Goal: Information Seeking & Learning: Learn about a topic

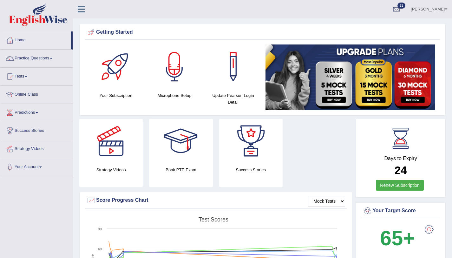
click at [437, 8] on link "[PERSON_NAME]" at bounding box center [429, 8] width 46 height 17
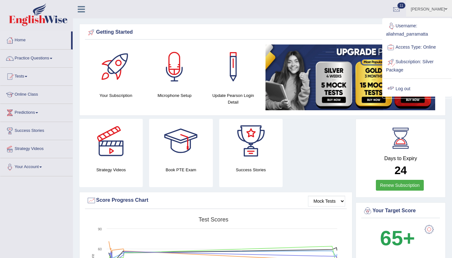
click at [413, 88] on link "Log out" at bounding box center [417, 89] width 69 height 15
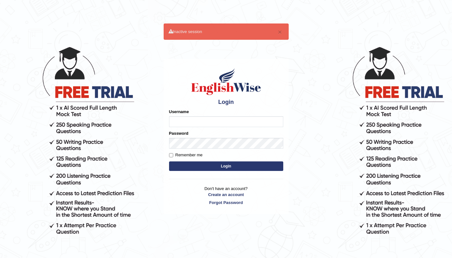
click at [182, 121] on input "Username" at bounding box center [226, 121] width 114 height 11
type input "aliahmad_parramatta"
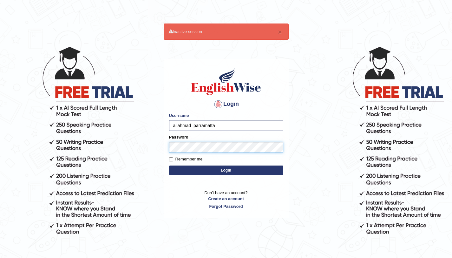
click at [169, 165] on button "Login" at bounding box center [226, 170] width 114 height 10
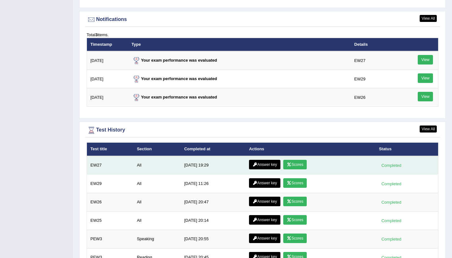
scroll to position [844, 0]
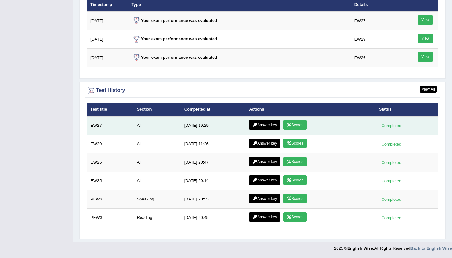
click at [294, 128] on link "Scores" at bounding box center [294, 125] width 23 height 10
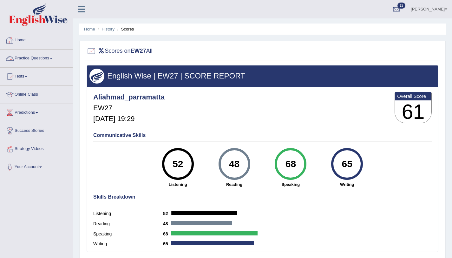
click at [45, 57] on link "Practice Questions" at bounding box center [36, 58] width 72 height 16
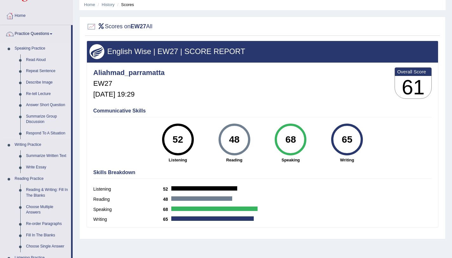
scroll to position [111, 0]
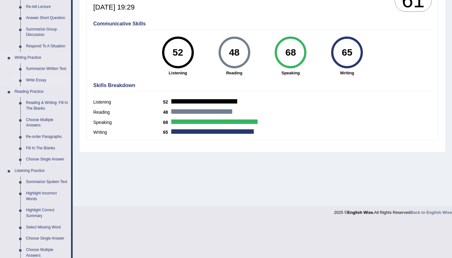
click at [36, 81] on link "Write Essay" at bounding box center [47, 80] width 48 height 11
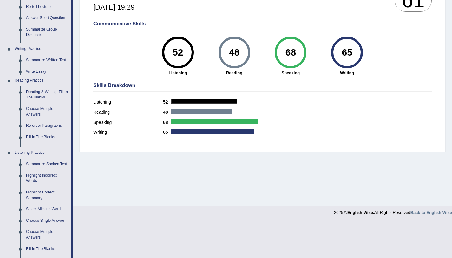
scroll to position [76, 0]
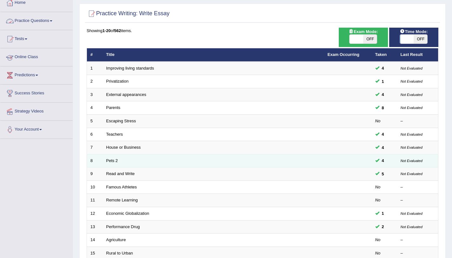
scroll to position [54, 0]
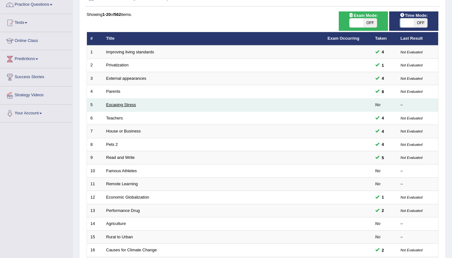
click at [115, 103] on link "Escaping Stress" at bounding box center [121, 104] width 30 height 5
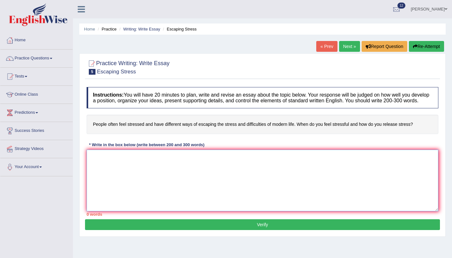
drag, startPoint x: 175, startPoint y: 197, endPoint x: 181, endPoint y: 193, distance: 7.3
click at [175, 197] on textarea at bounding box center [263, 180] width 352 height 62
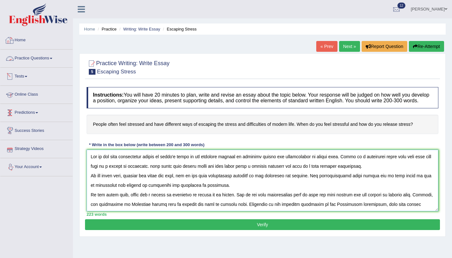
type textarea "One of the most conspicuous trends of today's world is the colossal upsurge in …"
click at [21, 39] on link "Home" at bounding box center [36, 39] width 72 height 16
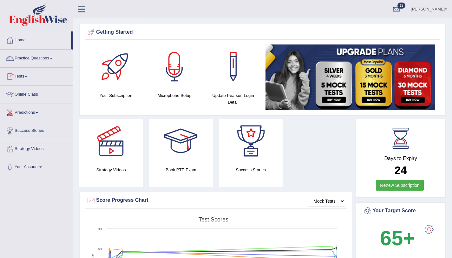
click at [31, 59] on link "Practice Questions" at bounding box center [36, 58] width 72 height 16
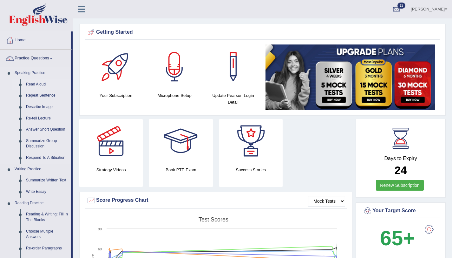
click at [41, 82] on link "Read Aloud" at bounding box center [47, 84] width 48 height 11
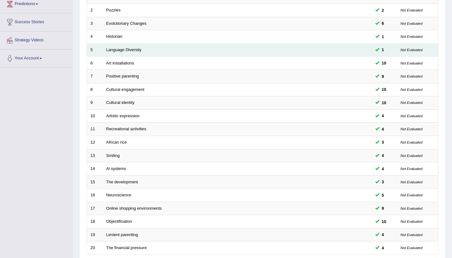
scroll to position [138, 0]
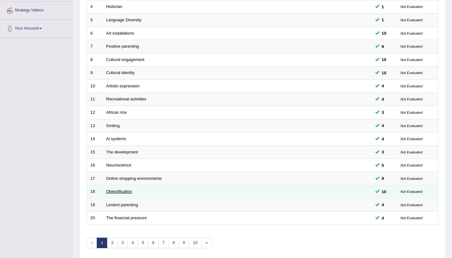
click at [120, 192] on link "Objectification" at bounding box center [119, 191] width 26 height 5
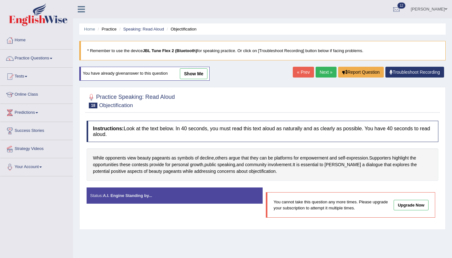
click at [325, 66] on div "Home Practice Speaking: Read Aloud Objectification * Remember to use the device…" at bounding box center [262, 158] width 379 height 317
click at [323, 71] on link "Next »" at bounding box center [326, 72] width 21 height 11
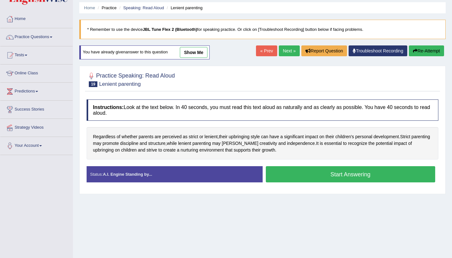
scroll to position [48, 0]
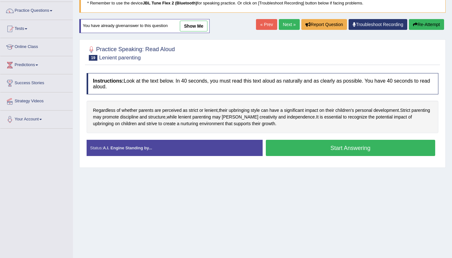
click at [283, 149] on button "Start Answering" at bounding box center [351, 148] width 170 height 16
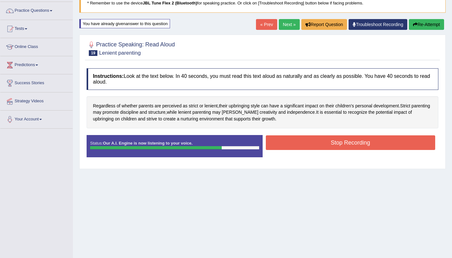
click at [281, 142] on button "Stop Recording" at bounding box center [351, 142] width 170 height 15
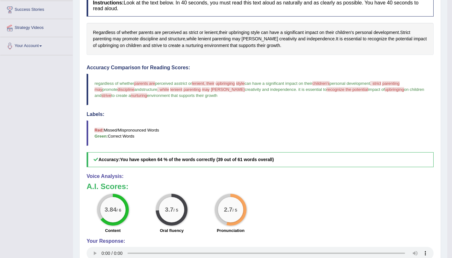
scroll to position [0, 0]
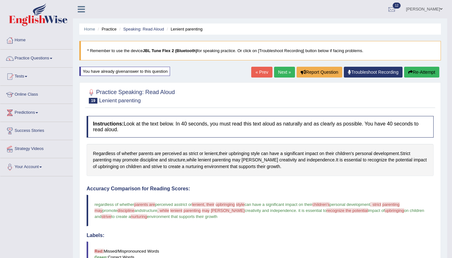
click at [274, 75] on link "Next »" at bounding box center [284, 72] width 21 height 11
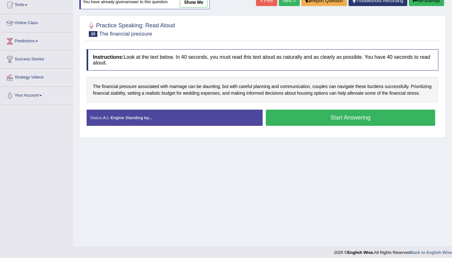
scroll to position [72, 0]
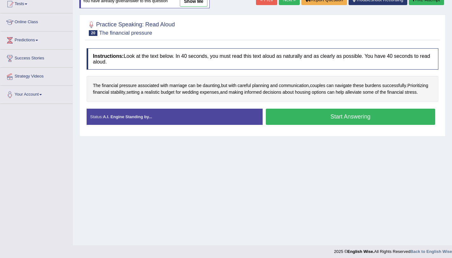
click at [308, 125] on button "Start Answering" at bounding box center [351, 117] width 170 height 16
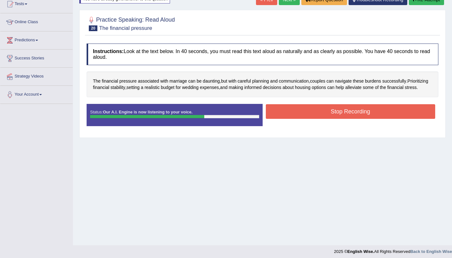
click at [293, 116] on button "Stop Recording" at bounding box center [351, 111] width 170 height 15
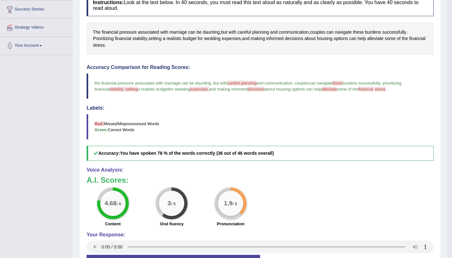
scroll to position [23, 0]
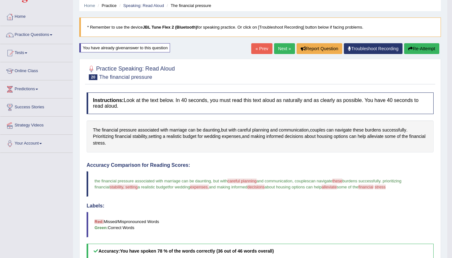
click at [277, 54] on div "« Prev Next » Report Question Troubleshoot Recording Re-Attempt" at bounding box center [346, 49] width 190 height 12
click at [277, 51] on link "Next »" at bounding box center [284, 48] width 21 height 11
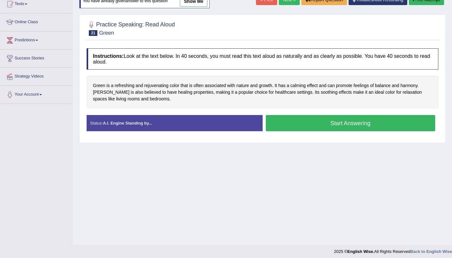
scroll to position [76, 0]
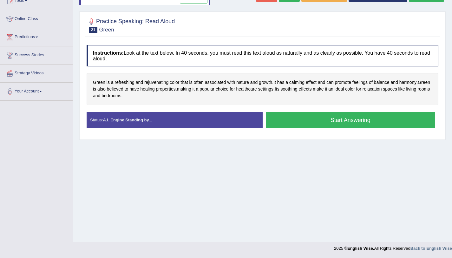
click at [274, 123] on button "Start Answering" at bounding box center [351, 120] width 170 height 16
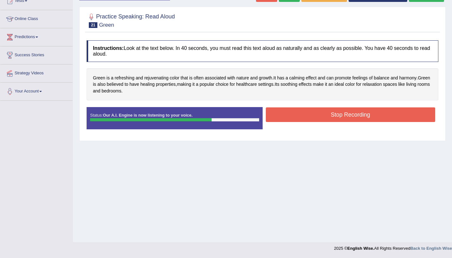
click at [319, 113] on button "Stop Recording" at bounding box center [351, 114] width 170 height 15
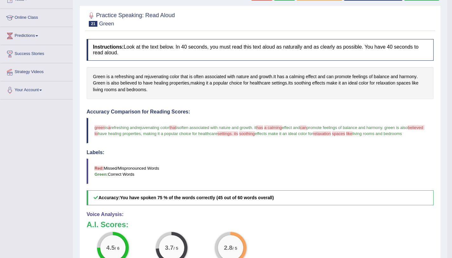
scroll to position [0, 0]
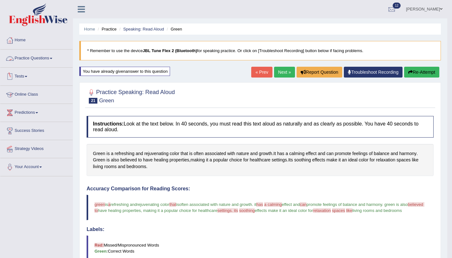
click at [33, 58] on link "Practice Questions" at bounding box center [36, 58] width 72 height 16
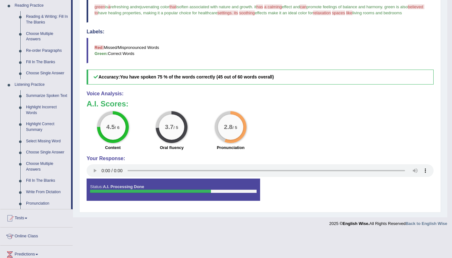
scroll to position [152, 0]
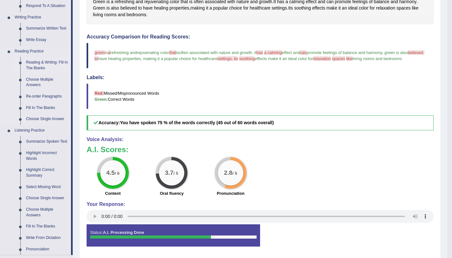
click at [45, 65] on link "Reading & Writing: Fill In The Blanks" at bounding box center [47, 65] width 48 height 17
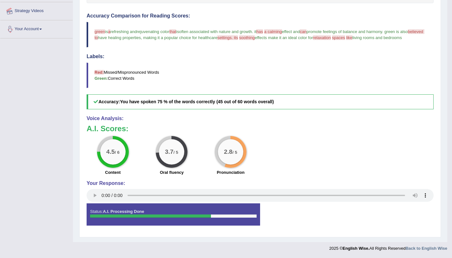
scroll to position [179, 0]
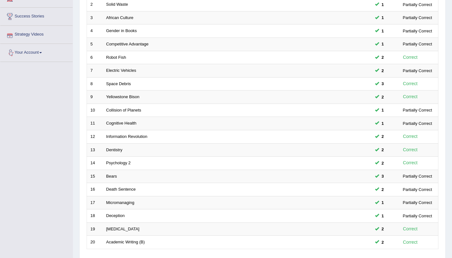
scroll to position [129, 0]
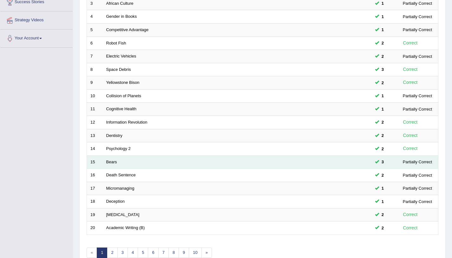
click at [105, 164] on td "Bears" at bounding box center [213, 161] width 221 height 13
click at [111, 164] on td "Bears" at bounding box center [213, 161] width 221 height 13
click at [111, 162] on link "Bears" at bounding box center [111, 161] width 11 height 5
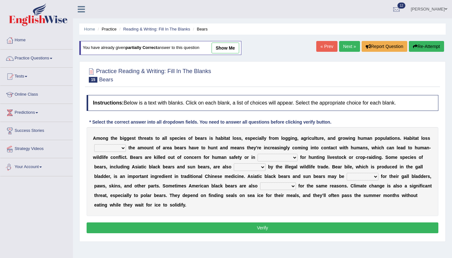
click at [106, 149] on select "increases reduces complies interacts" at bounding box center [110, 148] width 32 height 8
select select "reduces"
click at [94, 144] on select "increases reduces complies interacts" at bounding box center [110, 148] width 32 height 8
click at [272, 159] on select "coalition retaliation appreciation disinformation" at bounding box center [278, 158] width 40 height 8
select select "coalition"
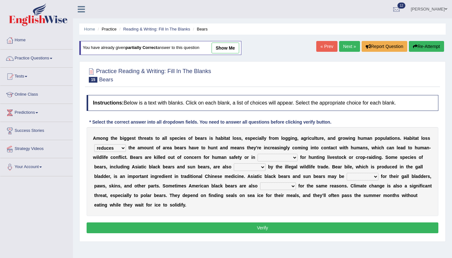
click at [258, 154] on select "coalition retaliation appreciation disinformation" at bounding box center [278, 158] width 40 height 8
click at [242, 168] on select "protected prohibited fattened threatened" at bounding box center [250, 167] width 32 height 8
select select "protected"
click at [234, 163] on select "protected prohibited fattened threatened" at bounding box center [250, 167] width 32 height 8
click at [255, 168] on select "protected prohibited fattened threatened" at bounding box center [250, 167] width 32 height 8
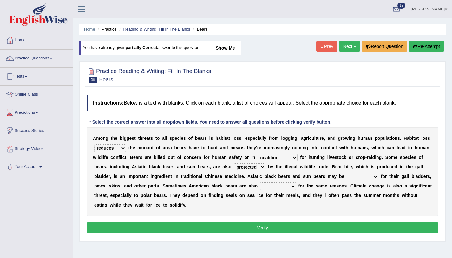
click at [354, 175] on select "poached squelched coached blenched" at bounding box center [363, 177] width 32 height 8
select select "poached"
click at [347, 173] on select "poached squelched coached blenched" at bounding box center [363, 177] width 32 height 8
click at [278, 185] on select "begot foreseen encountered targeted" at bounding box center [278, 186] width 36 height 8
select select "encountered"
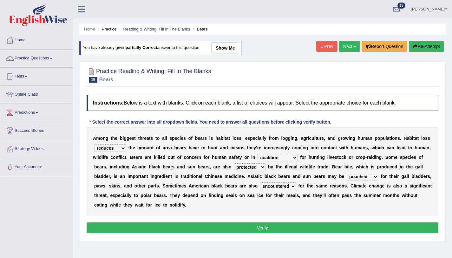
click at [261, 182] on select "begot foreseen encountered targeted" at bounding box center [278, 186] width 36 height 8
click at [281, 226] on button "Verify" at bounding box center [263, 227] width 352 height 11
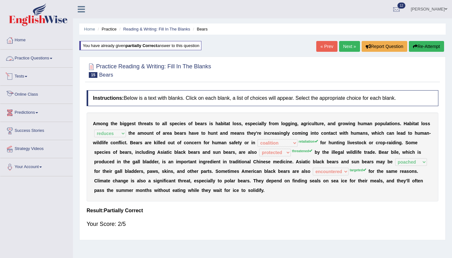
click at [46, 57] on link "Practice Questions" at bounding box center [36, 58] width 72 height 16
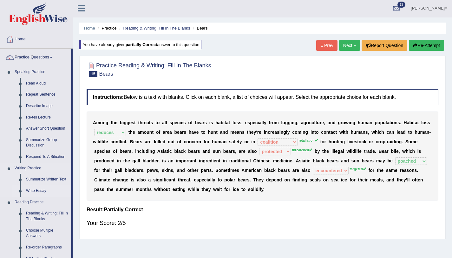
scroll to position [120, 0]
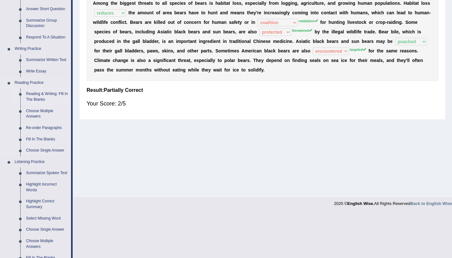
click at [47, 96] on link "Reading & Writing: Fill In The Blanks" at bounding box center [47, 96] width 48 height 17
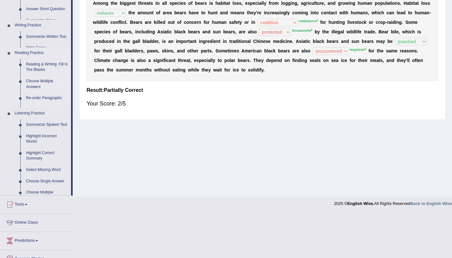
scroll to position [76, 0]
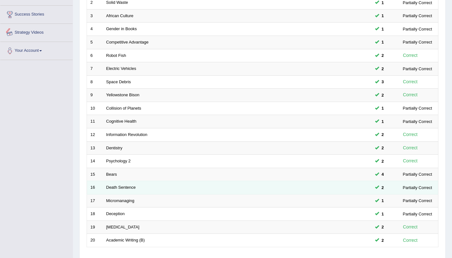
scroll to position [162, 0]
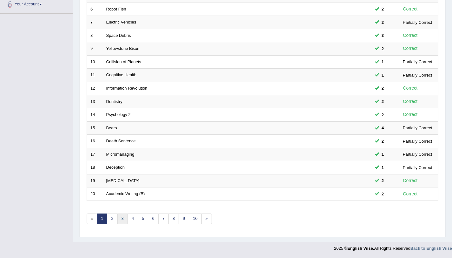
click at [121, 222] on link "3" at bounding box center [122, 218] width 10 height 10
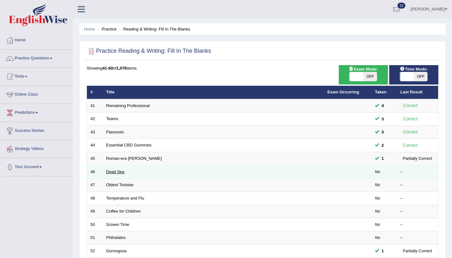
click at [115, 173] on link "Dead Sea" at bounding box center [115, 171] width 18 height 5
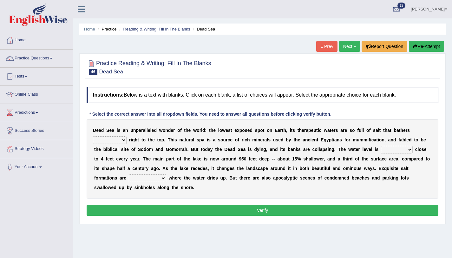
click at [121, 140] on select "float reconstruct sink assert" at bounding box center [110, 140] width 34 height 8
select select "float"
click at [93, 136] on select "float reconstruct sink assert" at bounding box center [110, 140] width 34 height 8
click at [390, 148] on select "dropping paralleling rising keeping" at bounding box center [397, 150] width 32 height 8
select select "rising"
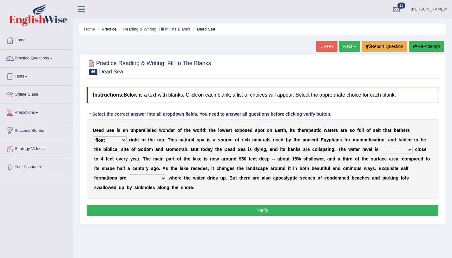
click at [381, 146] on select "dropping paralleling rising keeping" at bounding box center [397, 150] width 32 height 8
click at [157, 177] on select "overwhelmed conserved enhanced revealed" at bounding box center [147, 178] width 37 height 8
select select "conserved"
click at [129, 174] on select "overwhelmed conserved enhanced revealed" at bounding box center [147, 178] width 37 height 8
click at [164, 208] on button "Verify" at bounding box center [263, 210] width 352 height 11
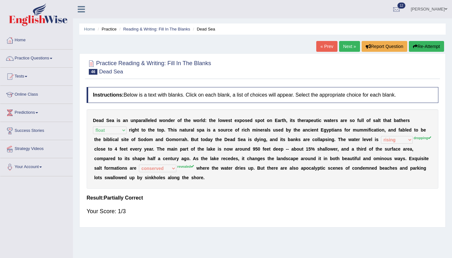
click at [438, 45] on button "Re-Attempt" at bounding box center [426, 46] width 35 height 11
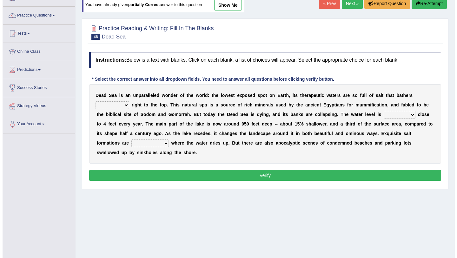
scroll to position [76, 0]
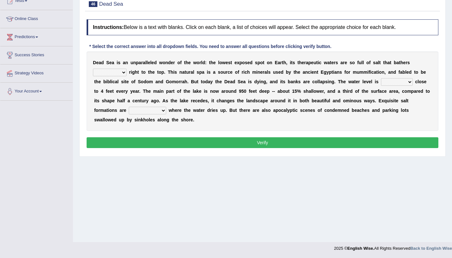
click at [122, 75] on select "float reconstruct sink assert" at bounding box center [110, 73] width 34 height 8
select select "float"
click at [93, 69] on select "float reconstruct sink assert" at bounding box center [110, 73] width 34 height 8
click at [402, 84] on select "dropping paralleling rising keeping" at bounding box center [397, 82] width 32 height 8
select select "dropping"
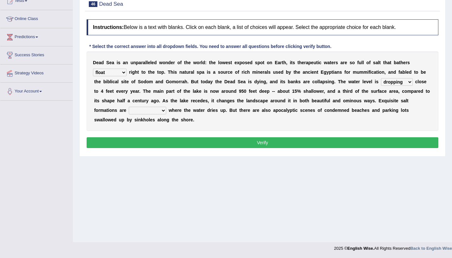
click at [381, 78] on select "dropping paralleling rising keeping" at bounding box center [397, 82] width 32 height 8
click at [146, 113] on select "overwhelmed conserved enhanced revealed" at bounding box center [147, 111] width 37 height 8
select select "revealed"
click at [129, 107] on select "overwhelmed conserved enhanced revealed" at bounding box center [147, 111] width 37 height 8
click at [268, 147] on button "Verify" at bounding box center [263, 142] width 352 height 11
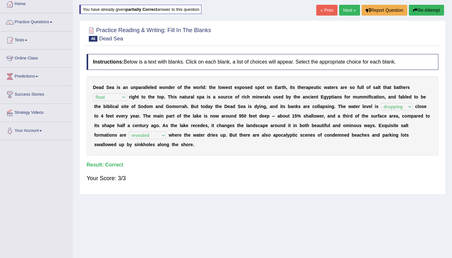
scroll to position [0, 0]
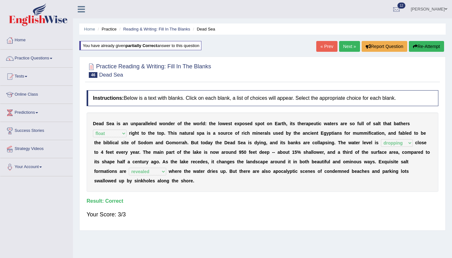
click at [346, 50] on link "Next »" at bounding box center [349, 46] width 21 height 11
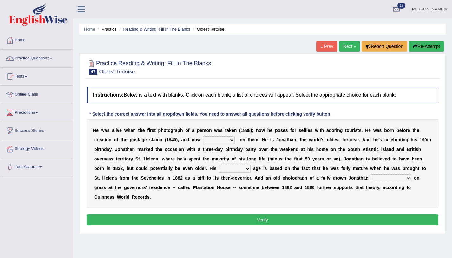
click at [217, 142] on select "appeals appears distracts associates" at bounding box center [219, 140] width 32 height 8
select select "appears"
click at [203, 136] on select "appeals appears distracts associates" at bounding box center [219, 140] width 32 height 8
click at [232, 171] on select "accurate excellent extreme estimated" at bounding box center [235, 169] width 32 height 8
select select "accurate"
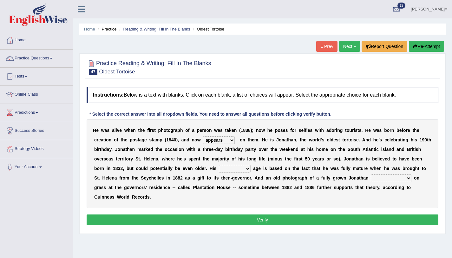
click at [219, 165] on select "accurate excellent extreme estimated" at bounding box center [235, 169] width 32 height 8
click at [386, 180] on select "grabbing grazing eavesdropping gradating" at bounding box center [391, 178] width 41 height 8
click at [392, 177] on select "grabbing grazing eavesdropping gradating" at bounding box center [391, 178] width 41 height 8
click at [405, 178] on select "grabbing grazing eavesdropping gradating" at bounding box center [391, 178] width 41 height 8
select select "grazing"
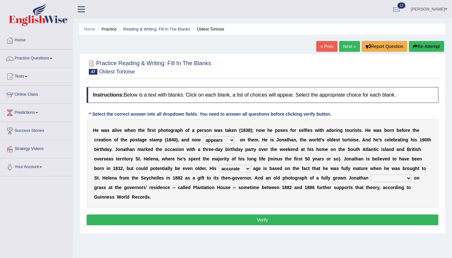
click at [371, 174] on select "grabbing grazing eavesdropping gradating" at bounding box center [391, 178] width 41 height 8
click at [382, 218] on button "Verify" at bounding box center [263, 219] width 352 height 11
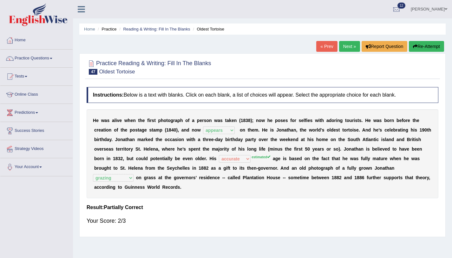
click at [342, 45] on link "Next »" at bounding box center [349, 46] width 21 height 11
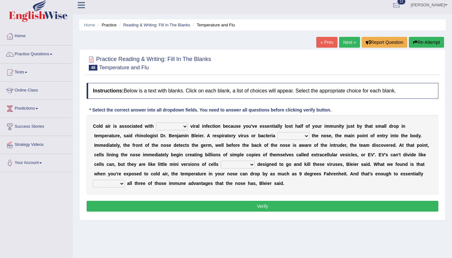
scroll to position [10, 0]
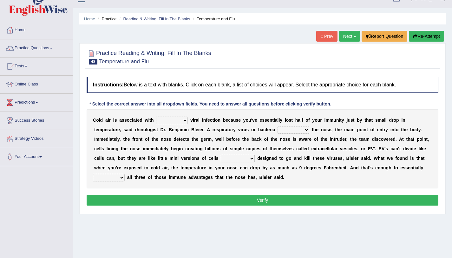
click at [168, 117] on select "increased decreased stable overrated" at bounding box center [172, 120] width 32 height 8
select select "increased"
click at [156, 116] on select "increased decreased stable overrated" at bounding box center [172, 120] width 32 height 8
click at [292, 130] on select "invades hurts intervenes protects" at bounding box center [294, 130] width 32 height 8
select select "invades"
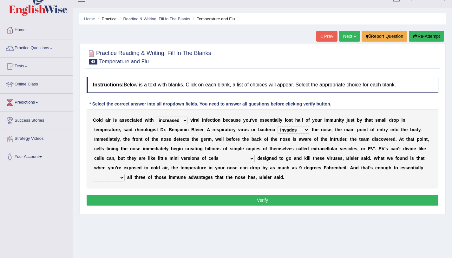
click at [278, 126] on select "invades hurts intervenes protects" at bounding box center [294, 130] width 32 height 8
click at [298, 130] on select "invades hurts intervenes protects" at bounding box center [294, 130] width 32 height 8
click at [240, 158] on select "suddenly responsibly specifically obtrusively" at bounding box center [238, 159] width 34 height 8
select select "specifically"
click at [221, 155] on select "suddenly responsibly specifically obtrusively" at bounding box center [238, 159] width 34 height 8
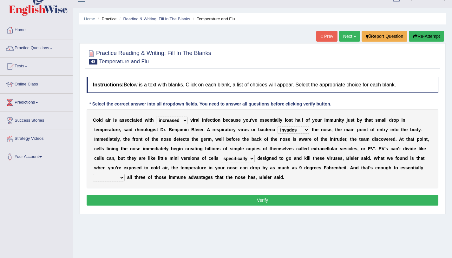
click at [168, 120] on select "increased decreased stable overrated" at bounding box center [172, 120] width 32 height 8
click at [116, 177] on select "work out find out knock out set out" at bounding box center [109, 178] width 32 height 8
select select "set out"
click at [93, 174] on select "work out find out knock out set out" at bounding box center [109, 178] width 32 height 8
click at [150, 203] on button "Verify" at bounding box center [263, 200] width 352 height 11
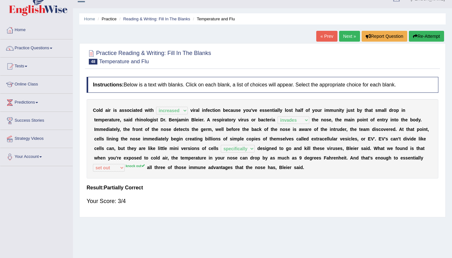
click at [346, 35] on link "Next »" at bounding box center [349, 36] width 21 height 11
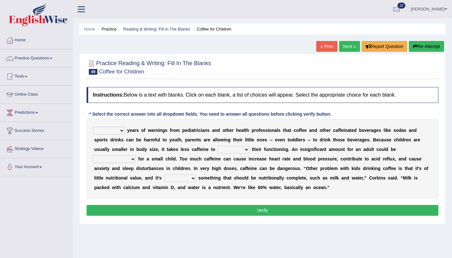
click at [117, 131] on select "Despite Instead Since Over" at bounding box center [109, 131] width 32 height 8
select select "Over"
click at [93, 127] on select "Despite Instead Since Over" at bounding box center [109, 131] width 32 height 8
click at [237, 150] on select "coexist replicate impair revert" at bounding box center [234, 150] width 32 height 8
select select "revert"
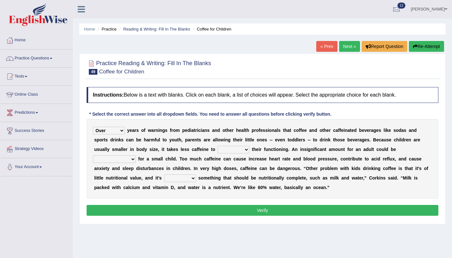
click at [218, 146] on select "coexist replicate impair revert" at bounding box center [234, 150] width 32 height 8
click at [120, 159] on select "overwhelming inconsequential groundbreaking stubborn" at bounding box center [114, 159] width 43 height 8
select select "stubborn"
click at [93, 155] on select "overwhelming inconsequential groundbreaking stubborn" at bounding box center [114, 159] width 43 height 8
click at [178, 179] on select "changing damaging diverting replacing" at bounding box center [180, 178] width 32 height 8
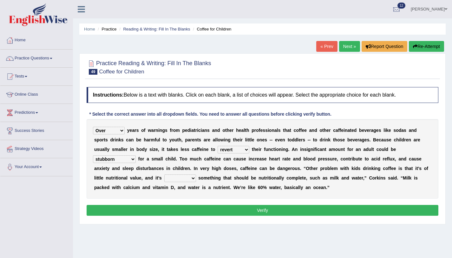
select select "changing"
click at [164, 174] on select "changing damaging diverting replacing" at bounding box center [180, 178] width 32 height 8
click at [186, 211] on button "Verify" at bounding box center [263, 210] width 352 height 11
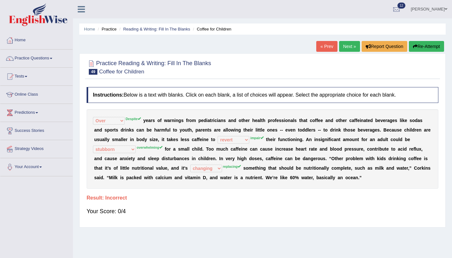
click at [437, 45] on button "Re-Attempt" at bounding box center [426, 46] width 35 height 11
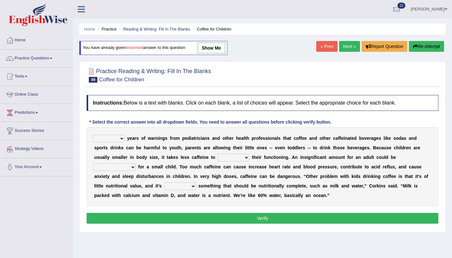
click at [114, 137] on select "Despite Instead Since Over" at bounding box center [109, 139] width 32 height 8
select select "Despite"
click at [93, 135] on select "Despite Instead Since Over" at bounding box center [109, 139] width 32 height 8
click at [227, 158] on select "coexist replicate impair revert" at bounding box center [234, 158] width 32 height 8
select select "coexist"
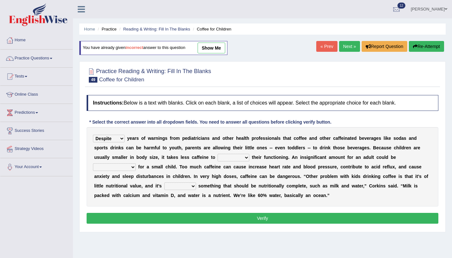
click at [218, 154] on select "coexist replicate impair revert" at bounding box center [234, 158] width 32 height 8
click at [118, 164] on select "overwhelming inconsequential groundbreaking stubborn" at bounding box center [114, 167] width 43 height 8
select select "inconsequential"
click at [93, 163] on select "overwhelming inconsequential groundbreaking stubborn" at bounding box center [114, 167] width 43 height 8
click at [174, 185] on select "changing damaging diverting replacing" at bounding box center [180, 186] width 32 height 8
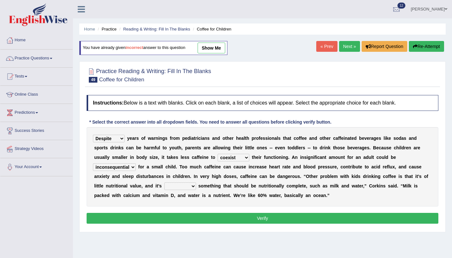
select select "replacing"
click at [164, 182] on select "changing damaging diverting replacing" at bounding box center [180, 186] width 32 height 8
click at [179, 218] on button "Verify" at bounding box center [263, 218] width 352 height 11
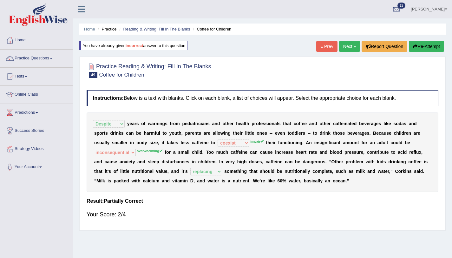
click at [346, 50] on link "Next »" at bounding box center [349, 46] width 21 height 11
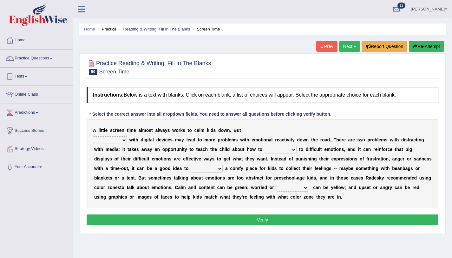
click at [328, 49] on link "« Prev" at bounding box center [326, 46] width 21 height 11
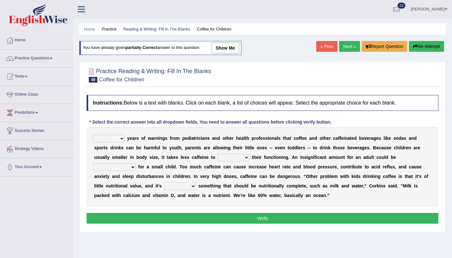
click at [114, 138] on select "Despite Instead Since Over" at bounding box center [109, 139] width 32 height 8
select select "Despite"
click at [93, 135] on select "Despite Instead Since Over" at bounding box center [109, 139] width 32 height 8
click at [237, 160] on select "coexist replicate impair revert" at bounding box center [234, 158] width 32 height 8
select select "impair"
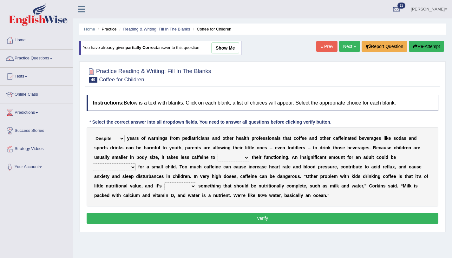
click at [218, 154] on select "coexist replicate impair revert" at bounding box center [234, 158] width 32 height 8
click at [127, 169] on select "overwhelming inconsequential groundbreaking stubborn" at bounding box center [114, 167] width 43 height 8
select select "overwhelming"
click at [93, 163] on select "overwhelming inconsequential groundbreaking stubborn" at bounding box center [114, 167] width 43 height 8
click at [132, 166] on select "overwhelming inconsequential groundbreaking stubborn" at bounding box center [114, 167] width 43 height 8
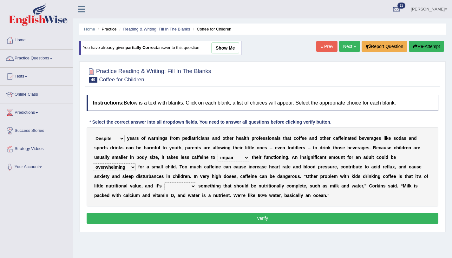
click at [180, 187] on select "changing damaging diverting replacing" at bounding box center [180, 186] width 32 height 8
select select "replacing"
click at [164, 182] on select "changing damaging diverting replacing" at bounding box center [180, 186] width 32 height 8
click at [186, 221] on button "Verify" at bounding box center [263, 218] width 352 height 11
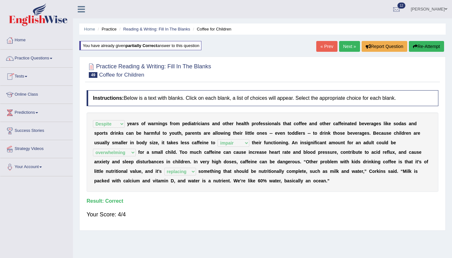
click at [345, 49] on link "Next »" at bounding box center [349, 46] width 21 height 11
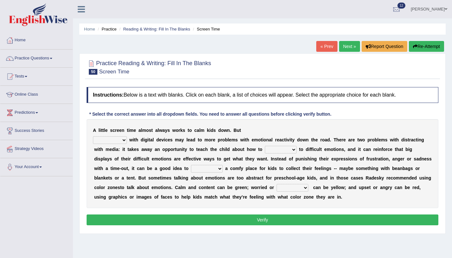
click at [111, 140] on select "consulting reminding suspending soothing" at bounding box center [110, 140] width 34 height 8
select select "reminding"
click at [93, 136] on select "consulting reminding suspending soothing" at bounding box center [110, 140] width 34 height 8
click at [281, 151] on select "comfort respond interact dominate" at bounding box center [281, 150] width 32 height 8
select select "respond"
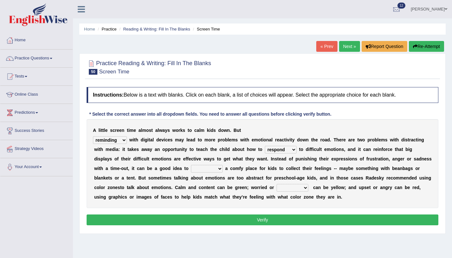
click at [265, 146] on select "comfort respond interact dominate" at bounding box center [281, 150] width 32 height 8
click at [204, 169] on select "take for set up take into set out" at bounding box center [207, 169] width 32 height 8
select select "take into"
click at [192, 165] on select "take for set up take into set out" at bounding box center [207, 169] width 32 height 8
click at [286, 188] on select "agitated educated agape allocated" at bounding box center [293, 188] width 32 height 8
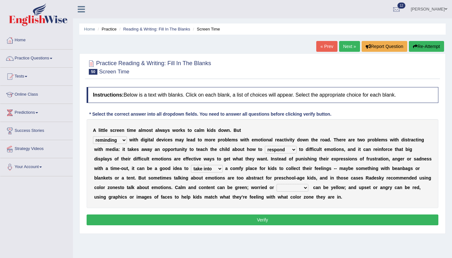
select select "agape"
click at [277, 184] on select "agitated educated agape allocated" at bounding box center [293, 188] width 32 height 8
click at [289, 221] on button "Verify" at bounding box center [263, 219] width 352 height 11
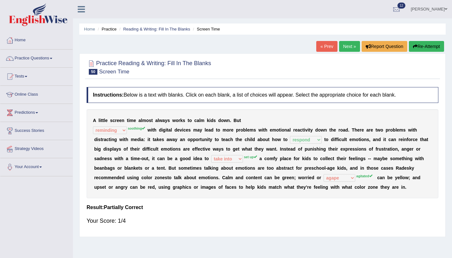
click at [431, 45] on button "Re-Attempt" at bounding box center [426, 46] width 35 height 11
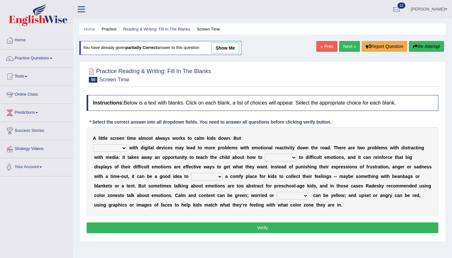
click at [108, 148] on select "consulting reminding suspending soothing" at bounding box center [110, 148] width 34 height 8
select select "soothing"
click at [93, 144] on select "consulting reminding suspending soothing" at bounding box center [110, 148] width 34 height 8
click at [271, 154] on select "comfort respond interact dominate" at bounding box center [281, 158] width 32 height 8
select select "respond"
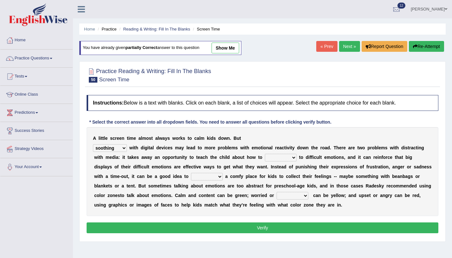
click at [265, 154] on select "comfort respond interact dominate" at bounding box center [281, 158] width 32 height 8
click at [203, 177] on select "take for set up take into set out" at bounding box center [207, 177] width 32 height 8
select select "set up"
click at [192, 173] on select "take for set up take into set out" at bounding box center [207, 177] width 32 height 8
click at [292, 197] on select "agitated educated agape allocated" at bounding box center [293, 196] width 32 height 8
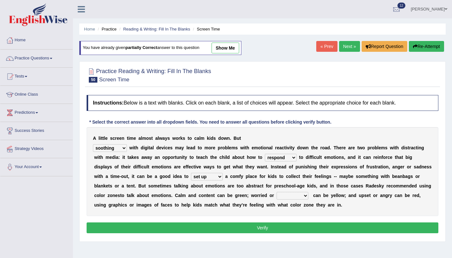
select select "agitated"
click at [277, 192] on select "agitated educated agape allocated" at bounding box center [293, 196] width 32 height 8
click at [300, 229] on button "Verify" at bounding box center [263, 227] width 352 height 11
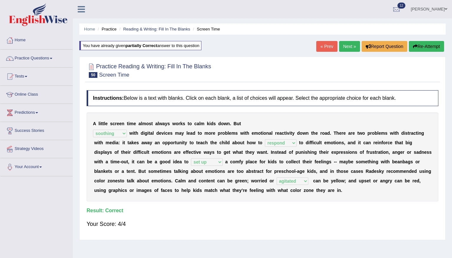
click at [352, 48] on link "Next »" at bounding box center [349, 46] width 21 height 11
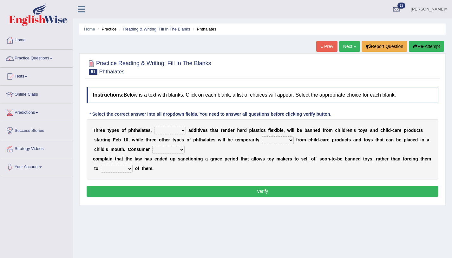
click at [172, 129] on select "nutritional legal expensive chemical" at bounding box center [170, 131] width 32 height 8
click at [178, 132] on select "nutritional legal expensive chemical" at bounding box center [170, 131] width 32 height 8
select select "chemical"
click at [154, 127] on select "nutritional legal expensive chemical" at bounding box center [170, 131] width 32 height 8
click at [273, 139] on select "originated collected prohibited examined" at bounding box center [278, 140] width 32 height 8
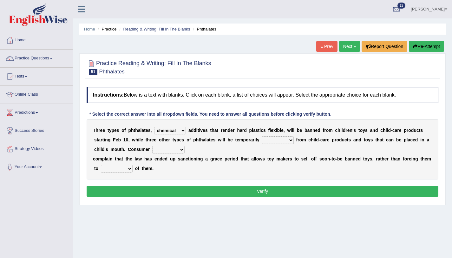
select select "prohibited"
click at [262, 136] on select "originated collected prohibited examined" at bounding box center [278, 140] width 32 height 8
click at [161, 148] on select "fellows dictators candidates advocates" at bounding box center [168, 150] width 32 height 8
select select "advocates"
click at [152, 146] on select "fellows dictators candidates advocates" at bounding box center [168, 150] width 32 height 8
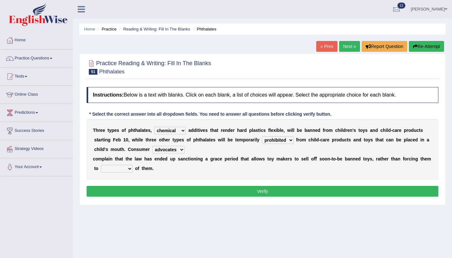
click at [128, 169] on select "deal boast deprive dispose" at bounding box center [117, 169] width 32 height 8
select select "dispose"
click at [101, 165] on select "deal boast deprive dispose" at bounding box center [117, 169] width 32 height 8
click at [121, 192] on button "Verify" at bounding box center [263, 191] width 352 height 11
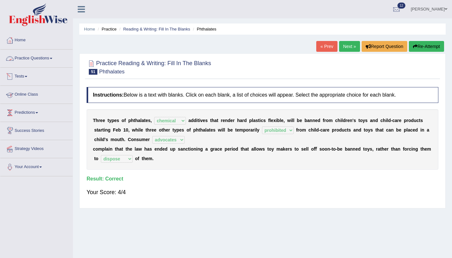
click at [36, 57] on link "Practice Questions" at bounding box center [36, 58] width 72 height 16
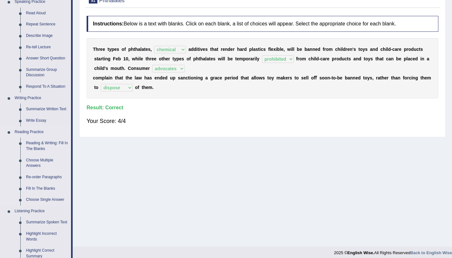
scroll to position [124, 0]
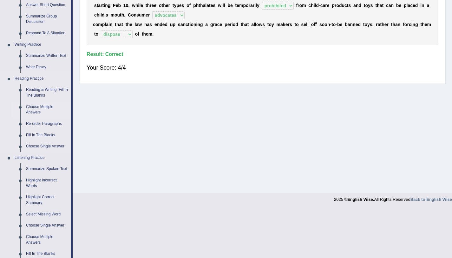
click at [40, 110] on link "Choose Multiple Answers" at bounding box center [47, 109] width 48 height 17
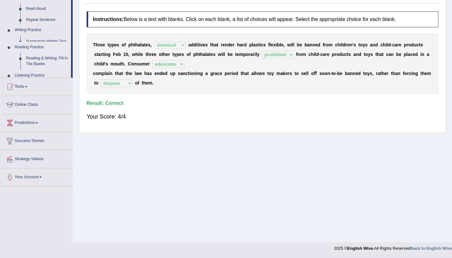
scroll to position [76, 0]
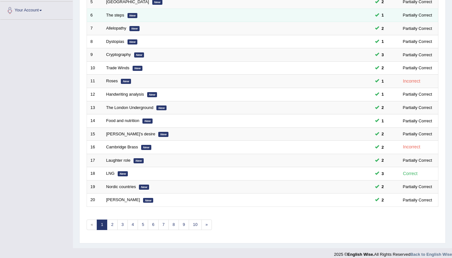
scroll to position [162, 0]
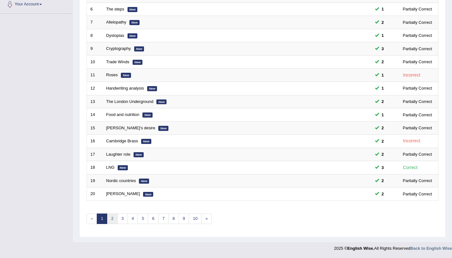
click at [114, 219] on link "2" at bounding box center [112, 218] width 10 height 10
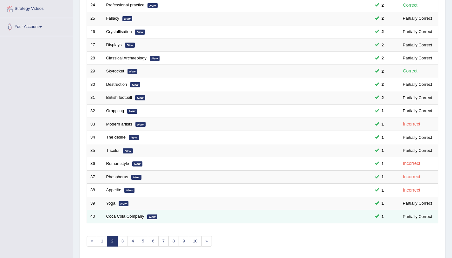
scroll to position [162, 0]
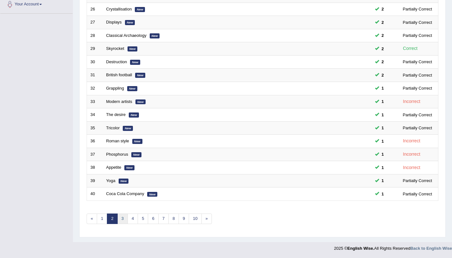
click at [119, 221] on link "3" at bounding box center [122, 218] width 10 height 10
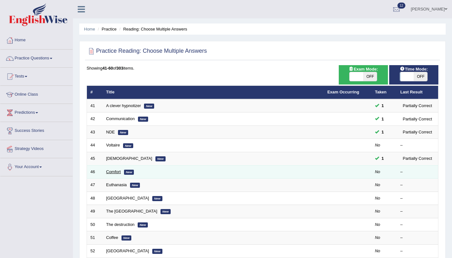
click at [109, 172] on link "Comfort" at bounding box center [113, 171] width 15 height 5
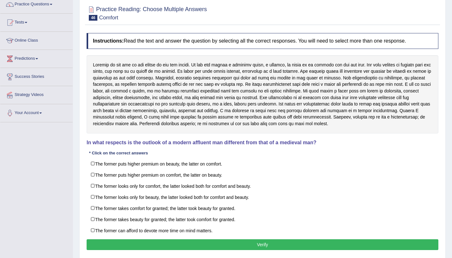
scroll to position [76, 0]
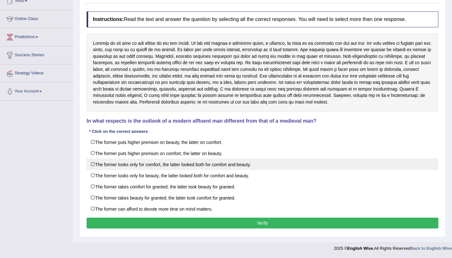
click at [94, 165] on label "The former looks only for comfort, the latter looked both for comfort and beaut…" at bounding box center [263, 163] width 352 height 11
checkbox input "true"
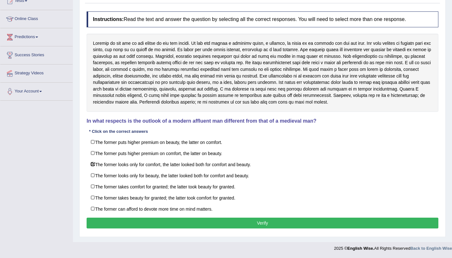
click at [120, 220] on button "Verify" at bounding box center [263, 222] width 352 height 11
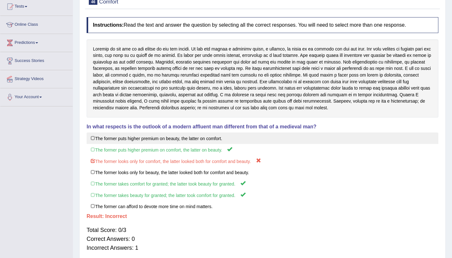
scroll to position [0, 0]
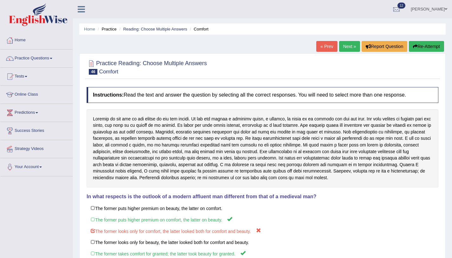
click at [352, 49] on link "Next »" at bounding box center [349, 46] width 21 height 11
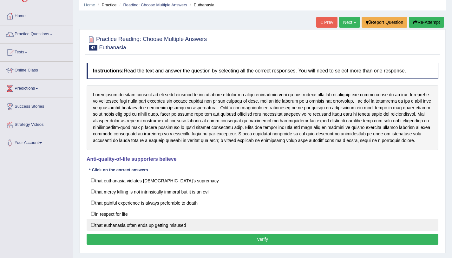
scroll to position [20, 0]
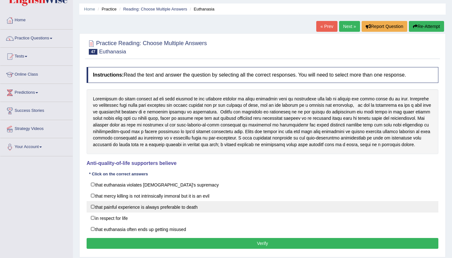
click at [94, 206] on label "that painful experience is always preferable to death" at bounding box center [263, 206] width 352 height 11
checkbox input "true"
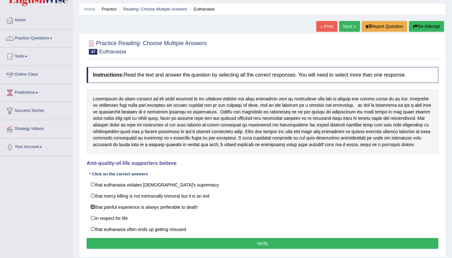
click at [119, 243] on button "Verify" at bounding box center [263, 243] width 352 height 11
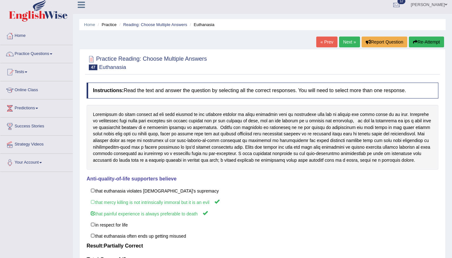
scroll to position [0, 0]
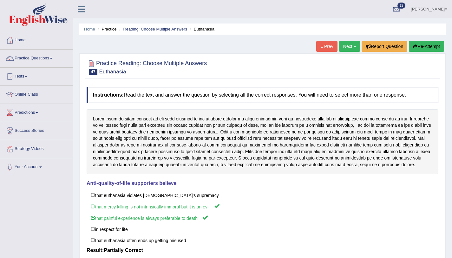
click at [353, 50] on link "Next »" at bounding box center [349, 46] width 21 height 11
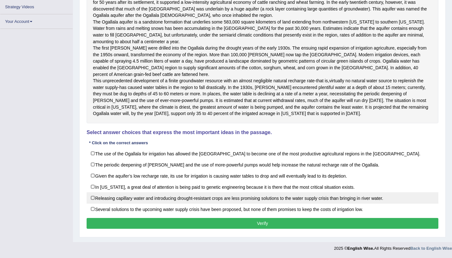
scroll to position [135, 0]
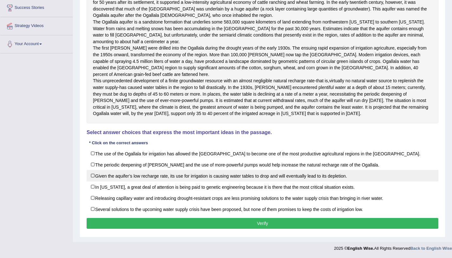
click at [94, 176] on label "Given the aquifer’s low recharge rate, its use for irrigation is causing water …" at bounding box center [263, 175] width 352 height 11
checkbox input "true"
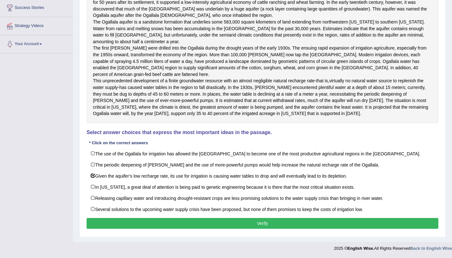
click at [116, 222] on button "Verify" at bounding box center [263, 223] width 352 height 11
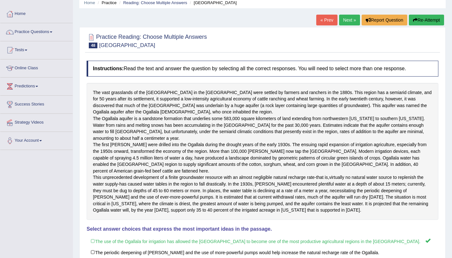
scroll to position [0, 0]
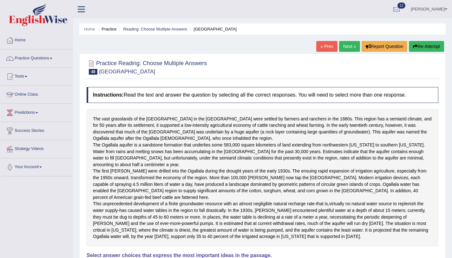
click at [341, 48] on link "Next »" at bounding box center [349, 46] width 21 height 11
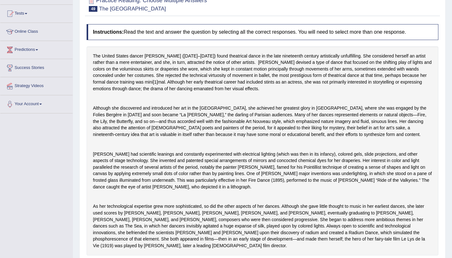
scroll to position [205, 0]
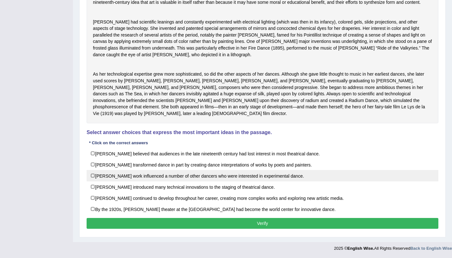
click at [106, 181] on label "[PERSON_NAME] work influenced a number of other dancers who were interested in …" at bounding box center [263, 175] width 352 height 11
checkbox input "true"
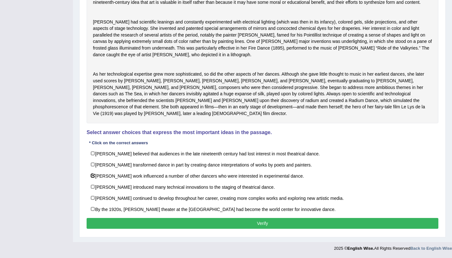
click at [124, 227] on button "Verify" at bounding box center [263, 223] width 352 height 11
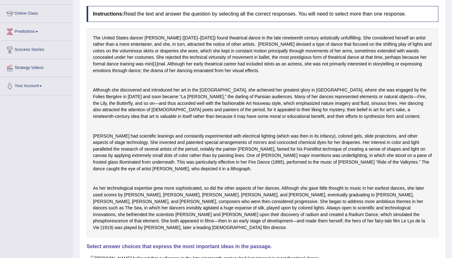
scroll to position [0, 0]
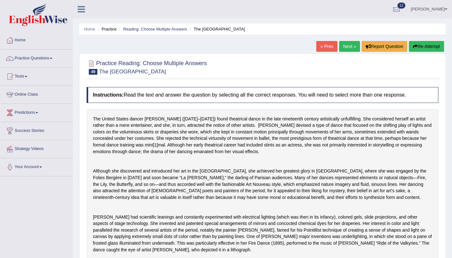
click at [351, 45] on link "Next »" at bounding box center [349, 46] width 21 height 11
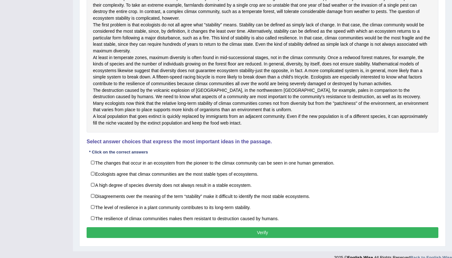
scroll to position [220, 0]
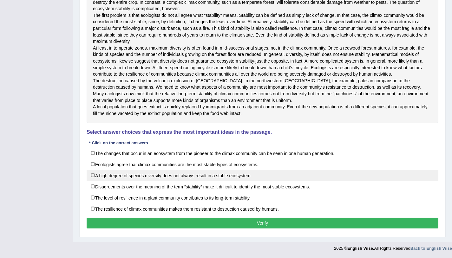
click at [95, 176] on label "A high degree of species diversity does not always result in a stable ecosystem." at bounding box center [263, 174] width 352 height 11
checkbox input "true"
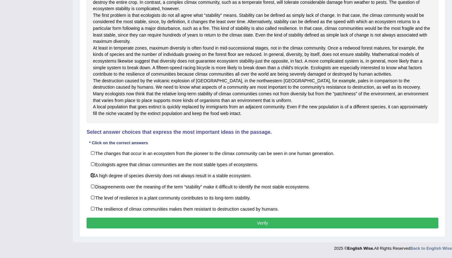
click at [123, 228] on button "Verify" at bounding box center [263, 222] width 352 height 11
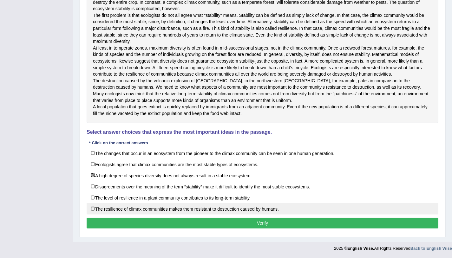
scroll to position [199, 0]
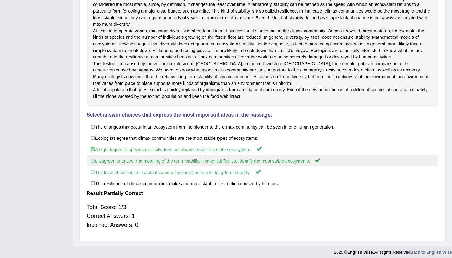
click at [95, 166] on label "Disagreements over the meaning of the term “stability” make it difficult to ide…" at bounding box center [263, 161] width 352 height 12
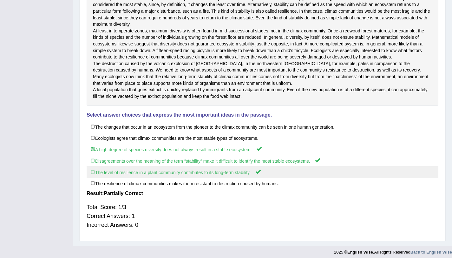
click at [95, 178] on label "The level of resilience in a plant community contributes to its long-term stabi…" at bounding box center [263, 172] width 352 height 12
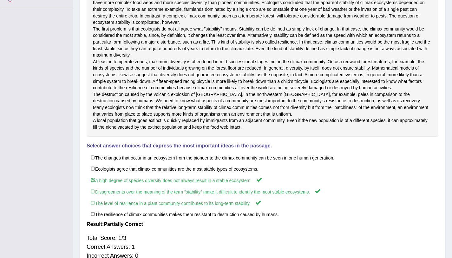
scroll to position [30, 0]
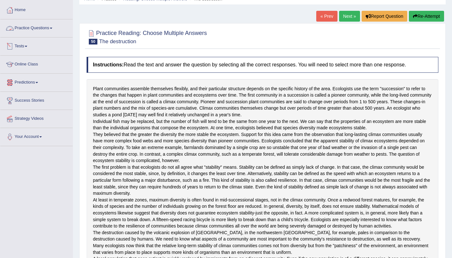
click at [42, 29] on link "Practice Questions" at bounding box center [36, 27] width 72 height 16
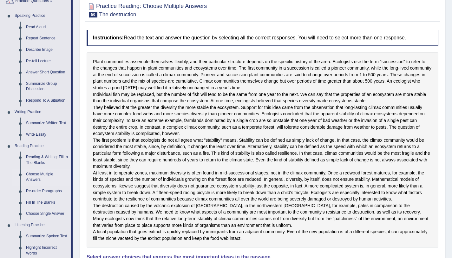
scroll to position [84, 0]
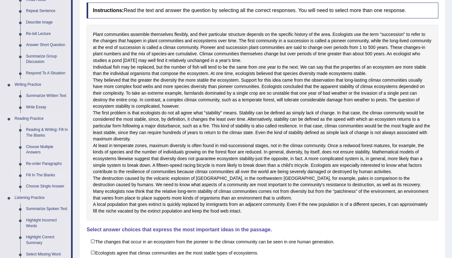
click at [45, 176] on link "Fill In The Blanks" at bounding box center [47, 174] width 48 height 11
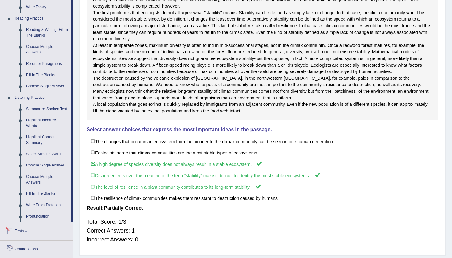
scroll to position [262, 0]
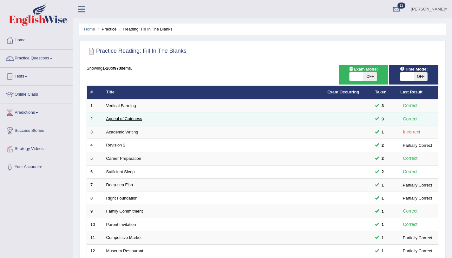
click at [117, 120] on link "Appeal of Cuteness" at bounding box center [124, 118] width 36 height 5
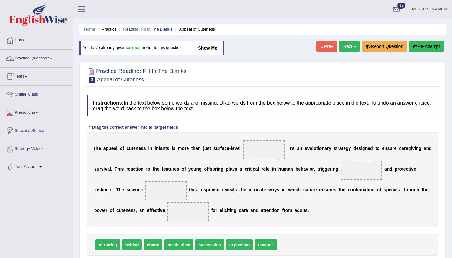
click at [57, 58] on link "Practice Questions" at bounding box center [36, 58] width 72 height 16
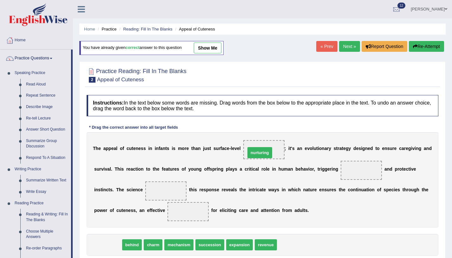
drag, startPoint x: 101, startPoint y: 249, endPoint x: 254, endPoint y: 155, distance: 179.6
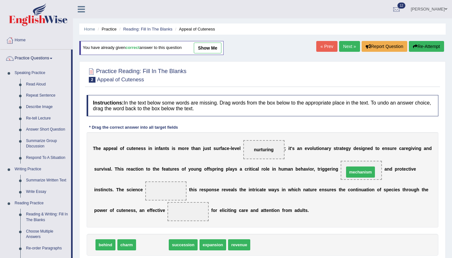
drag, startPoint x: 146, startPoint y: 246, endPoint x: 352, endPoint y: 165, distance: 221.2
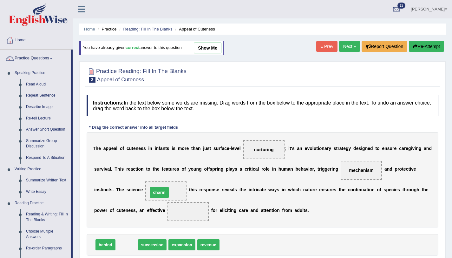
drag, startPoint x: 125, startPoint y: 240, endPoint x: 153, endPoint y: 194, distance: 54.4
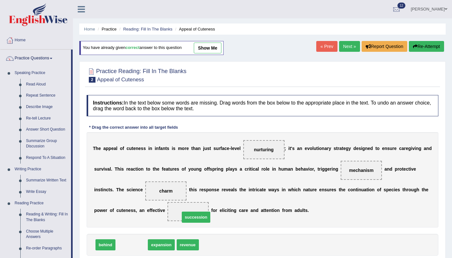
drag, startPoint x: 123, startPoint y: 249, endPoint x: 187, endPoint y: 220, distance: 69.6
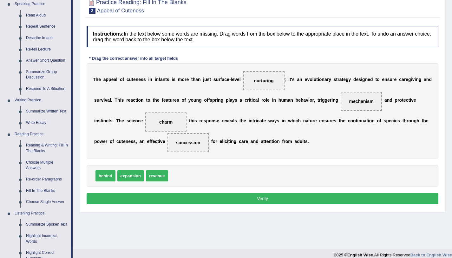
scroll to position [121, 0]
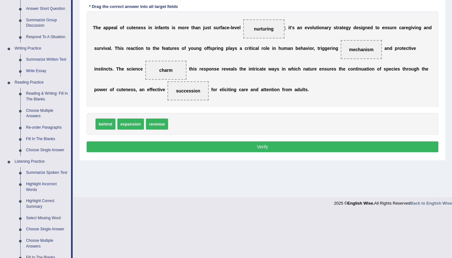
click at [298, 145] on button "Verify" at bounding box center [263, 146] width 352 height 11
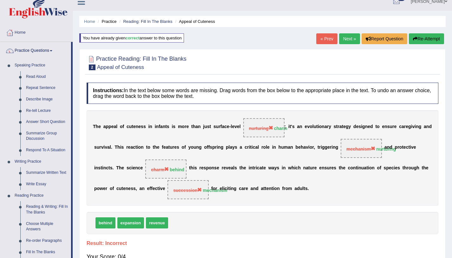
scroll to position [0, 0]
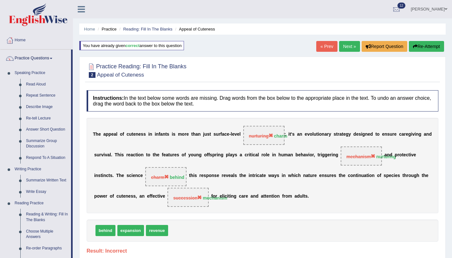
click at [413, 48] on icon "button" at bounding box center [415, 46] width 4 height 4
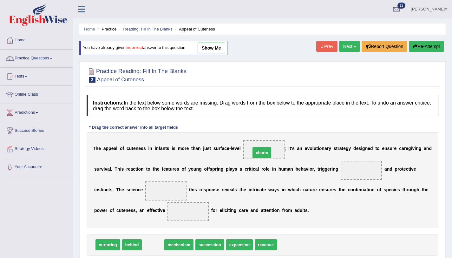
drag, startPoint x: 153, startPoint y: 246, endPoint x: 263, endPoint y: 152, distance: 145.2
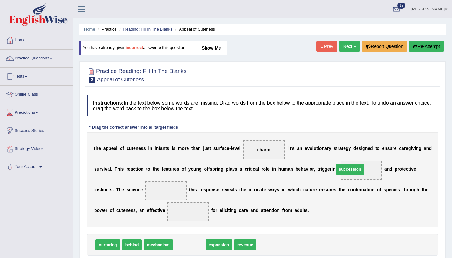
drag, startPoint x: 182, startPoint y: 246, endPoint x: 344, endPoint y: 170, distance: 179.0
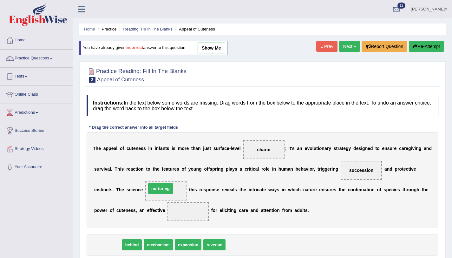
drag, startPoint x: 113, startPoint y: 243, endPoint x: 171, endPoint y: 187, distance: 81.2
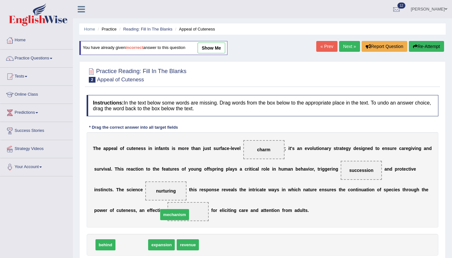
drag, startPoint x: 137, startPoint y: 245, endPoint x: 186, endPoint y: 214, distance: 58.3
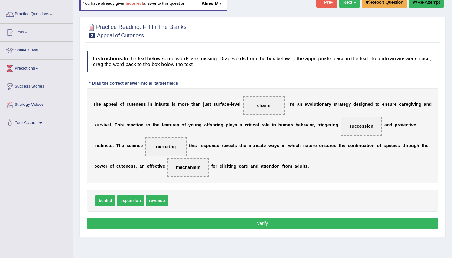
scroll to position [76, 0]
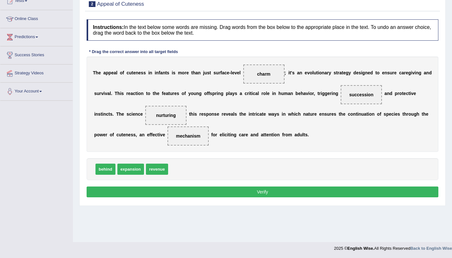
click at [222, 194] on button "Verify" at bounding box center [263, 191] width 352 height 11
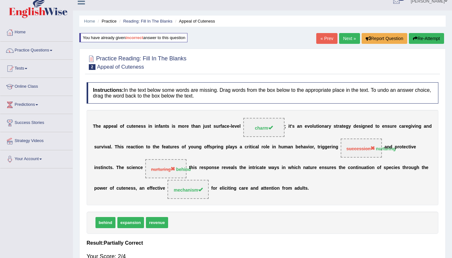
scroll to position [0, 0]
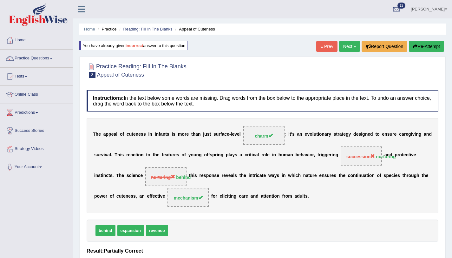
click at [429, 46] on button "Re-Attempt" at bounding box center [426, 46] width 35 height 11
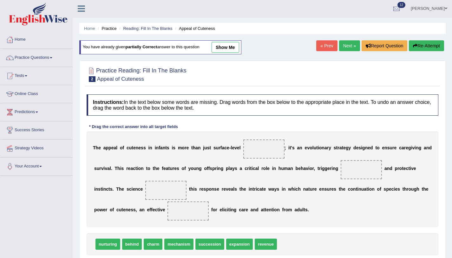
scroll to position [76, 0]
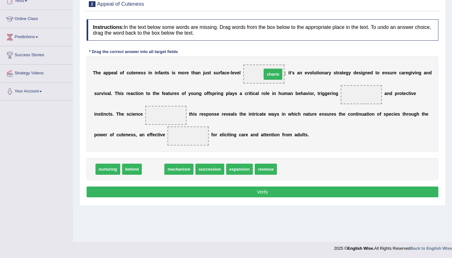
drag, startPoint x: 154, startPoint y: 171, endPoint x: 274, endPoint y: 76, distance: 152.9
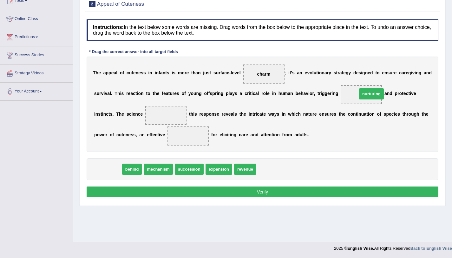
drag, startPoint x: 112, startPoint y: 172, endPoint x: 376, endPoint y: 97, distance: 274.2
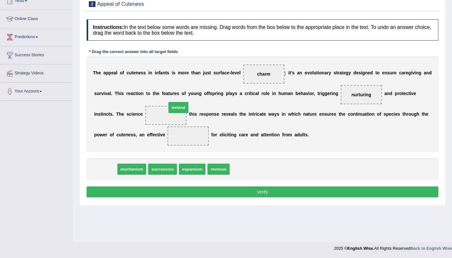
drag, startPoint x: 103, startPoint y: 171, endPoint x: 163, endPoint y: 115, distance: 82.4
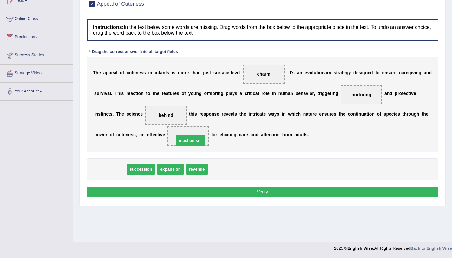
drag, startPoint x: 116, startPoint y: 167, endPoint x: 196, endPoint y: 139, distance: 85.2
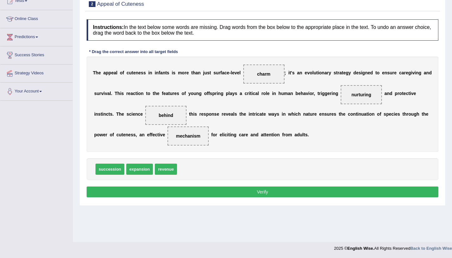
click at [214, 191] on button "Verify" at bounding box center [263, 191] width 352 height 11
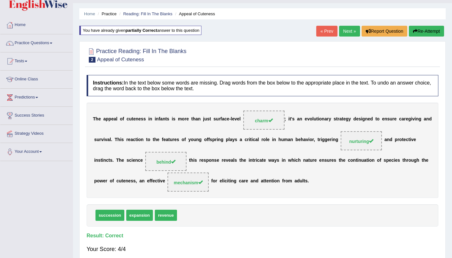
scroll to position [0, 0]
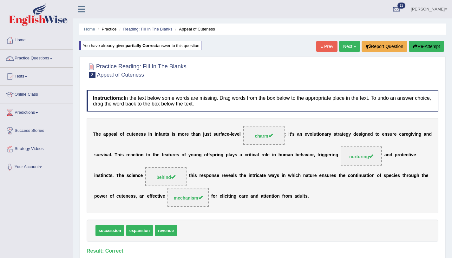
click at [353, 49] on link "Next »" at bounding box center [349, 46] width 21 height 11
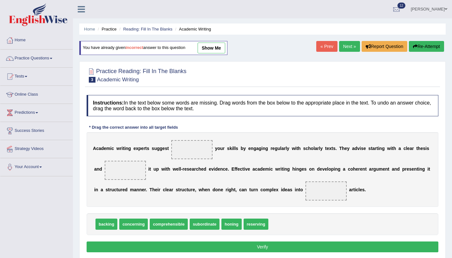
scroll to position [76, 0]
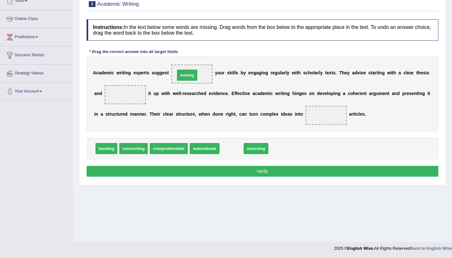
drag, startPoint x: 235, startPoint y: 151, endPoint x: 190, endPoint y: 78, distance: 85.7
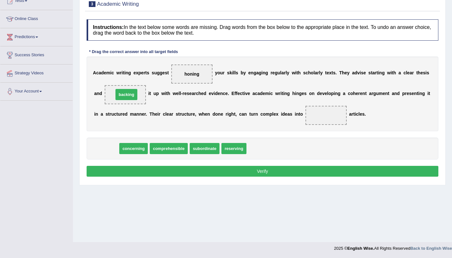
drag, startPoint x: 107, startPoint y: 149, endPoint x: 127, endPoint y: 95, distance: 57.5
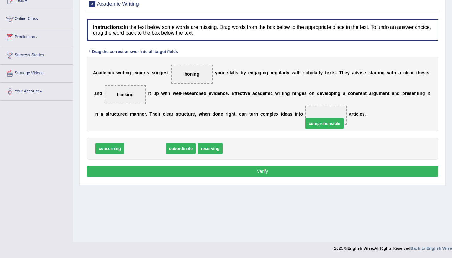
drag, startPoint x: 145, startPoint y: 148, endPoint x: 324, endPoint y: 123, distance: 181.4
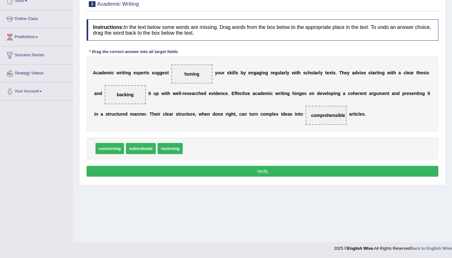
click at [293, 170] on button "Verify" at bounding box center [263, 171] width 352 height 11
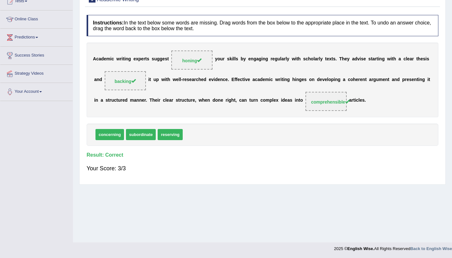
scroll to position [0, 0]
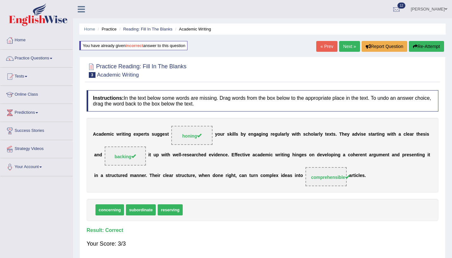
click at [341, 48] on link "Next »" at bounding box center [349, 46] width 21 height 11
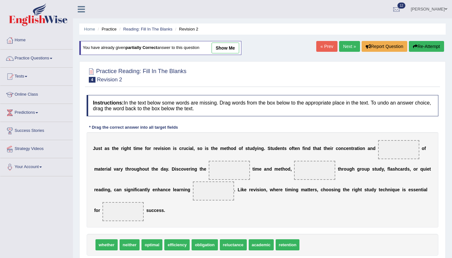
scroll to position [76, 0]
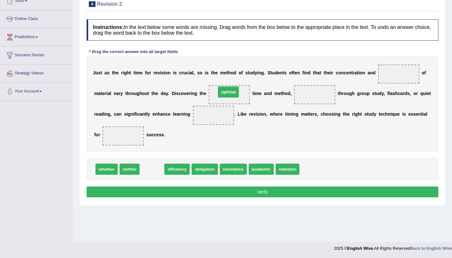
drag, startPoint x: 150, startPoint y: 169, endPoint x: 226, endPoint y: 92, distance: 108.6
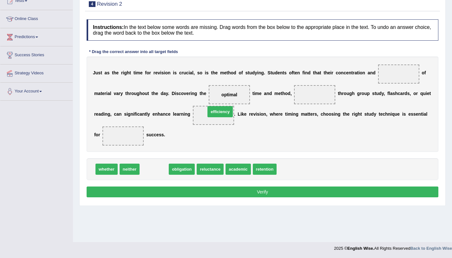
drag, startPoint x: 151, startPoint y: 171, endPoint x: 217, endPoint y: 113, distance: 87.5
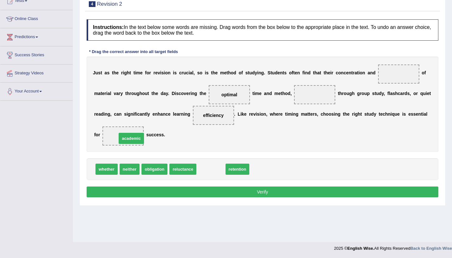
drag, startPoint x: 204, startPoint y: 169, endPoint x: 124, endPoint y: 138, distance: 85.4
drag, startPoint x: 210, startPoint y: 169, endPoint x: 397, endPoint y: 72, distance: 210.9
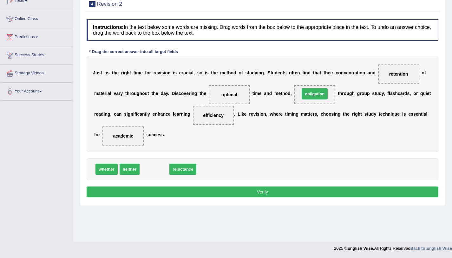
drag, startPoint x: 151, startPoint y: 172, endPoint x: 312, endPoint y: 96, distance: 177.0
click at [266, 191] on button "Verify" at bounding box center [263, 191] width 352 height 11
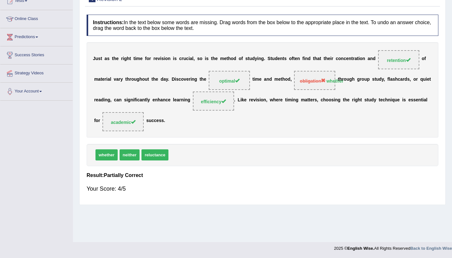
scroll to position [0, 0]
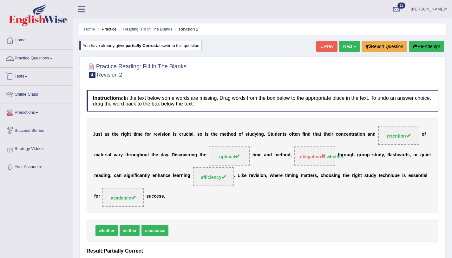
click at [52, 58] on link "Practice Questions" at bounding box center [36, 58] width 72 height 16
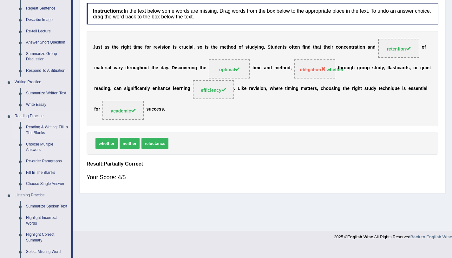
scroll to position [88, 0]
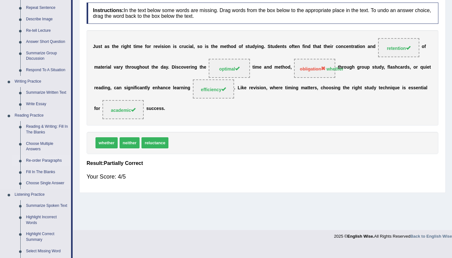
click at [45, 161] on link "Re-order Paragraphs" at bounding box center [47, 160] width 48 height 11
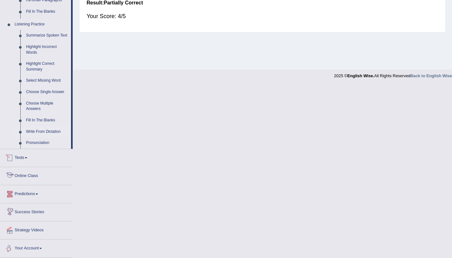
scroll to position [221, 0]
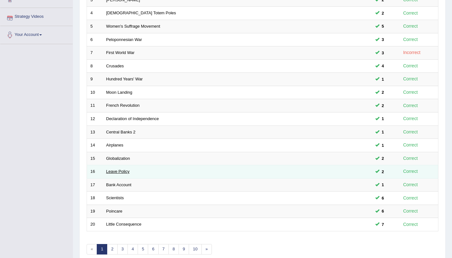
scroll to position [162, 0]
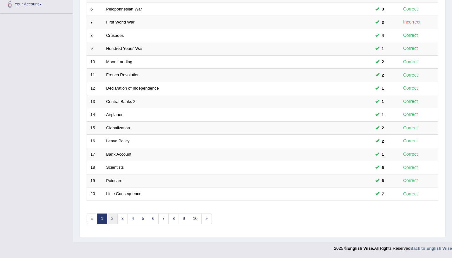
click at [116, 222] on link "2" at bounding box center [112, 218] width 10 height 10
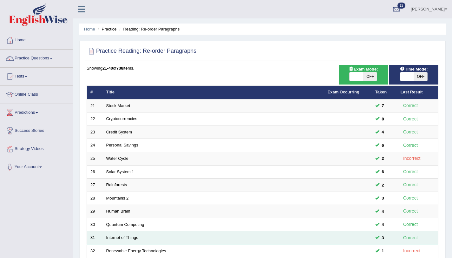
scroll to position [162, 0]
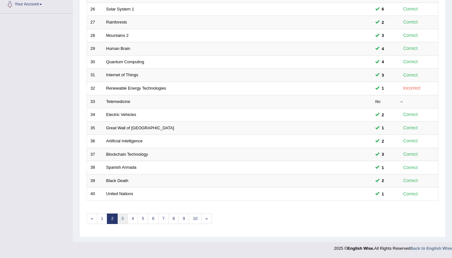
click at [122, 220] on link "3" at bounding box center [122, 218] width 10 height 10
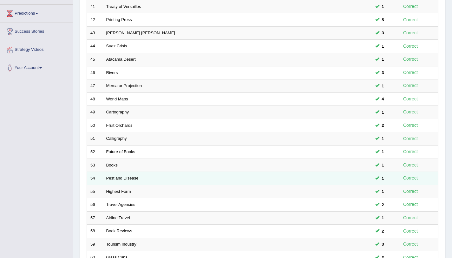
scroll to position [162, 0]
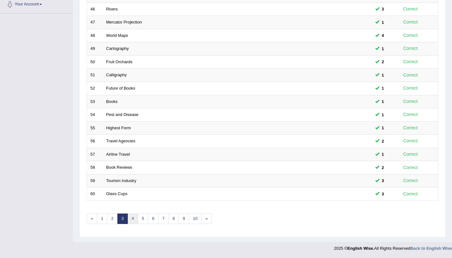
click at [132, 222] on link "4" at bounding box center [133, 218] width 10 height 10
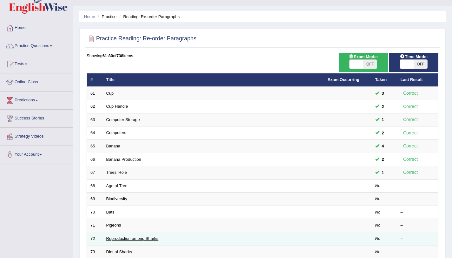
scroll to position [92, 0]
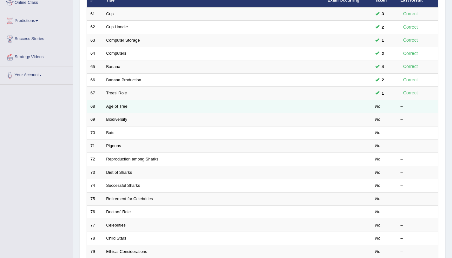
click at [116, 108] on link "Age of Tree" at bounding box center [116, 106] width 21 height 5
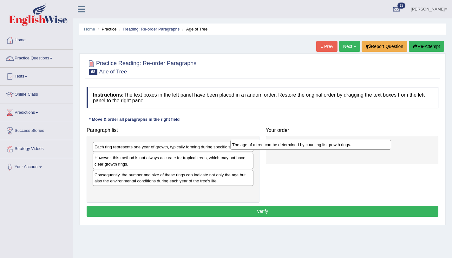
drag, startPoint x: 124, startPoint y: 148, endPoint x: 270, endPoint y: 143, distance: 146.1
click at [270, 143] on div "The age of a tree can be determined by counting its growth rings." at bounding box center [310, 145] width 161 height 10
drag, startPoint x: 273, startPoint y: 143, endPoint x: 312, endPoint y: 134, distance: 40.2
click at [312, 134] on div "Your order The age of a tree can be determined by counting its growth rings." at bounding box center [352, 144] width 179 height 40
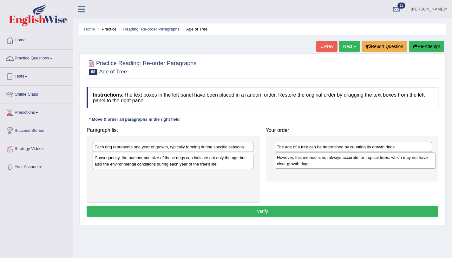
drag, startPoint x: 135, startPoint y: 162, endPoint x: 317, endPoint y: 162, distance: 182.2
click at [317, 162] on div "However, this method is not always accurate for tropical trees, which may not h…" at bounding box center [355, 160] width 161 height 16
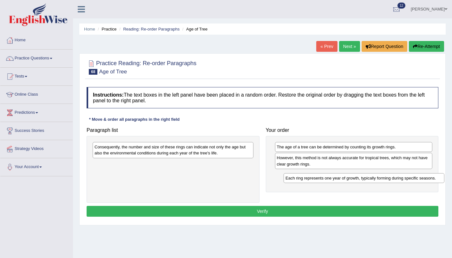
drag, startPoint x: 173, startPoint y: 146, endPoint x: 364, endPoint y: 177, distance: 193.6
click at [364, 177] on div "Each ring represents one year of growth, typically forming during specific seas…" at bounding box center [364, 178] width 161 height 10
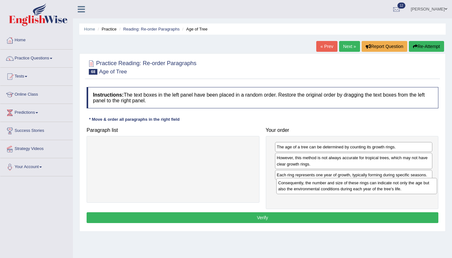
drag, startPoint x: 193, startPoint y: 153, endPoint x: 377, endPoint y: 189, distance: 188.1
click at [377, 189] on div "Consequently, the number and size of these rings can indicate not only the age …" at bounding box center [356, 186] width 161 height 16
click at [335, 221] on button "Verify" at bounding box center [263, 217] width 352 height 11
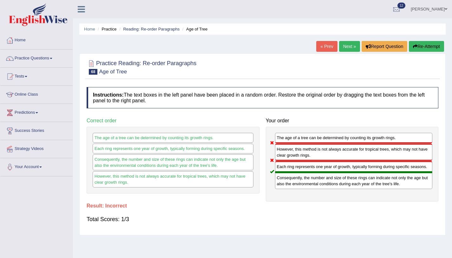
click at [429, 48] on button "Re-Attempt" at bounding box center [426, 46] width 35 height 11
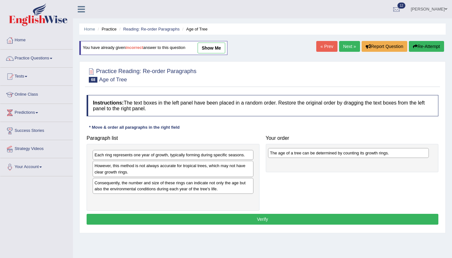
drag, startPoint x: 123, startPoint y: 154, endPoint x: 299, endPoint y: 152, distance: 175.5
click at [299, 152] on div "The age of a tree can be determined by counting its growth rings." at bounding box center [348, 153] width 161 height 10
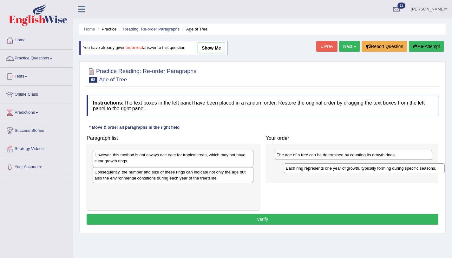
drag, startPoint x: 159, startPoint y: 155, endPoint x: 350, endPoint y: 168, distance: 191.4
click at [351, 169] on div "Each ring represents one year of growth, typically forming during specific seas…" at bounding box center [364, 168] width 161 height 10
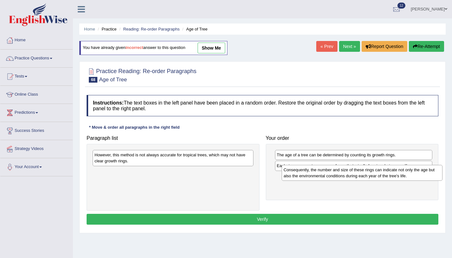
drag, startPoint x: 245, startPoint y: 175, endPoint x: 434, endPoint y: 173, distance: 188.8
click at [434, 173] on div "Consequently, the number and size of these rings can indicate not only the age …" at bounding box center [362, 173] width 161 height 16
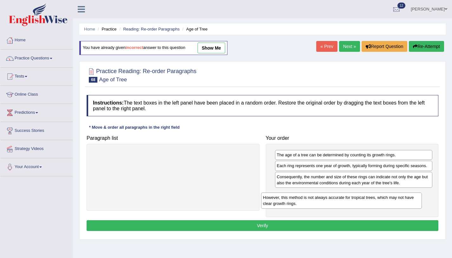
drag, startPoint x: 238, startPoint y: 164, endPoint x: 431, endPoint y: 202, distance: 196.7
click at [422, 202] on div "However, this method is not always accurate for tropical trees, which may not h…" at bounding box center [341, 200] width 161 height 16
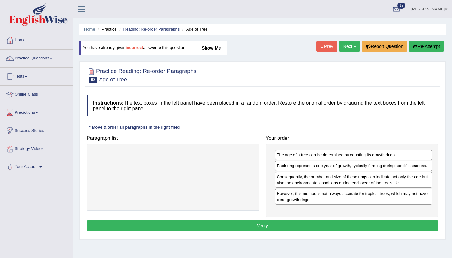
click at [411, 227] on button "Verify" at bounding box center [263, 225] width 352 height 11
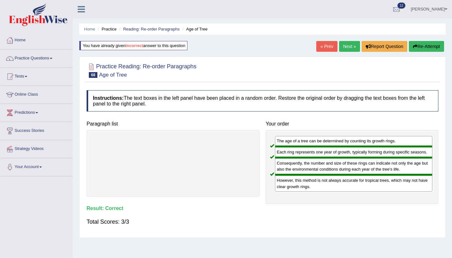
click at [347, 48] on link "Next »" at bounding box center [349, 46] width 21 height 11
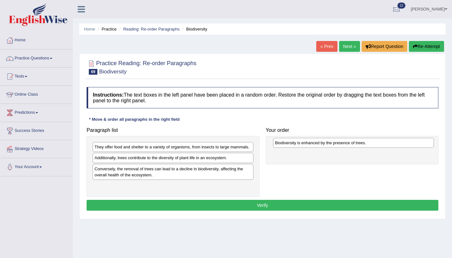
drag, startPoint x: 185, startPoint y: 148, endPoint x: 366, endPoint y: 144, distance: 180.6
click at [366, 144] on div "Biodiversity is enhanced by the presence of trees." at bounding box center [353, 143] width 161 height 10
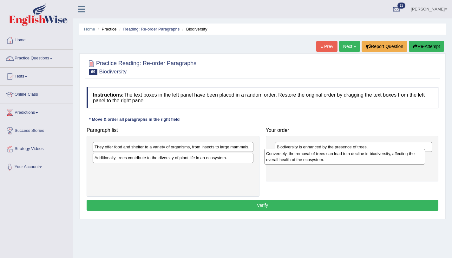
drag, startPoint x: 180, startPoint y: 173, endPoint x: 352, endPoint y: 158, distance: 172.4
click at [352, 158] on div "Conversely, the removal of trees can lead to a decline in biodiversity, affecti…" at bounding box center [344, 157] width 161 height 16
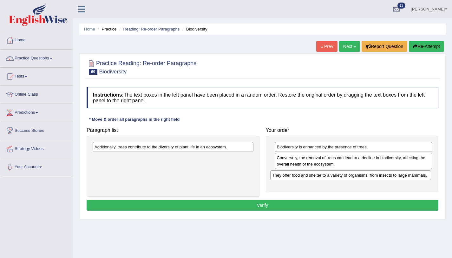
drag, startPoint x: 240, startPoint y: 150, endPoint x: 419, endPoint y: 175, distance: 180.7
click at [419, 175] on div "They offer food and shelter to a variety of organisms, from insects to large ma…" at bounding box center [350, 175] width 161 height 10
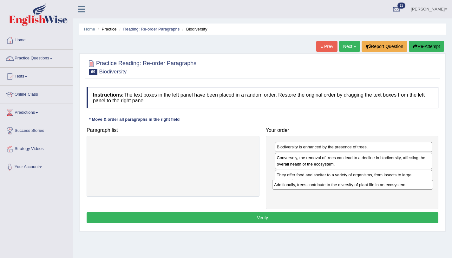
drag, startPoint x: 271, startPoint y: 161, endPoint x: 429, endPoint y: 188, distance: 160.3
click at [429, 188] on div "Additionally, trees contribute to the diversity of plant life in an ecosystem." at bounding box center [352, 185] width 161 height 10
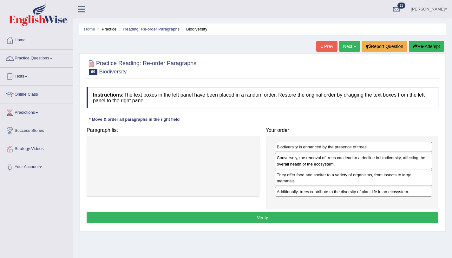
click at [413, 217] on button "Verify" at bounding box center [263, 217] width 352 height 11
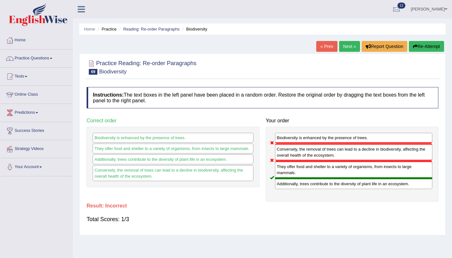
click at [412, 51] on button "Re-Attempt" at bounding box center [426, 46] width 35 height 11
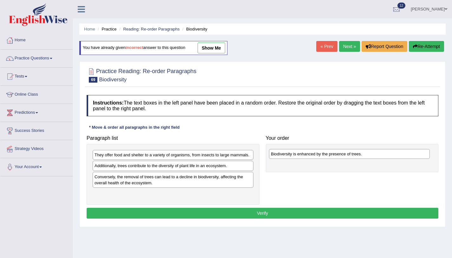
drag, startPoint x: 144, startPoint y: 155, endPoint x: 321, endPoint y: 155, distance: 176.4
click at [321, 155] on div "Biodiversity is enhanced by the presence of trees." at bounding box center [349, 154] width 161 height 10
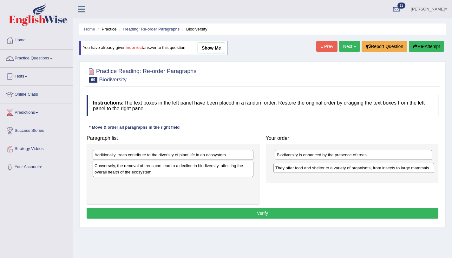
drag, startPoint x: 170, startPoint y: 158, endPoint x: 349, endPoint y: 170, distance: 179.1
click at [349, 170] on div "They offer food and shelter to a variety of organisms, from insects to large ma…" at bounding box center [354, 168] width 161 height 10
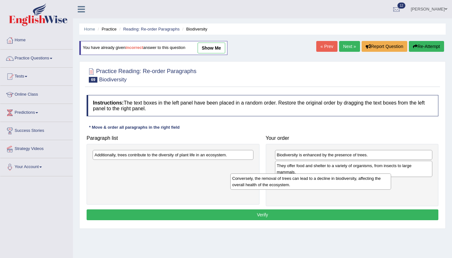
drag, startPoint x: 192, startPoint y: 167, endPoint x: 380, endPoint y: 181, distance: 188.4
click at [380, 181] on div "Conversely, the removal of trees can lead to a decline in biodiversity, affecti…" at bounding box center [310, 181] width 161 height 16
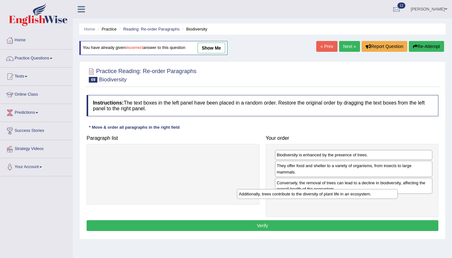
drag, startPoint x: 225, startPoint y: 169, endPoint x: 380, endPoint y: 190, distance: 156.3
click at [380, 190] on div "Additionally, trees contribute to the diversity of plant life in an ecosystem." at bounding box center [317, 194] width 161 height 10
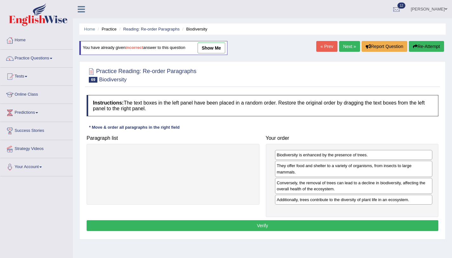
click at [361, 223] on button "Verify" at bounding box center [263, 225] width 352 height 11
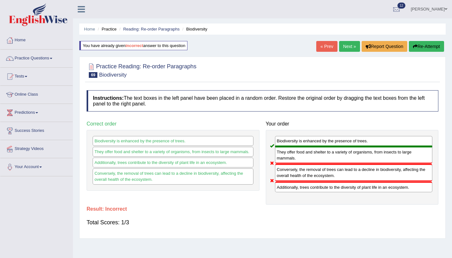
click at [431, 48] on button "Re-Attempt" at bounding box center [426, 46] width 35 height 11
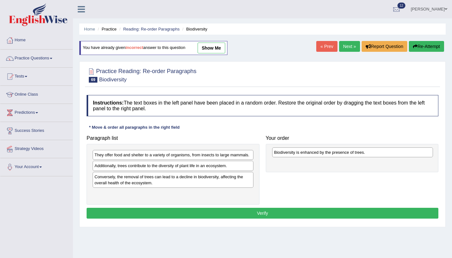
drag, startPoint x: 111, startPoint y: 155, endPoint x: 291, endPoint y: 152, distance: 179.6
click at [291, 152] on div "Biodiversity is enhanced by the presence of trees." at bounding box center [352, 152] width 161 height 10
click at [131, 151] on div "They offer food and shelter to a variety of organisms, from insects to large ma…" at bounding box center [173, 155] width 161 height 10
click at [131, 152] on div "They offer food and shelter to a variety of organisms, from insects to large ma…" at bounding box center [173, 155] width 161 height 10
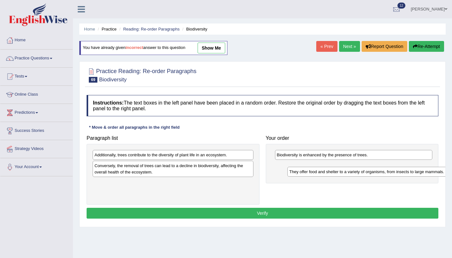
drag, startPoint x: 131, startPoint y: 153, endPoint x: 326, endPoint y: 169, distance: 195.6
click at [326, 169] on div "They offer food and shelter to a variety of organisms, from insects to large ma…" at bounding box center [368, 172] width 161 height 10
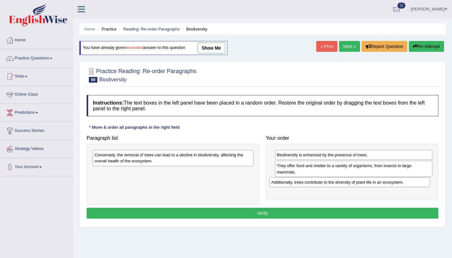
drag, startPoint x: 128, startPoint y: 160, endPoint x: 298, endPoint y: 183, distance: 171.8
click at [298, 183] on div "Additionally, trees contribute to the diversity of plant life in an ecosystem." at bounding box center [349, 182] width 161 height 10
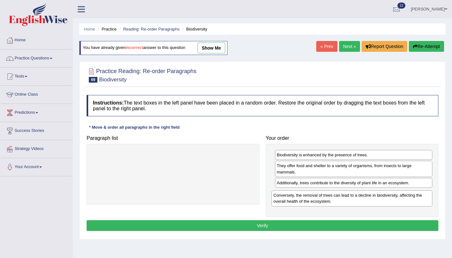
drag, startPoint x: 173, startPoint y: 168, endPoint x: 336, endPoint y: 201, distance: 166.4
click at [336, 201] on div "Conversely, the removal of trees can lead to a decline in biodiversity, affecti…" at bounding box center [352, 198] width 161 height 16
click at [281, 225] on button "Verify" at bounding box center [263, 225] width 352 height 11
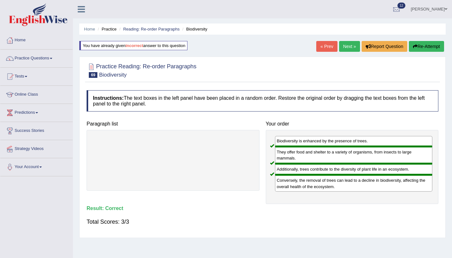
click at [349, 50] on link "Next »" at bounding box center [349, 46] width 21 height 11
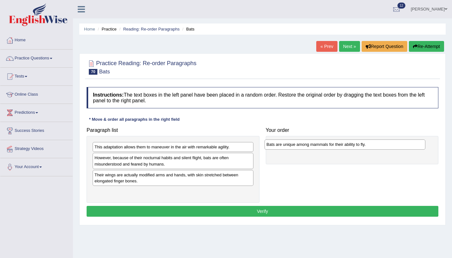
drag, startPoint x: 149, startPoint y: 156, endPoint x: 321, endPoint y: 143, distance: 172.5
click at [321, 143] on div "Bats are unique among mammals for their ability to fly." at bounding box center [345, 144] width 161 height 10
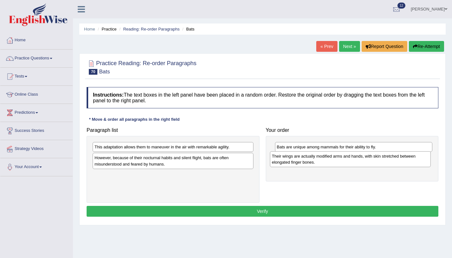
drag, startPoint x: 167, startPoint y: 177, endPoint x: 345, endPoint y: 158, distance: 178.4
click at [345, 158] on div "Their wings are actually modified arms and hands, with skin stretched between e…" at bounding box center [350, 159] width 161 height 16
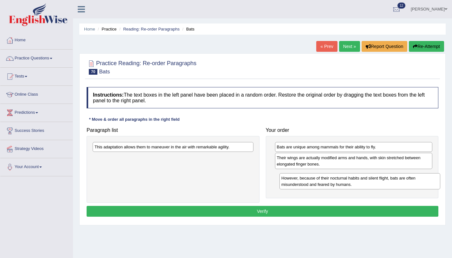
drag, startPoint x: 196, startPoint y: 161, endPoint x: 384, endPoint y: 180, distance: 188.8
click at [384, 181] on div "However, because of their nocturnal habits and silent flight, bats are often mi…" at bounding box center [360, 181] width 161 height 16
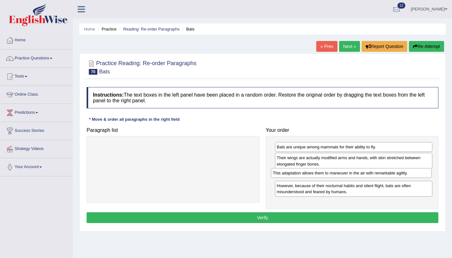
drag, startPoint x: 235, startPoint y: 153, endPoint x: 409, endPoint y: 173, distance: 175.4
click at [409, 173] on div "This adaptation allows them to maneuver in the air with remarkable agility." at bounding box center [351, 173] width 161 height 10
click at [397, 216] on button "Verify" at bounding box center [263, 217] width 352 height 11
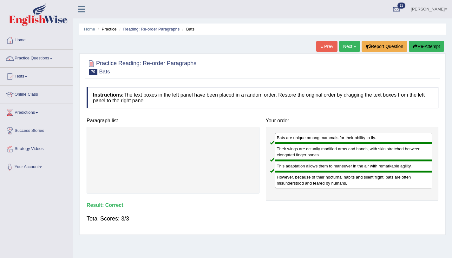
click at [347, 48] on link "Next »" at bounding box center [349, 46] width 21 height 11
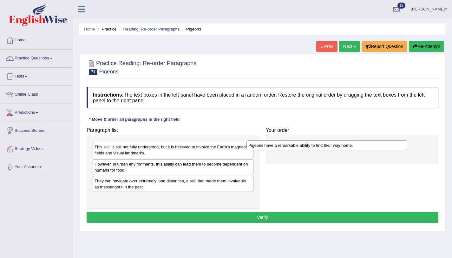
drag, startPoint x: 133, startPoint y: 197, endPoint x: 295, endPoint y: 142, distance: 171.3
click at [295, 142] on div "Pigeons have a remarkable ability to find their way home." at bounding box center [327, 145] width 161 height 10
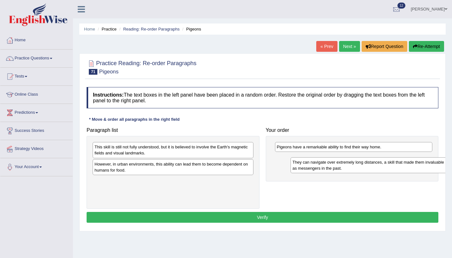
drag, startPoint x: 155, startPoint y: 182, endPoint x: 350, endPoint y: 164, distance: 196.3
click at [350, 164] on div "They can navigate over extremely long distances, a skill that made them invalua…" at bounding box center [371, 165] width 161 height 16
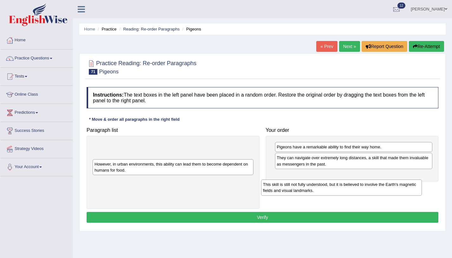
drag, startPoint x: 261, startPoint y: 162, endPoint x: 412, endPoint y: 187, distance: 152.8
click at [412, 187] on div "This skill is still not fully understood, but it is believed to involve the Ear…" at bounding box center [341, 187] width 161 height 16
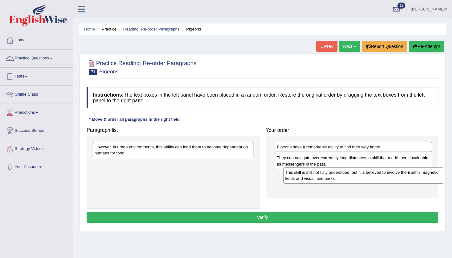
drag, startPoint x: 222, startPoint y: 153, endPoint x: 410, endPoint y: 178, distance: 189.2
click at [410, 178] on div "This skill is still not fully understood, but it is believed to involve the Ear…" at bounding box center [363, 175] width 161 height 16
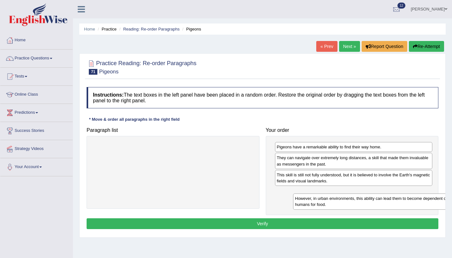
drag, startPoint x: 207, startPoint y: 145, endPoint x: 401, endPoint y: 184, distance: 198.2
click at [401, 193] on div "However, in urban environments, this ability can lead them to become dependent …" at bounding box center [373, 201] width 161 height 16
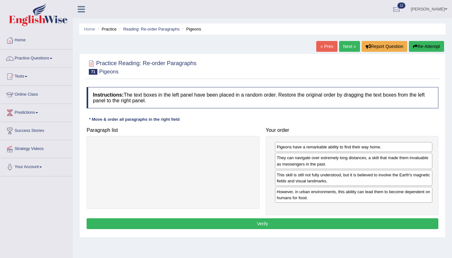
click at [360, 219] on button "Verify" at bounding box center [263, 223] width 352 height 11
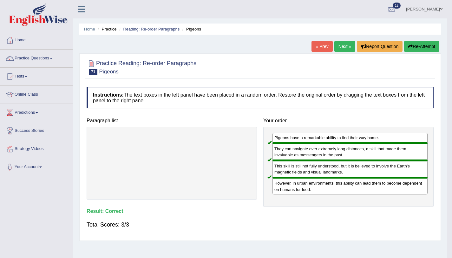
click at [353, 45] on link "Next »" at bounding box center [344, 46] width 21 height 11
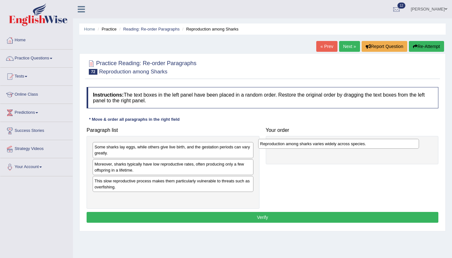
drag, startPoint x: 141, startPoint y: 199, endPoint x: 307, endPoint y: 144, distance: 175.2
click at [307, 144] on div "Reproduction among sharks varies widely across species." at bounding box center [338, 144] width 161 height 10
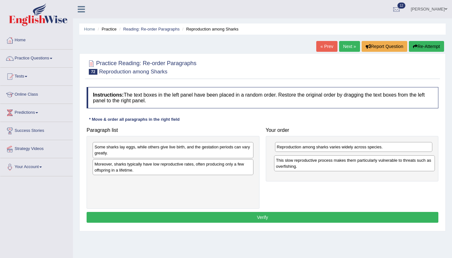
drag, startPoint x: 155, startPoint y: 186, endPoint x: 336, endPoint y: 165, distance: 182.7
click at [336, 165] on div "This slow reproductive process makes them particularly vulnerable to threats su…" at bounding box center [354, 163] width 161 height 16
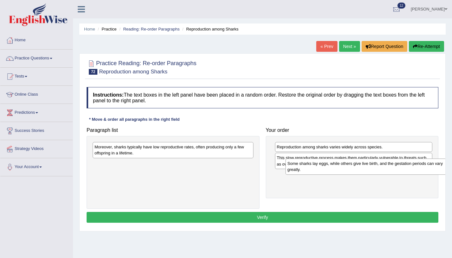
drag, startPoint x: 107, startPoint y: 153, endPoint x: 297, endPoint y: 177, distance: 191.6
click at [297, 174] on div "Some sharks lay eggs, while others give live birth, and the gestation periods c…" at bounding box center [366, 166] width 161 height 16
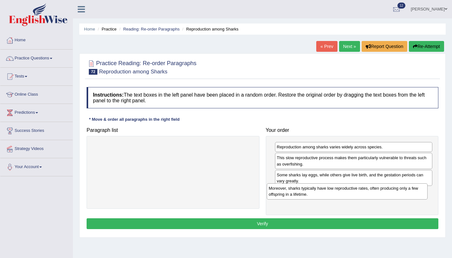
drag, startPoint x: 203, startPoint y: 151, endPoint x: 377, endPoint y: 193, distance: 179.0
click at [377, 193] on div "Moreover, sharks typically have low reproductive rates, often producing only a …" at bounding box center [347, 191] width 161 height 16
click at [356, 224] on button "Verify" at bounding box center [263, 223] width 352 height 11
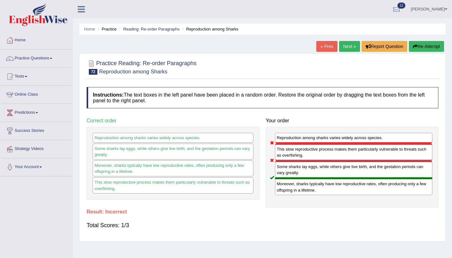
click at [416, 47] on button "Re-Attempt" at bounding box center [426, 46] width 35 height 11
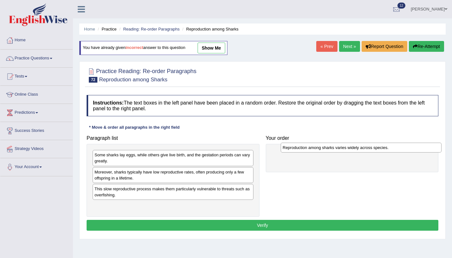
drag, startPoint x: 102, startPoint y: 206, endPoint x: 290, endPoint y: 148, distance: 196.9
click at [290, 148] on div "Reproduction among sharks varies widely across species." at bounding box center [361, 147] width 161 height 10
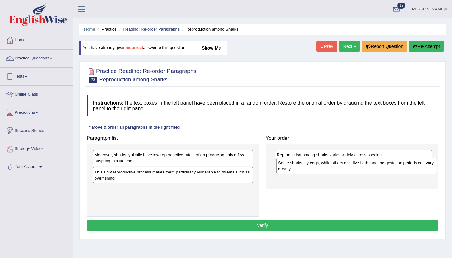
drag, startPoint x: 209, startPoint y: 173, endPoint x: 356, endPoint y: 167, distance: 147.0
click at [356, 167] on div "Some sharks lay eggs, while others give live birth, and the gestation periods c…" at bounding box center [356, 166] width 161 height 16
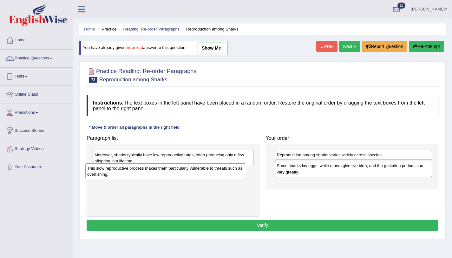
drag, startPoint x: 207, startPoint y: 176, endPoint x: 199, endPoint y: 172, distance: 8.5
click at [199, 172] on div "This slow reproductive process makes them particularly vulnerable to threats su…" at bounding box center [165, 171] width 161 height 16
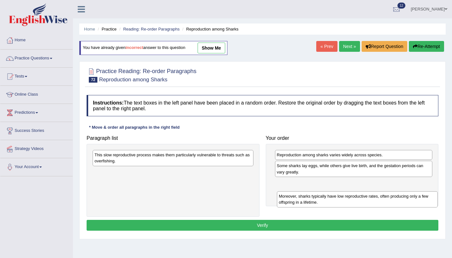
drag, startPoint x: 190, startPoint y: 157, endPoint x: 371, endPoint y: 185, distance: 182.7
click at [374, 196] on div "Moreover, sharks typically have low reproductive rates, often producing only a …" at bounding box center [357, 199] width 161 height 16
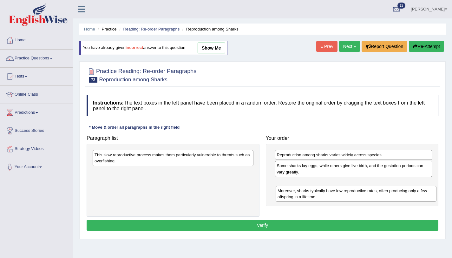
click at [370, 185] on div "Reproduction among sharks varies widely across species. Some sharks lay eggs, w…" at bounding box center [352, 175] width 173 height 62
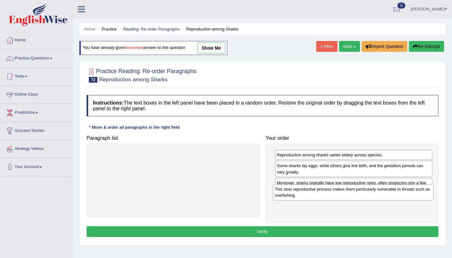
drag, startPoint x: 236, startPoint y: 164, endPoint x: 418, endPoint y: 198, distance: 184.9
click at [418, 198] on div "This slow reproductive process makes them particularly vulnerable to threats su…" at bounding box center [353, 192] width 161 height 16
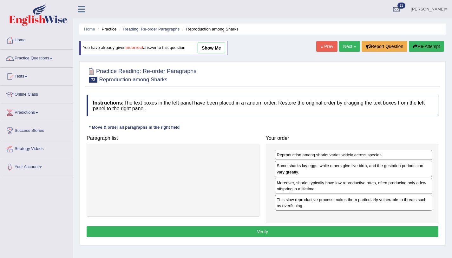
click at [394, 232] on button "Verify" at bounding box center [263, 231] width 352 height 11
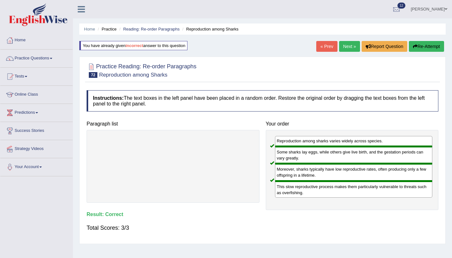
click at [50, 57] on link "Practice Questions" at bounding box center [36, 58] width 72 height 16
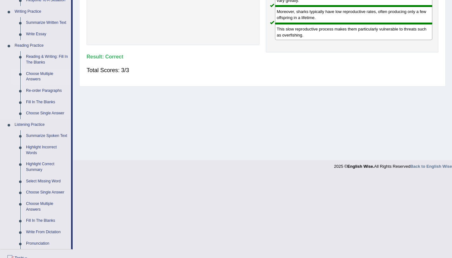
scroll to position [263, 0]
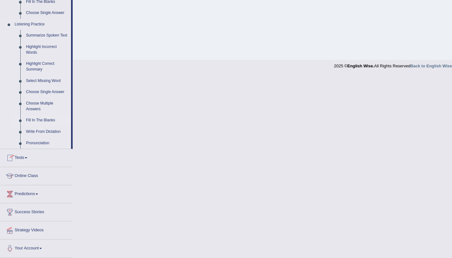
click at [54, 120] on link "Fill In The Blanks" at bounding box center [47, 120] width 48 height 11
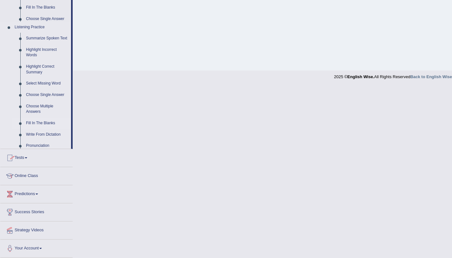
scroll to position [76, 0]
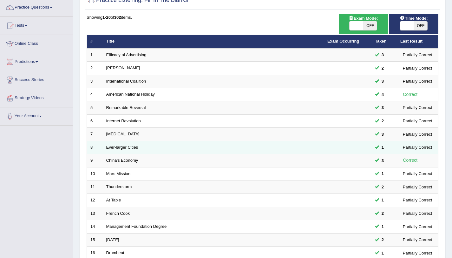
scroll to position [162, 0]
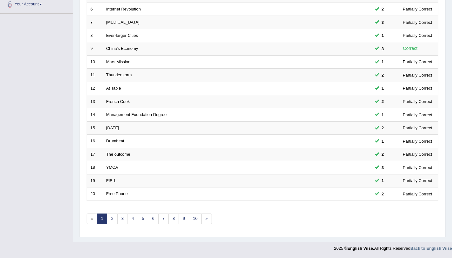
drag, startPoint x: 11, startPoint y: 130, endPoint x: 22, endPoint y: 130, distance: 10.5
click at [11, 130] on div "Toggle navigation Home Practice Questions Speaking Practice Read Aloud Repeat S…" at bounding box center [226, 46] width 452 height 417
click at [115, 218] on link "2" at bounding box center [112, 218] width 10 height 10
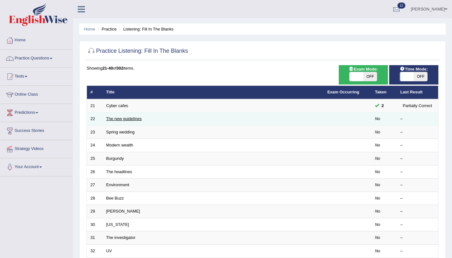
click at [121, 118] on link "The new guidelines" at bounding box center [124, 118] width 36 height 5
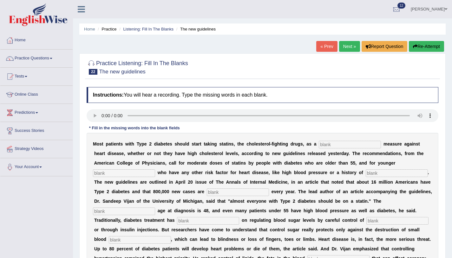
click at [332, 147] on input "text" at bounding box center [350, 145] width 62 height 8
type input "prevetative"
click at [123, 174] on input "text" at bounding box center [124, 173] width 62 height 8
type input "patients"
click at [366, 172] on input "text" at bounding box center [397, 173] width 62 height 8
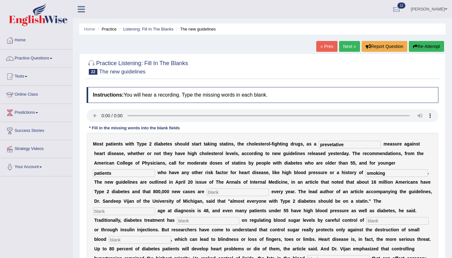
type input "smoking"
click at [215, 192] on input "text" at bounding box center [238, 192] width 62 height 8
type input "diagnosed"
click at [155, 207] on input "text" at bounding box center [124, 211] width 62 height 8
type input "average"
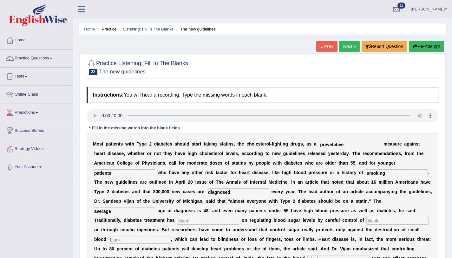
click at [177, 218] on input "text" at bounding box center [208, 221] width 62 height 8
type input "focused"
click at [367, 223] on input "text" at bounding box center [398, 221] width 62 height 8
type input "diet"
click at [171, 236] on input "text" at bounding box center [140, 240] width 62 height 8
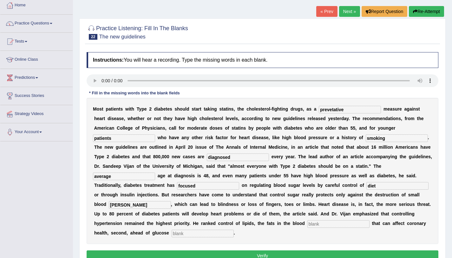
scroll to position [76, 0]
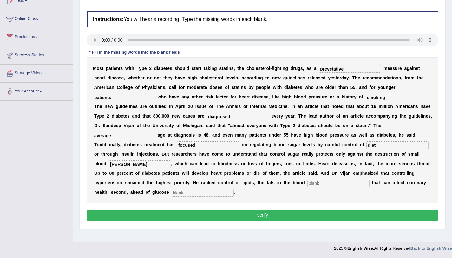
type input "vassel"
click at [308, 181] on input "text" at bounding box center [339, 183] width 62 height 8
type input "strem"
click at [172, 192] on input "text" at bounding box center [203, 193] width 62 height 8
type input "regulation"
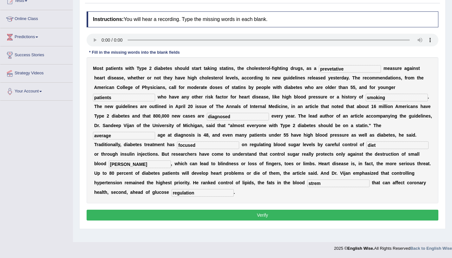
click at [247, 214] on button "Verify" at bounding box center [263, 214] width 352 height 11
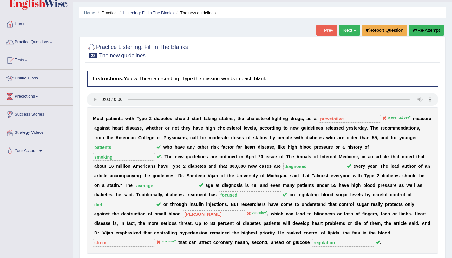
scroll to position [0, 0]
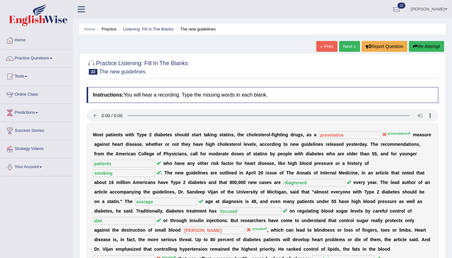
click at [343, 44] on link "Next »" at bounding box center [349, 46] width 21 height 11
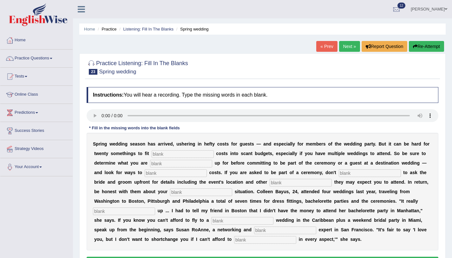
click at [169, 156] on input "text" at bounding box center [183, 154] width 62 height 8
type input "extra"
click at [154, 165] on input "text" at bounding box center [181, 164] width 62 height 8
type input "signing"
click at [145, 172] on input "text" at bounding box center [176, 173] width 62 height 8
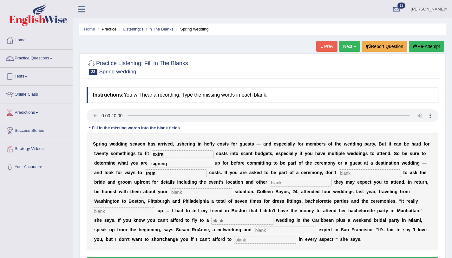
type input "trem"
click at [339, 175] on input "text" at bounding box center [370, 173] width 62 height 8
type input "hasitate"
click at [270, 184] on input "text" at bounding box center [301, 183] width 62 height 8
type input "funtions"
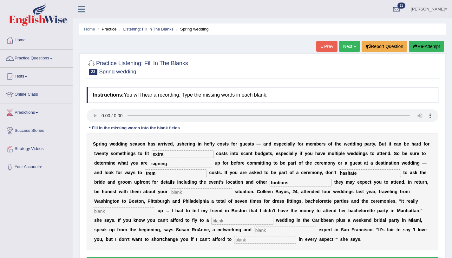
click at [170, 193] on input "text" at bounding box center [201, 192] width 62 height 8
type input "financial"
click at [155, 207] on input "text" at bounding box center [124, 211] width 62 height 8
type input "added"
click at [211, 222] on input "text" at bounding box center [242, 221] width 62 height 8
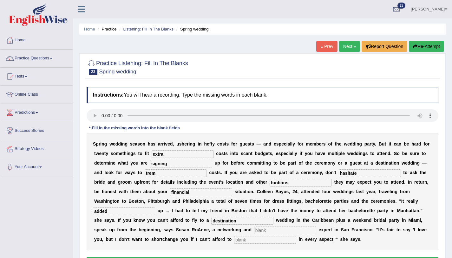
type input "destination"
click at [254, 231] on input "text" at bounding box center [285, 230] width 62 height 8
type input "adicate"
click at [234, 242] on input "text" at bounding box center [265, 240] width 62 height 8
type input "participate"
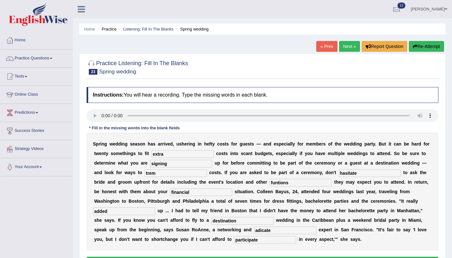
click at [270, 184] on input "funtions" at bounding box center [301, 183] width 62 height 8
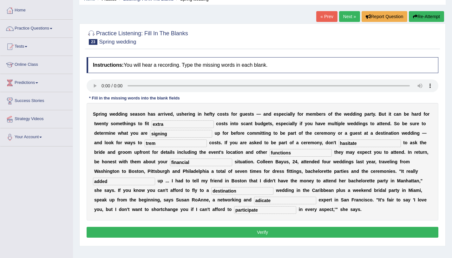
scroll to position [76, 0]
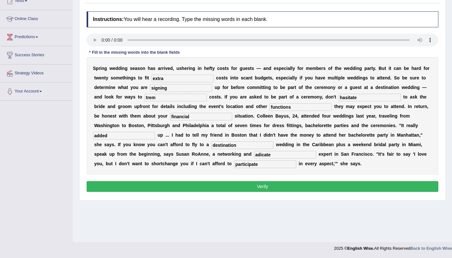
type input "functions"
click at [228, 184] on button "Verify" at bounding box center [263, 186] width 352 height 11
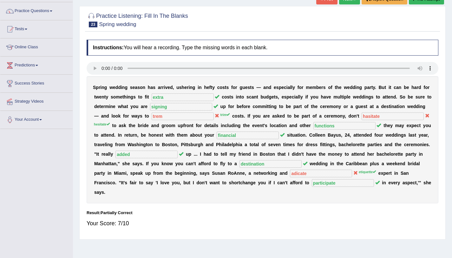
scroll to position [37, 0]
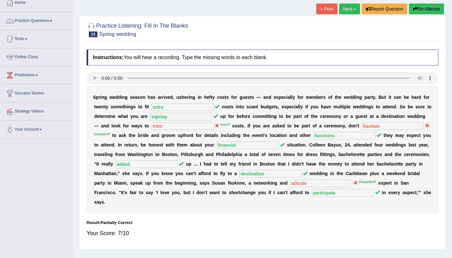
click at [340, 13] on link "Next »" at bounding box center [349, 8] width 21 height 11
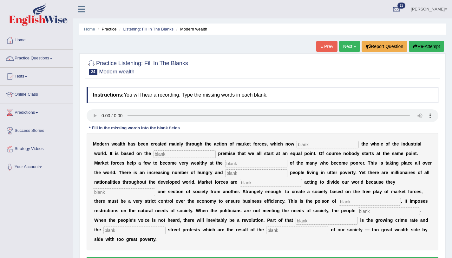
click at [315, 145] on input "text" at bounding box center [328, 145] width 62 height 8
type input "dominate"
click at [164, 154] on input "text" at bounding box center [185, 154] width 62 height 8
type input "fairst"
click at [225, 164] on input "text" at bounding box center [256, 164] width 62 height 8
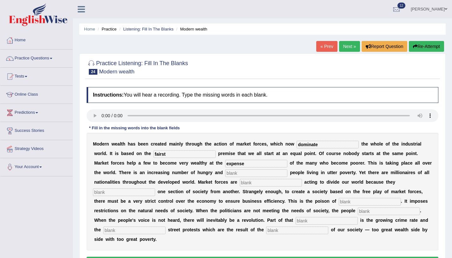
type input "expense"
click at [225, 174] on input "text" at bounding box center [256, 173] width 62 height 8
type input "desparate"
click at [240, 183] on input "text" at bounding box center [271, 183] width 62 height 8
type input "enabatively"
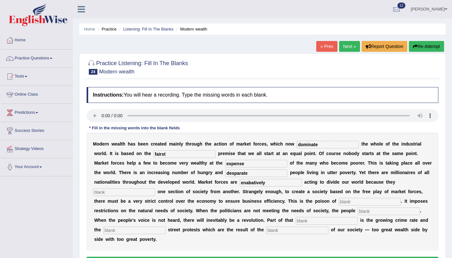
click at [155, 188] on input "text" at bounding box center [124, 192] width 62 height 8
click at [339, 204] on input "text" at bounding box center [370, 202] width 62 height 8
type input "comercial"
click at [358, 210] on input "text" at bounding box center [389, 211] width 62 height 8
type input "revoled"
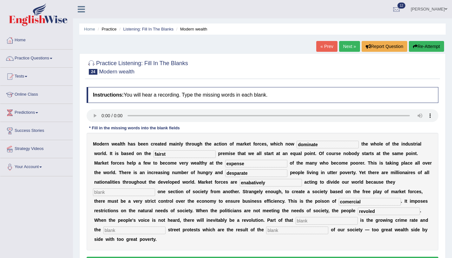
click at [296, 222] on input "text" at bounding box center [327, 221] width 62 height 8
type input "revolution"
click at [266, 231] on input "text" at bounding box center [297, 230] width 62 height 8
click at [155, 155] on input "fairst" at bounding box center [185, 154] width 62 height 8
type input "f"
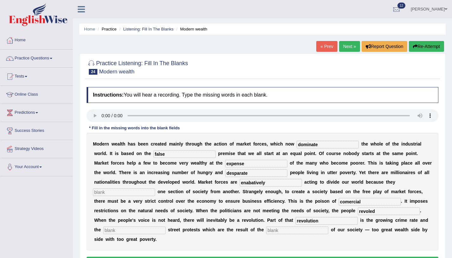
type input "false"
click at [155, 188] on input "text" at bounding box center [124, 192] width 62 height 8
type input "separate"
click at [166, 226] on input "text" at bounding box center [134, 230] width 62 height 8
type input "violet"
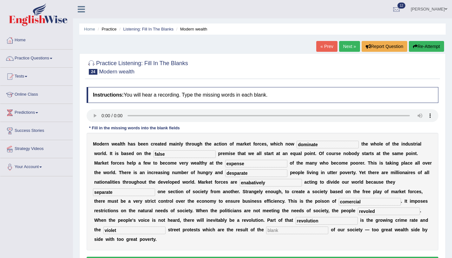
click at [266, 232] on input "text" at bounding box center [297, 230] width 62 height 8
type input "imbalance"
click at [245, 256] on button "Verify" at bounding box center [263, 261] width 352 height 11
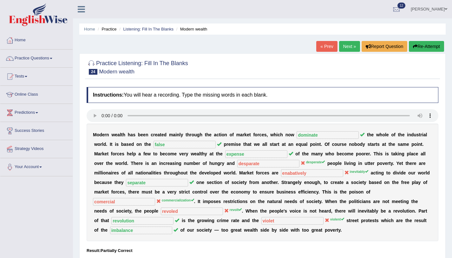
click at [415, 48] on icon "button" at bounding box center [415, 46] width 4 height 4
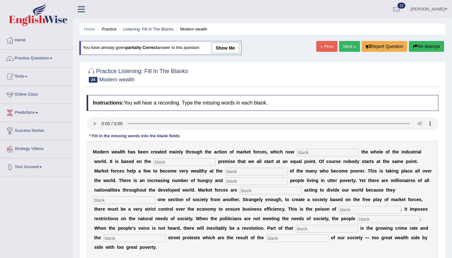
click at [320, 152] on input "text" at bounding box center [328, 153] width 62 height 8
type input "dominate"
click at [175, 162] on input "text" at bounding box center [185, 162] width 62 height 8
type input "false"
click at [225, 169] on input "text" at bounding box center [256, 172] width 62 height 8
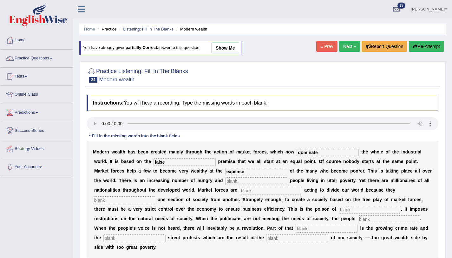
type input "expense"
click at [225, 180] on input "text" at bounding box center [256, 181] width 62 height 8
type input "deperate"
click at [250, 191] on input "text" at bounding box center [271, 191] width 62 height 8
click at [155, 196] on input "text" at bounding box center [124, 200] width 62 height 8
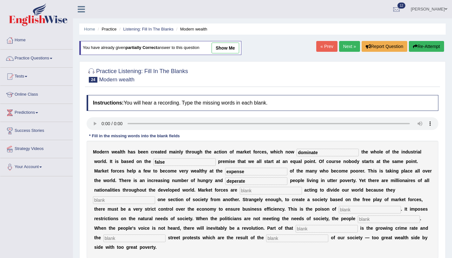
click at [225, 181] on input "deperate" at bounding box center [256, 181] width 62 height 8
type input "desperate"
click at [240, 192] on input "text" at bounding box center [271, 191] width 62 height 8
type input "enietively"
click at [155, 196] on input "text" at bounding box center [124, 200] width 62 height 8
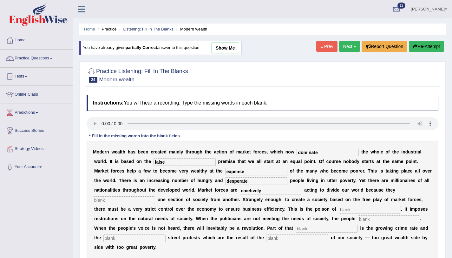
click at [339, 212] on input "text" at bounding box center [370, 210] width 62 height 8
type input "cmmercialization"
click at [358, 221] on input "text" at bounding box center [389, 219] width 62 height 8
type input "revolt"
click at [229, 223] on div "M o d e r n w e a l t h h a s b e e n c r e a t e d m a i n l y t h r o u g h t…" at bounding box center [263, 199] width 352 height 117
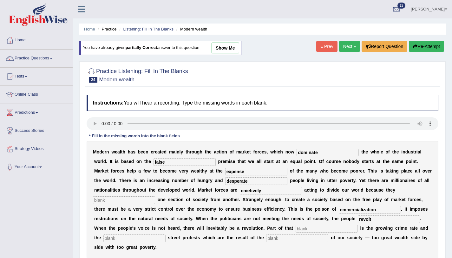
click at [296, 230] on input "text" at bounding box center [327, 229] width 62 height 8
type input "revolution"
click at [266, 240] on input "text" at bounding box center [297, 238] width 62 height 8
type input "imbalance"
click at [166, 234] on input "text" at bounding box center [134, 238] width 62 height 8
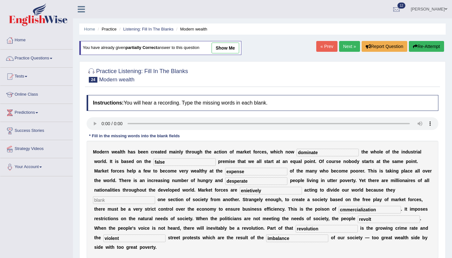
type input "violent"
click at [155, 196] on input "text" at bounding box center [124, 200] width 62 height 8
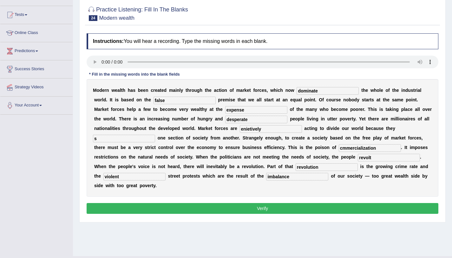
scroll to position [76, 0]
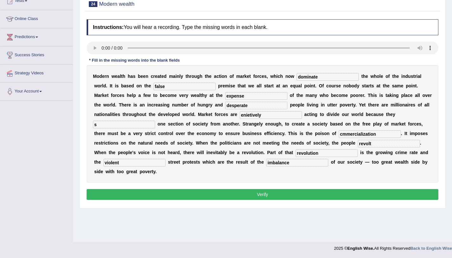
type input "s"
click at [365, 178] on div "Instructions: You will hear a recording. Type the missing words in each blank. …" at bounding box center [262, 110] width 355 height 189
click at [364, 189] on button "Verify" at bounding box center [263, 194] width 352 height 11
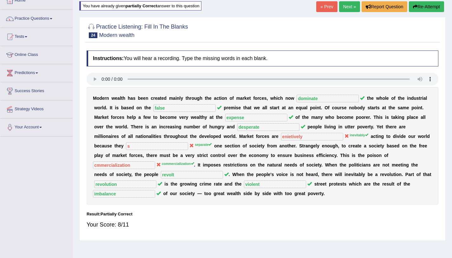
scroll to position [15, 0]
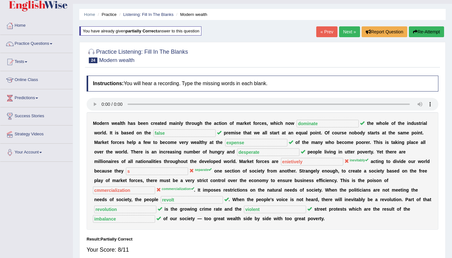
click at [343, 31] on link "Next »" at bounding box center [349, 31] width 21 height 11
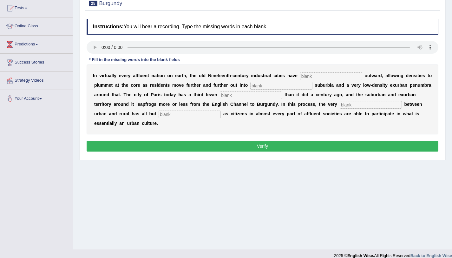
scroll to position [76, 0]
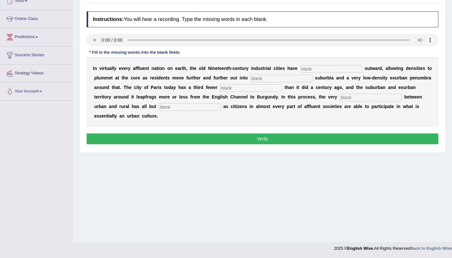
drag, startPoint x: 327, startPoint y: 66, endPoint x: 328, endPoint y: 74, distance: 8.0
click at [328, 69] on input "text" at bounding box center [331, 69] width 62 height 8
type input "exploded"
click at [258, 82] on input "text" at bounding box center [281, 79] width 62 height 8
type input "dencity"
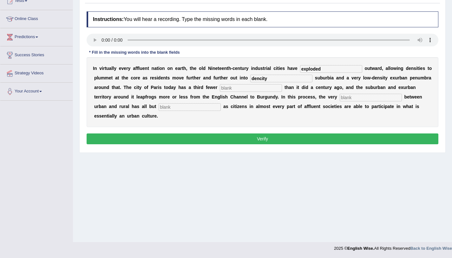
click at [229, 90] on input "text" at bounding box center [251, 88] width 62 height 8
type input "residencee"
click at [340, 99] on input "text" at bounding box center [371, 98] width 62 height 8
type input "distiction"
click at [163, 108] on input "text" at bounding box center [190, 107] width 62 height 8
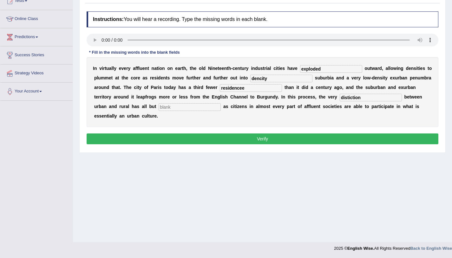
click at [248, 88] on input "residencee" at bounding box center [251, 88] width 62 height 8
type input "residence"
click at [159, 108] on input "text" at bounding box center [190, 107] width 62 height 8
type input "desappeared"
click at [173, 144] on div "Instructions: You will hear a recording. Type the missing words in each blank. …" at bounding box center [262, 78] width 355 height 141
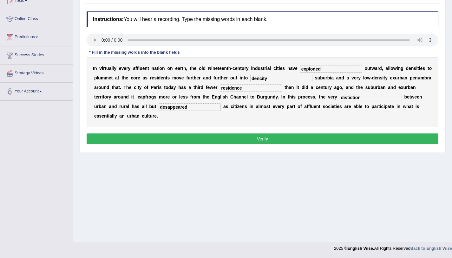
click at [173, 144] on div "Instructions: You will hear a recording. Type the missing words in each blank. …" at bounding box center [262, 78] width 355 height 141
click at [173, 135] on button "Verify" at bounding box center [263, 138] width 352 height 11
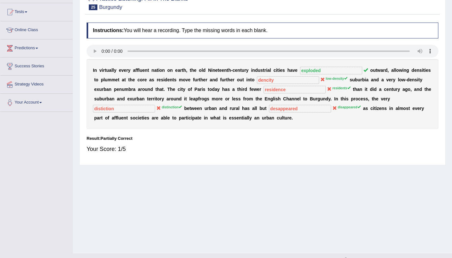
scroll to position [0, 0]
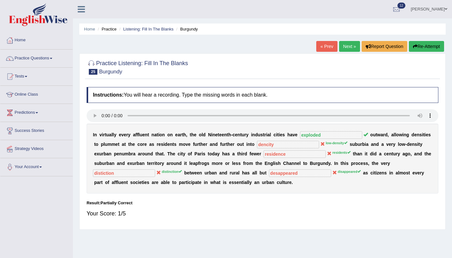
click at [424, 50] on button "Re-Attempt" at bounding box center [426, 46] width 35 height 11
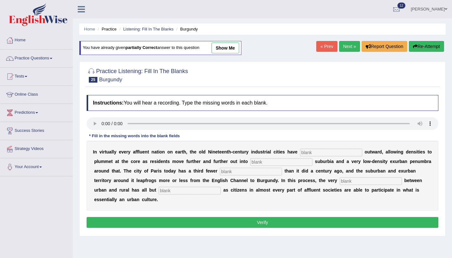
click at [308, 152] on input "text" at bounding box center [331, 153] width 62 height 8
type input "exploded"
click at [274, 162] on input "text" at bounding box center [281, 162] width 62 height 8
type input "low density"
click at [240, 171] on input "text" at bounding box center [251, 172] width 62 height 8
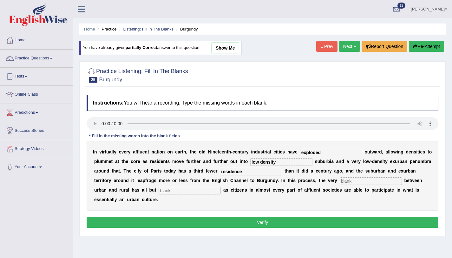
click at [340, 181] on input "text" at bounding box center [371, 181] width 62 height 8
click at [249, 171] on input "residence" at bounding box center [251, 172] width 62 height 8
type input "resident"
click at [340, 183] on input "text" at bounding box center [371, 181] width 62 height 8
type input "distinctive"
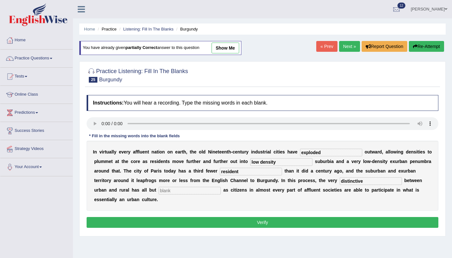
click at [159, 190] on input "text" at bounding box center [190, 191] width 62 height 8
type input "disappeared"
click at [189, 223] on button "Verify" at bounding box center [263, 222] width 352 height 11
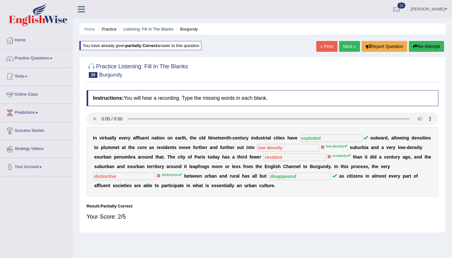
click at [435, 51] on button "Re-Attempt" at bounding box center [426, 46] width 35 height 11
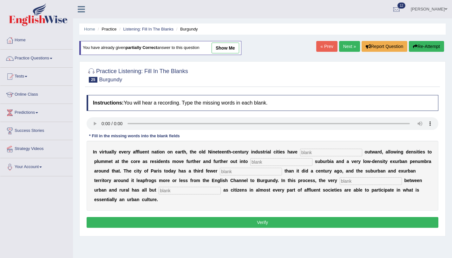
click at [312, 151] on input "text" at bounding box center [331, 153] width 62 height 8
type input "exploded"
click at [285, 165] on input "text" at bounding box center [281, 162] width 62 height 8
type input "low-density"
click at [255, 171] on input "text" at bounding box center [251, 172] width 62 height 8
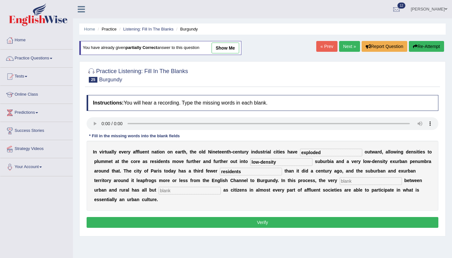
type input "residents"
click at [341, 181] on input "text" at bounding box center [371, 181] width 62 height 8
type input "distinction"
click at [159, 189] on input "text" at bounding box center [190, 191] width 62 height 8
type input "disappeared"
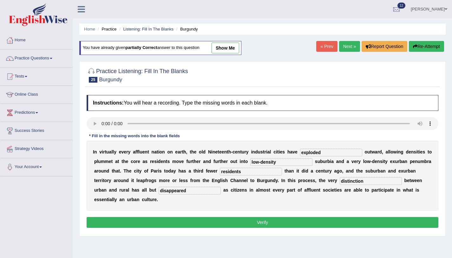
click at [146, 219] on button "Verify" at bounding box center [263, 222] width 352 height 11
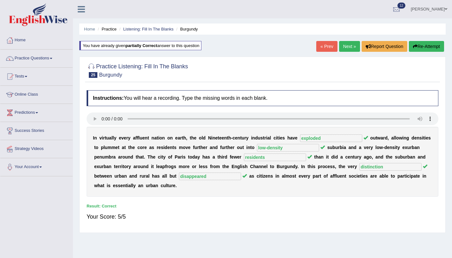
click at [339, 50] on link "Next »" at bounding box center [349, 46] width 21 height 11
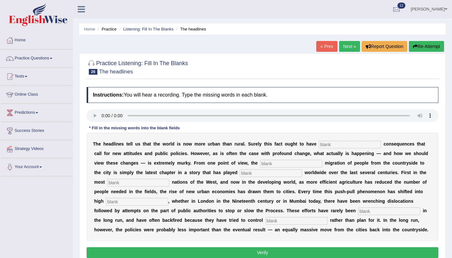
click at [358, 208] on input "text" at bounding box center [389, 211] width 62 height 8
click at [338, 144] on input "text" at bounding box center [350, 145] width 62 height 8
type input "prefound"
click at [260, 163] on input "text" at bounding box center [291, 164] width 62 height 8
type input "vast"
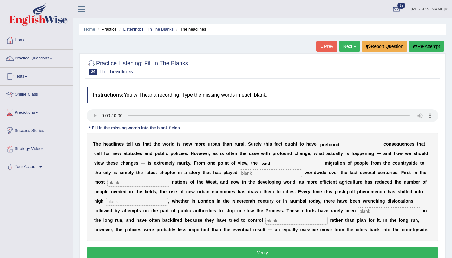
click at [249, 173] on input "text" at bounding box center [271, 173] width 62 height 8
type input "out"
click at [140, 182] on input "text" at bounding box center [138, 183] width 62 height 8
type input "outflow"
click at [127, 202] on input "text" at bounding box center [137, 202] width 62 height 8
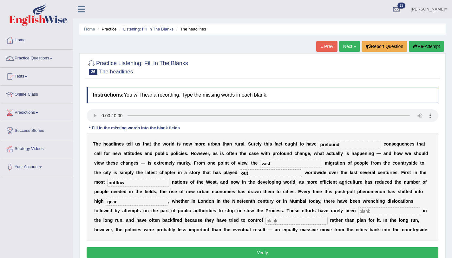
type input "gear"
click at [361, 210] on input "text" at bounding box center [389, 211] width 62 height 8
type input "effect"
click at [269, 220] on input "text" at bounding box center [297, 221] width 62 height 8
type input "behaviour"
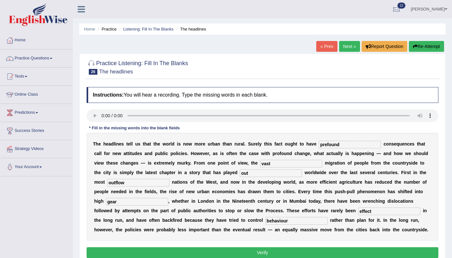
click at [256, 250] on button "Verify" at bounding box center [263, 252] width 352 height 11
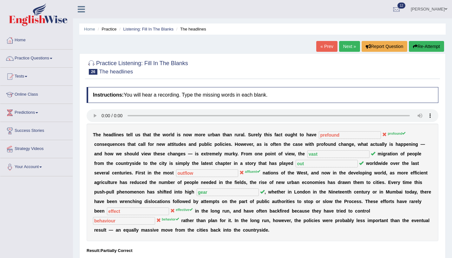
click at [418, 51] on button "Re-Attempt" at bounding box center [426, 46] width 35 height 11
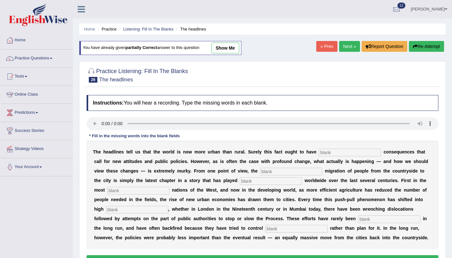
click at [338, 151] on input "text" at bounding box center [350, 153] width 62 height 8
type input "profound"
click at [274, 175] on input "text" at bounding box center [291, 172] width 62 height 8
type input "vast"
click at [248, 185] on div "T h e h e a d l i n e s t e l l u s t h a t t h e w o r l d i s n o w m o r e u…" at bounding box center [263, 195] width 352 height 108
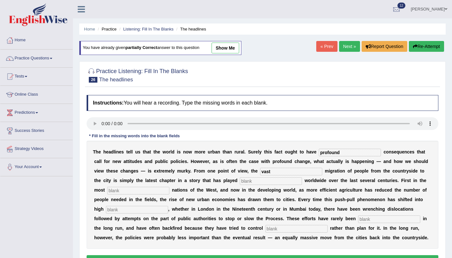
click at [248, 184] on input "text" at bounding box center [271, 181] width 62 height 8
type input "out"
click at [132, 191] on input "text" at bounding box center [138, 191] width 62 height 8
type input "outflow"
click at [134, 211] on input "text" at bounding box center [137, 210] width 62 height 8
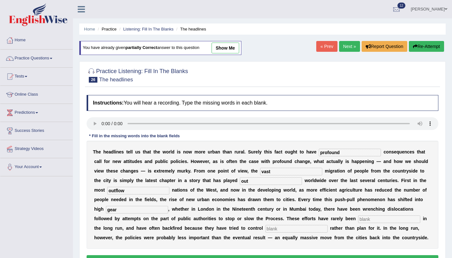
type input "gear"
click at [358, 222] on input "text" at bounding box center [389, 219] width 62 height 8
type input "effective"
click at [266, 230] on input "text" at bounding box center [297, 229] width 62 height 8
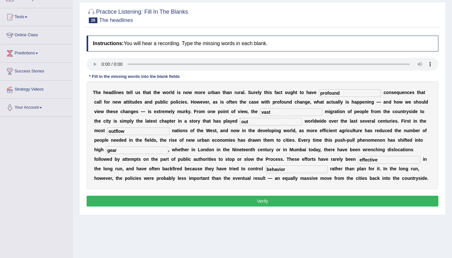
scroll to position [76, 0]
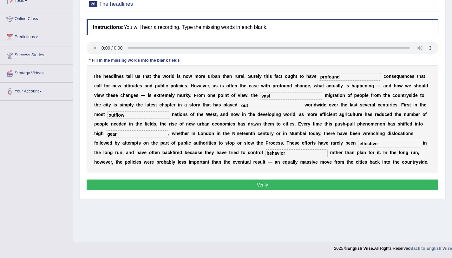
type input "behavior"
click at [340, 188] on button "Verify" at bounding box center [263, 184] width 352 height 11
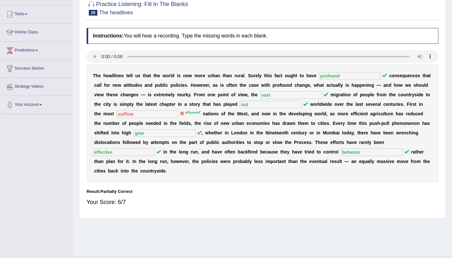
scroll to position [31, 0]
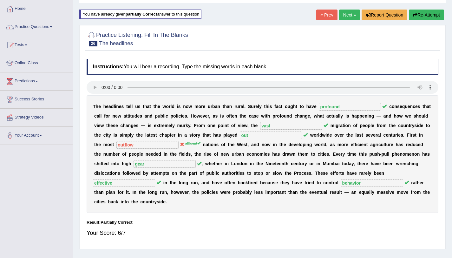
click at [341, 13] on link "Next »" at bounding box center [349, 15] width 21 height 11
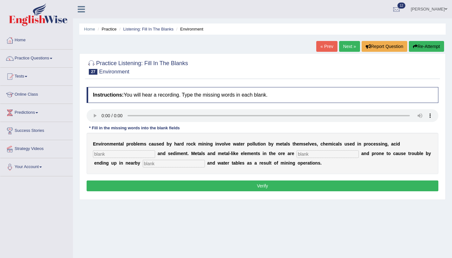
click at [106, 155] on input "text" at bounding box center [124, 154] width 62 height 8
type input "drainage"
click at [303, 152] on input "text" at bounding box center [328, 154] width 62 height 8
type input "toxic"
click at [153, 164] on input "text" at bounding box center [174, 164] width 62 height 8
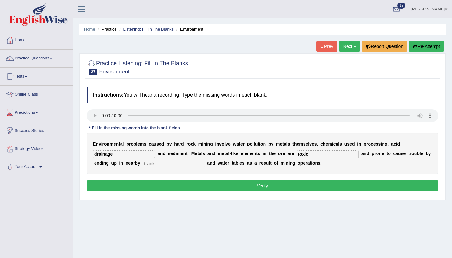
click at [143, 164] on input "text" at bounding box center [174, 164] width 62 height 8
type input "streams"
click at [253, 189] on button "Verify" at bounding box center [263, 185] width 352 height 11
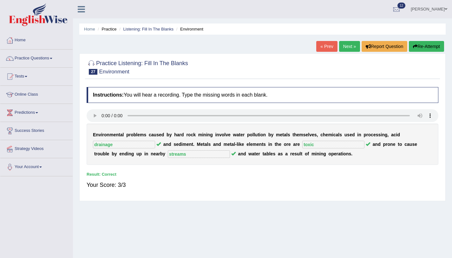
click at [350, 52] on div "« Prev Next » Report Question Re-Attempt" at bounding box center [380, 47] width 129 height 12
click at [350, 49] on link "Next »" at bounding box center [349, 46] width 21 height 11
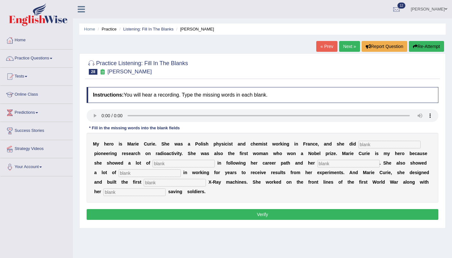
click at [385, 148] on input "text" at bounding box center [390, 145] width 62 height 8
type input "conducted"
click at [199, 161] on input "text" at bounding box center [184, 164] width 62 height 8
type input "tdetr"
click at [325, 166] on input "text" at bounding box center [349, 164] width 62 height 8
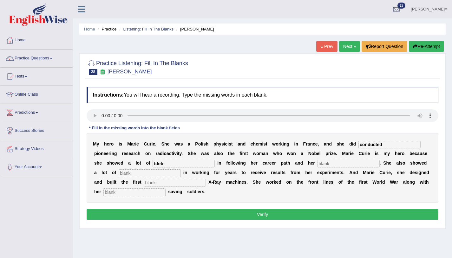
click at [321, 165] on input "text" at bounding box center [349, 164] width 62 height 8
type input "patience"
click at [128, 175] on input "text" at bounding box center [150, 173] width 62 height 8
click at [144, 184] on input "text" at bounding box center [175, 183] width 62 height 8
type input "worldwar"
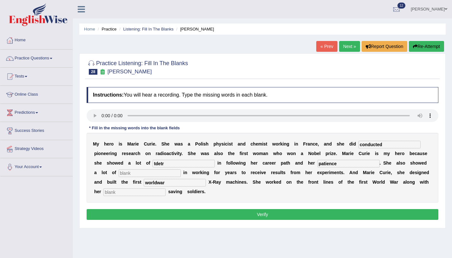
click at [171, 164] on input "tdetr" at bounding box center [184, 164] width 62 height 8
type input "t"
type input "determine"
click at [123, 174] on input "text" at bounding box center [150, 173] width 62 height 8
click at [122, 192] on input "text" at bounding box center [134, 192] width 62 height 8
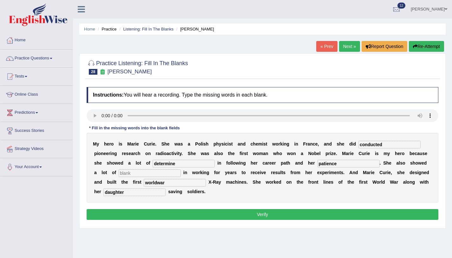
type input "daughter"
click at [123, 174] on input "text" at bounding box center [150, 173] width 62 height 8
click at [184, 163] on input "determine" at bounding box center [184, 164] width 62 height 8
type input "determination"
click at [139, 174] on input "text" at bounding box center [150, 173] width 62 height 8
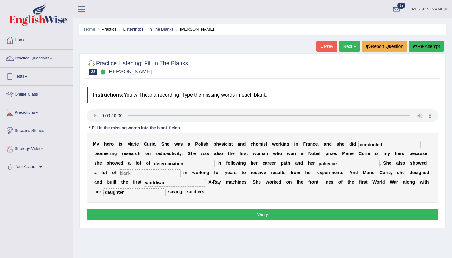
click at [129, 171] on input "text" at bounding box center [150, 173] width 62 height 8
type input "patients"
click at [332, 162] on input "patience" at bounding box center [349, 164] width 62 height 8
type input "p"
type input "patients"
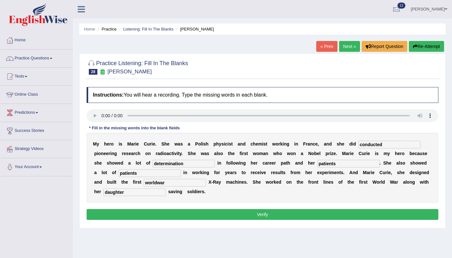
click at [304, 215] on button "Verify" at bounding box center [263, 214] width 352 height 11
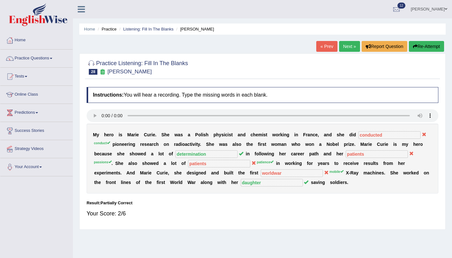
click at [419, 48] on button "Re-Attempt" at bounding box center [426, 46] width 35 height 11
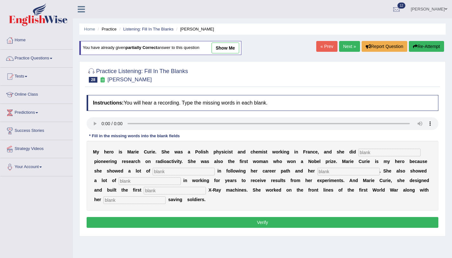
click at [390, 152] on input "text" at bounding box center [390, 153] width 62 height 8
type input "conduct"
click at [187, 171] on input "text" at bounding box center [184, 172] width 62 height 8
type input "pssions"
click at [125, 183] on input "text" at bounding box center [150, 181] width 62 height 8
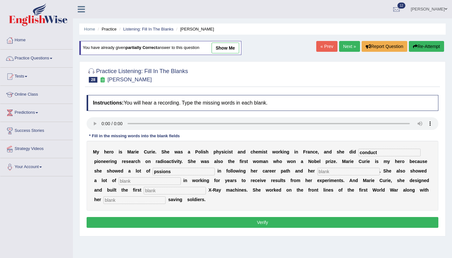
click at [144, 191] on input "text" at bounding box center [175, 191] width 62 height 8
type input "mobile"
click at [119, 201] on input "text" at bounding box center [134, 200] width 62 height 8
type input "daughter"
click at [130, 184] on input "text" at bounding box center [150, 181] width 62 height 8
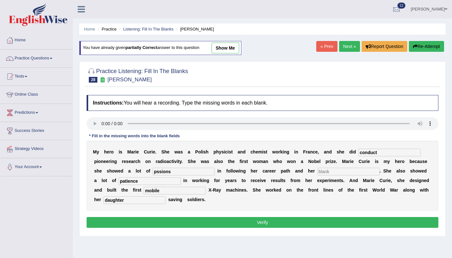
type input "patience"
click at [175, 222] on button "Verify" at bounding box center [263, 222] width 352 height 11
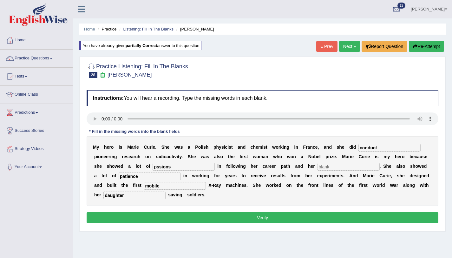
click at [322, 165] on input "text" at bounding box center [349, 167] width 62 height 8
click at [188, 167] on input "pssions" at bounding box center [184, 167] width 62 height 8
type input "p"
type input "detemination"
click at [325, 167] on input "text" at bounding box center [349, 167] width 62 height 8
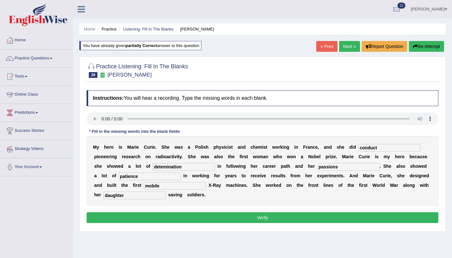
type input "passions"
click at [303, 221] on button "Verify" at bounding box center [263, 217] width 352 height 11
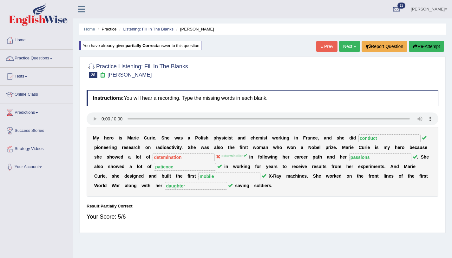
click at [340, 48] on link "Next »" at bounding box center [349, 46] width 21 height 11
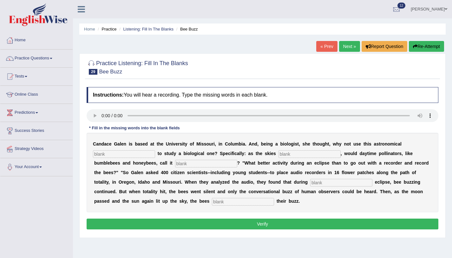
click at [101, 155] on input "text" at bounding box center [124, 154] width 62 height 8
click at [108, 155] on input "text" at bounding box center [124, 154] width 62 height 8
type input "phenomenon"
click at [281, 152] on input "text" at bounding box center [310, 154] width 62 height 8
click at [279, 154] on input "text" at bounding box center [310, 154] width 62 height 8
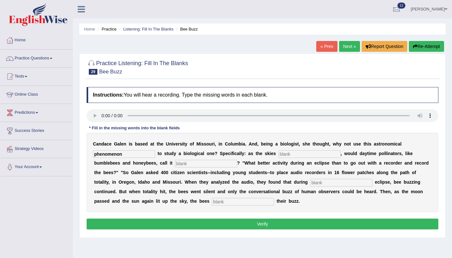
click at [175, 165] on input "text" at bounding box center [206, 164] width 62 height 8
type input "equits"
click at [286, 152] on input "text" at bounding box center [310, 154] width 62 height 8
click at [310, 182] on input "text" at bounding box center [341, 183] width 62 height 8
type input "partial"
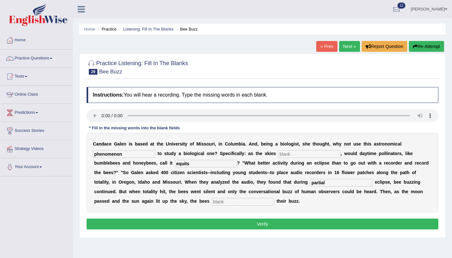
click at [212, 203] on input "text" at bounding box center [243, 202] width 62 height 8
type input "regain"
click at [123, 155] on input "phenomenon" at bounding box center [124, 154] width 62 height 8
type input "phenomena"
click at [287, 155] on input "text" at bounding box center [310, 154] width 62 height 8
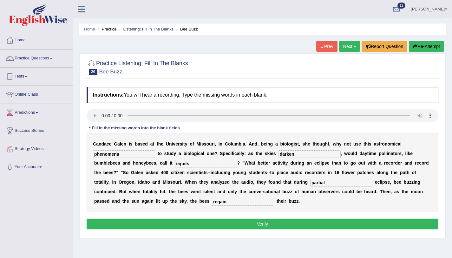
type input "darken"
click at [304, 224] on button "Verify" at bounding box center [263, 223] width 352 height 11
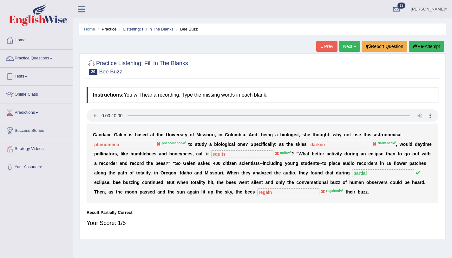
click at [346, 49] on link "Next »" at bounding box center [349, 46] width 21 height 11
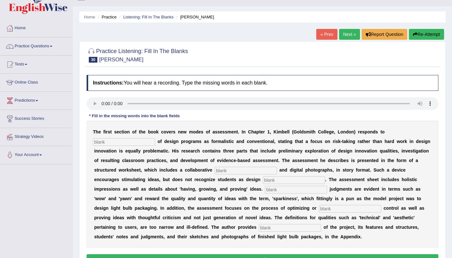
scroll to position [13, 0]
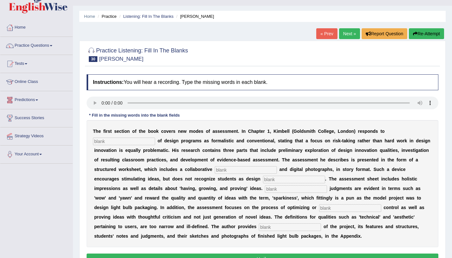
click at [124, 141] on input "text" at bounding box center [124, 141] width 62 height 8
type input "critiscism"
click at [230, 170] on input "text" at bounding box center [246, 170] width 62 height 8
type input "element"
click at [263, 182] on input "text" at bounding box center [294, 179] width 62 height 8
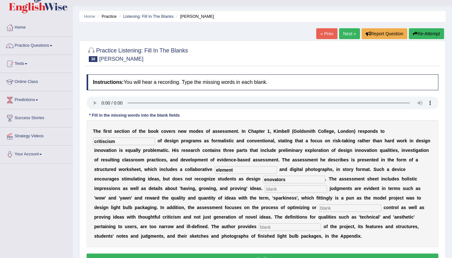
type input "enovators"
click at [265, 190] on input "text" at bounding box center [296, 189] width 62 height 8
click at [265, 192] on input "text" at bounding box center [296, 189] width 62 height 8
type input "collok"
click at [319, 207] on input "text" at bounding box center [350, 208] width 62 height 8
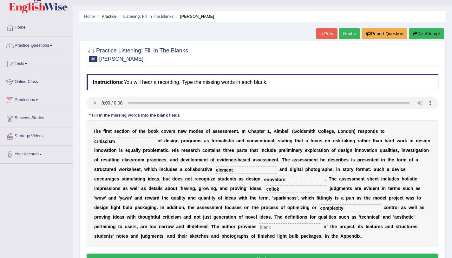
type input "complexity"
click at [259, 225] on input "text" at bounding box center [290, 227] width 62 height 8
type input "example"
click at [265, 191] on input "collok" at bounding box center [296, 189] width 62 height 8
type input "c"
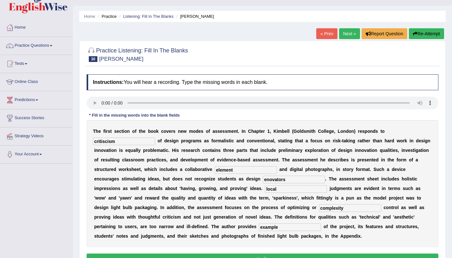
type input "local"
click at [236, 170] on input "element" at bounding box center [246, 170] width 62 height 8
type input "elements"
click at [105, 142] on input "critiscism" at bounding box center [124, 141] width 62 height 8
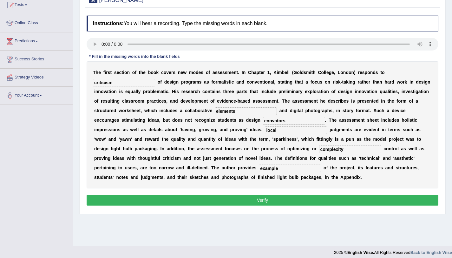
scroll to position [76, 0]
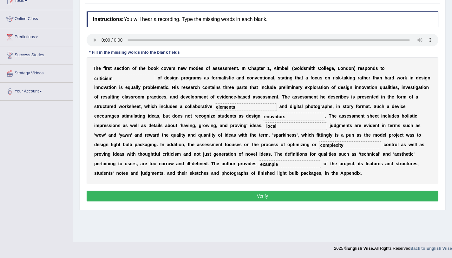
type input "criticism"
click at [175, 193] on button "Verify" at bounding box center [263, 195] width 352 height 11
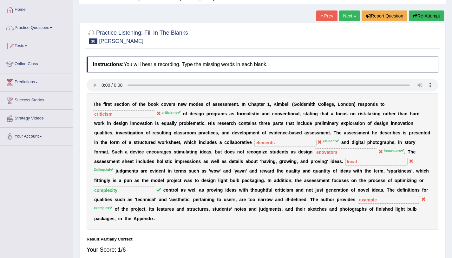
scroll to position [0, 0]
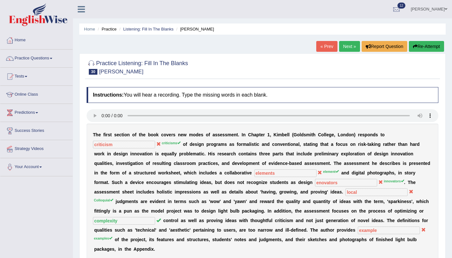
click at [434, 44] on button "Re-Attempt" at bounding box center [426, 46] width 35 height 11
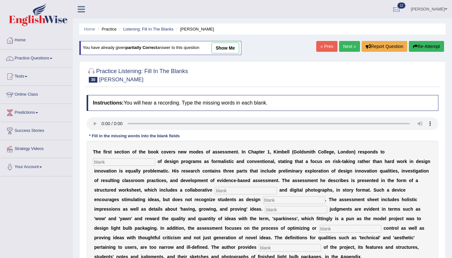
click at [116, 162] on input "text" at bounding box center [124, 162] width 62 height 8
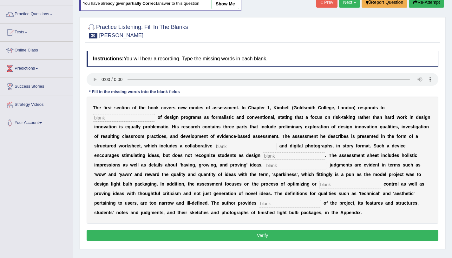
scroll to position [76, 0]
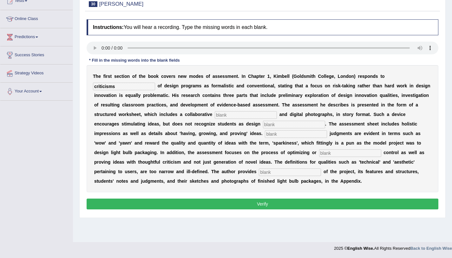
type input "criticisms"
click at [237, 119] on div "T h e f i r s t s e c t i o n o f t h e b o o k c o v e r s n e w m o d e s o f…" at bounding box center [263, 128] width 352 height 127
click at [236, 113] on input "text" at bounding box center [246, 115] width 62 height 8
type input "element"
click at [263, 123] on input "text" at bounding box center [294, 125] width 62 height 8
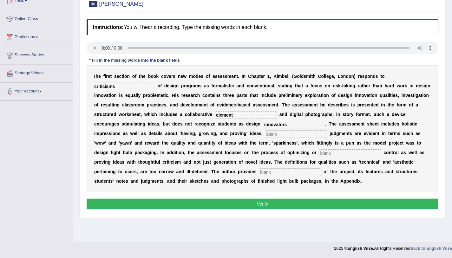
type input "innovators"
click at [265, 136] on input "text" at bounding box center [296, 134] width 62 height 8
type input "colloquil"
click at [319, 152] on input "text" at bounding box center [350, 153] width 62 height 8
type input "complexity"
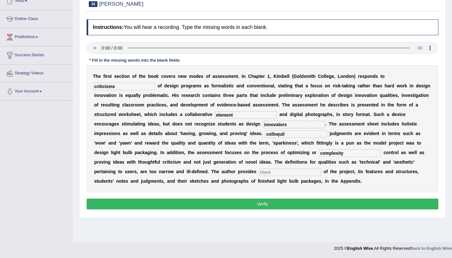
click at [259, 173] on input "text" at bounding box center [290, 172] width 62 height 8
type input "examples"
click at [320, 202] on button "Verify" at bounding box center [263, 203] width 352 height 11
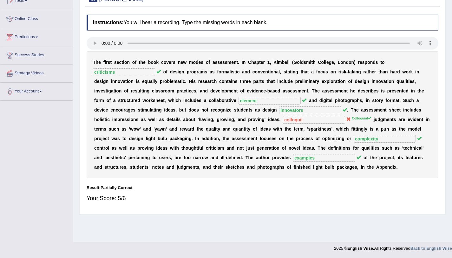
scroll to position [0, 0]
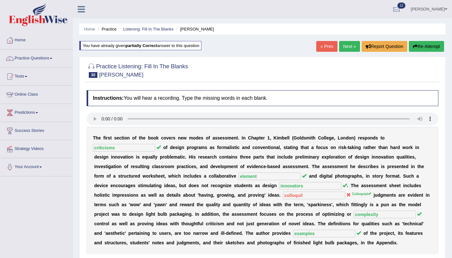
click at [342, 48] on link "Next »" at bounding box center [349, 46] width 21 height 11
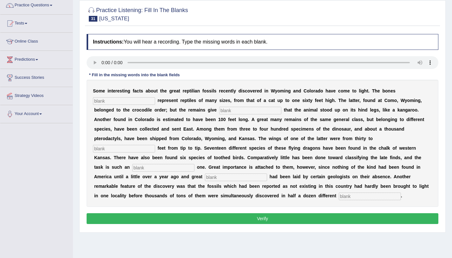
scroll to position [76, 0]
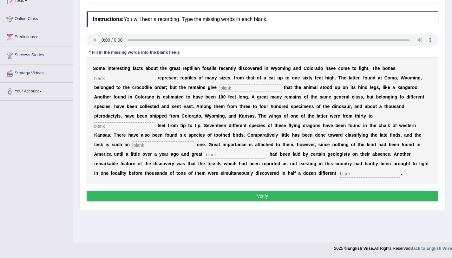
click at [124, 82] on input "text" at bounding box center [124, 79] width 62 height 8
type input "found"
click at [252, 86] on input "text" at bounding box center [250, 88] width 62 height 8
click at [249, 89] on input "text" at bounding box center [250, 88] width 62 height 8
type input "evidence"
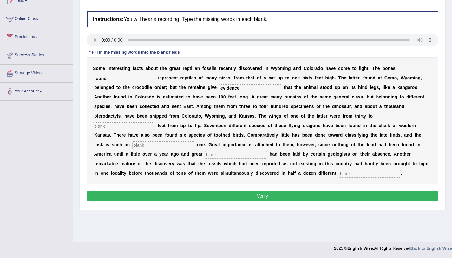
click at [155, 122] on input "text" at bounding box center [124, 126] width 62 height 8
type input "fourty"
click at [195, 141] on input "text" at bounding box center [163, 145] width 62 height 8
type input "normance"
click at [205, 154] on input "text" at bounding box center [236, 155] width 62 height 8
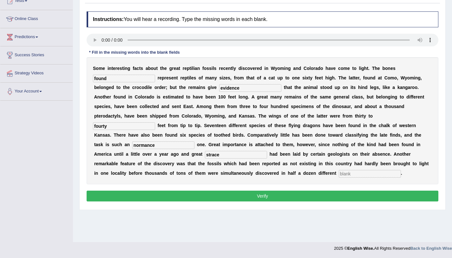
type input "strace"
click at [232, 177] on div "S o m e i n t e r e s t i n g f a c t s a b o u t t h e g r e a t r e p t i l i…" at bounding box center [263, 120] width 352 height 127
click at [339, 172] on input "text" at bounding box center [370, 174] width 62 height 8
type input "places"
click at [236, 197] on button "Verify" at bounding box center [263, 195] width 352 height 11
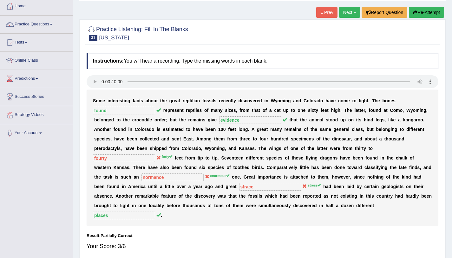
scroll to position [0, 0]
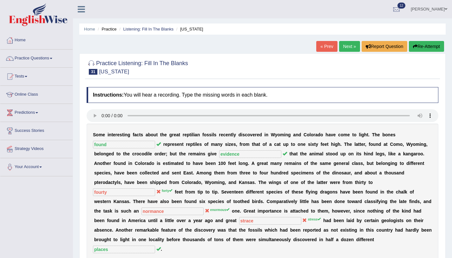
click at [339, 49] on link "Next »" at bounding box center [349, 46] width 21 height 11
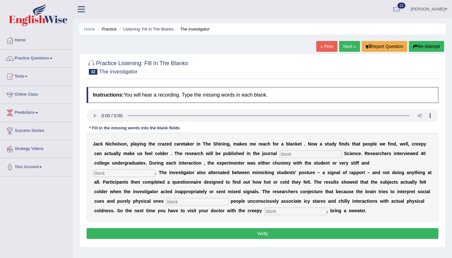
click at [281, 154] on input "text" at bounding box center [311, 154] width 62 height 8
click at [303, 156] on input "text" at bounding box center [311, 154] width 62 height 8
type input "psycological"
click at [155, 169] on input "text" at bounding box center [124, 173] width 62 height 8
type input "professional"
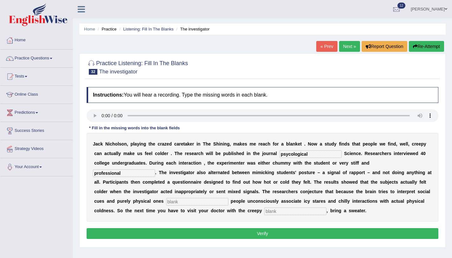
click at [166, 202] on input "text" at bounding box center [197, 202] width 62 height 8
click at [137, 206] on div "J a c k N i c h o l s o n , p l a y i n g t h e c r a z e d c a r e t a k e r i…" at bounding box center [263, 177] width 352 height 89
click at [138, 197] on div "J a c k N i c h o l s o n , p l a y i n g t h e c r a z e d c a r e t a k e r i…" at bounding box center [263, 177] width 352 height 89
click at [166, 204] on input "text" at bounding box center [197, 202] width 62 height 8
type input "reciptionist"
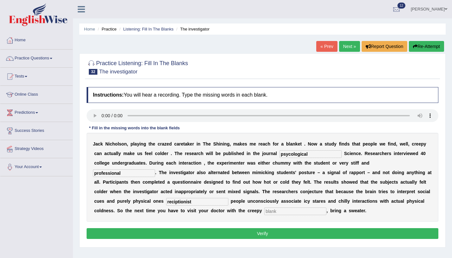
click at [264, 214] on input "text" at bounding box center [295, 211] width 62 height 8
type input "reciptionist"
click at [166, 201] on input "reciptionist" at bounding box center [197, 202] width 62 height 8
type input "r"
type input "simultonious"
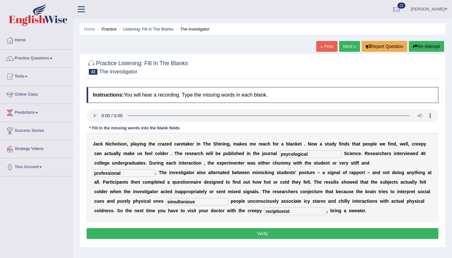
click at [157, 232] on button "Verify" at bounding box center [263, 233] width 352 height 11
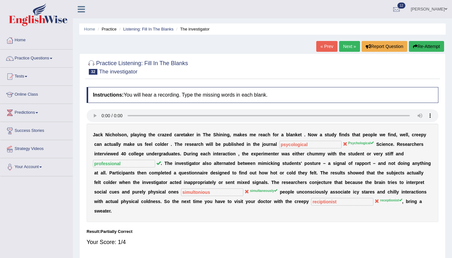
click at [418, 48] on button "Re-Attempt" at bounding box center [426, 46] width 35 height 11
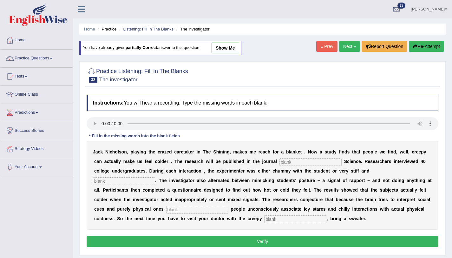
click at [304, 162] on input "text" at bounding box center [311, 162] width 62 height 8
type input "pschological"
click at [155, 177] on input "text" at bounding box center [124, 181] width 62 height 8
click at [170, 210] on input "text" at bounding box center [197, 210] width 62 height 8
type input "simultiniously"
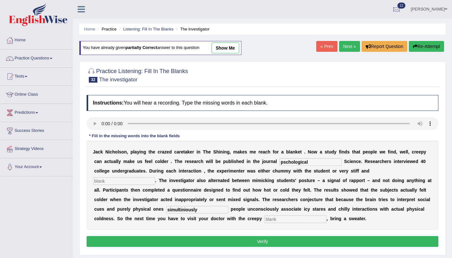
click at [264, 221] on input "text" at bounding box center [295, 219] width 62 height 8
type input "receptionist"
click at [155, 177] on input "text" at bounding box center [124, 181] width 62 height 8
click at [166, 211] on input "simultiniously" at bounding box center [197, 210] width 62 height 8
type input "simultineously"
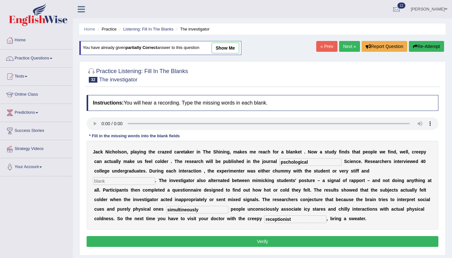
click at [155, 177] on input "text" at bounding box center [124, 181] width 62 height 8
type input "g"
click at [369, 236] on button "Verify" at bounding box center [263, 241] width 352 height 11
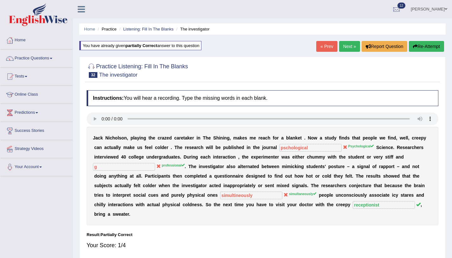
click at [409, 44] on button "Re-Attempt" at bounding box center [426, 46] width 35 height 11
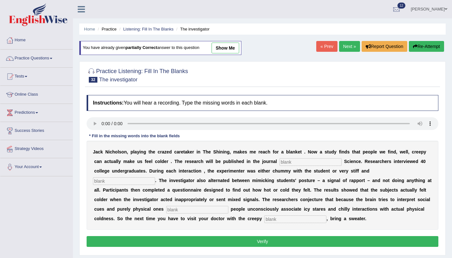
scroll to position [0, 0]
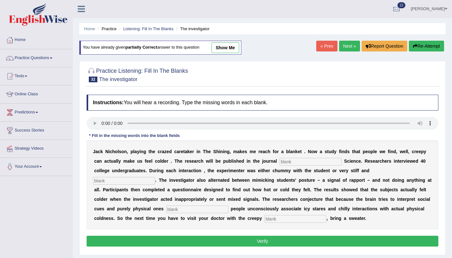
click at [290, 162] on input "text" at bounding box center [311, 162] width 62 height 8
click at [413, 46] on icon "button" at bounding box center [415, 46] width 4 height 4
click at [319, 42] on link "« Prev" at bounding box center [326, 46] width 21 height 11
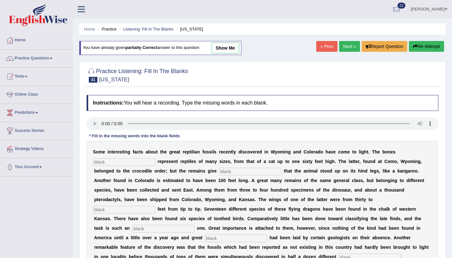
click at [129, 164] on input "text" at bounding box center [124, 162] width 62 height 8
click at [348, 43] on link "Next »" at bounding box center [349, 46] width 21 height 11
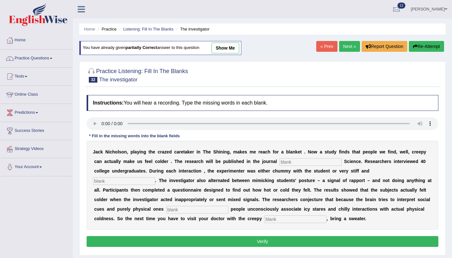
click at [286, 161] on input "text" at bounding box center [311, 162] width 62 height 8
type input "psychological"
click at [155, 177] on input "text" at bounding box center [124, 181] width 62 height 8
type input "professional"
click at [166, 211] on input "text" at bounding box center [197, 210] width 62 height 8
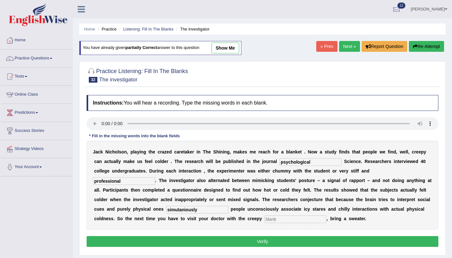
drag, startPoint x: 147, startPoint y: 210, endPoint x: 170, endPoint y: 209, distance: 22.9
click at [166, 209] on input "simutaniously" at bounding box center [197, 210] width 62 height 8
drag, startPoint x: 142, startPoint y: 209, endPoint x: 147, endPoint y: 209, distance: 5.1
click at [166, 209] on input "simutanesusly" at bounding box center [197, 210] width 62 height 8
click at [166, 210] on input "simutenesusly" at bounding box center [197, 210] width 62 height 8
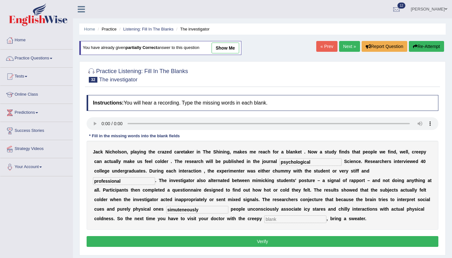
click at [166, 210] on input "simuteneously" at bounding box center [197, 210] width 62 height 8
click at [166, 211] on input "simulteneously" at bounding box center [197, 210] width 62 height 8
type input "simultineously"
click at [264, 220] on input "text" at bounding box center [295, 219] width 62 height 8
type input "receptionist"
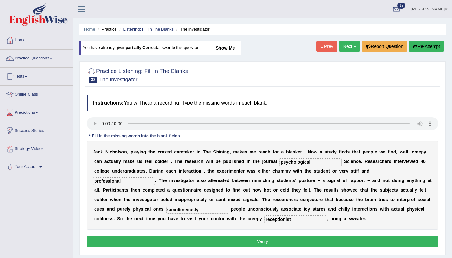
click at [217, 239] on button "Verify" at bounding box center [263, 241] width 352 height 11
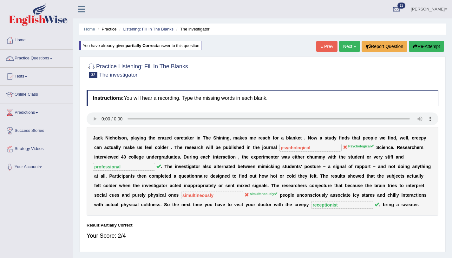
click at [414, 45] on icon "button" at bounding box center [415, 46] width 4 height 4
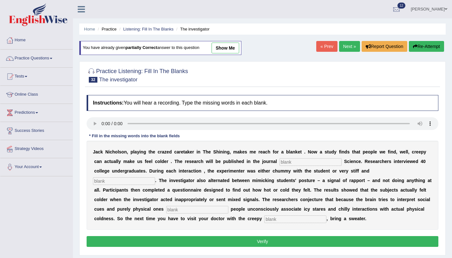
click at [308, 161] on input "text" at bounding box center [311, 162] width 62 height 8
type input "p"
type input "Psychological"
click at [155, 177] on input "text" at bounding box center [124, 181] width 62 height 8
type input "q"
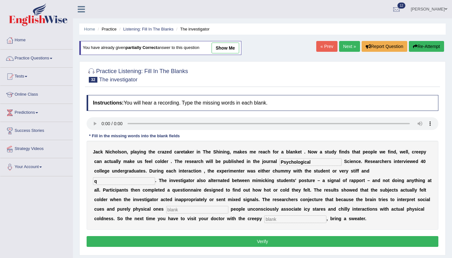
click at [166, 210] on input "text" at bounding box center [197, 210] width 62 height 8
type input "q"
click at [264, 217] on input "text" at bounding box center [295, 219] width 62 height 8
type input "q"
click at [250, 242] on button "Verify" at bounding box center [263, 241] width 352 height 11
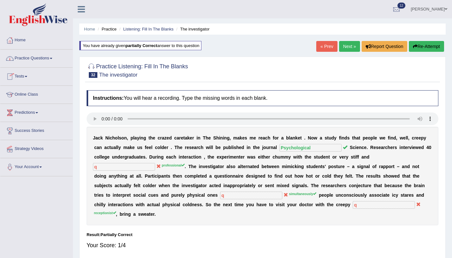
click at [36, 58] on link "Practice Questions" at bounding box center [36, 58] width 72 height 16
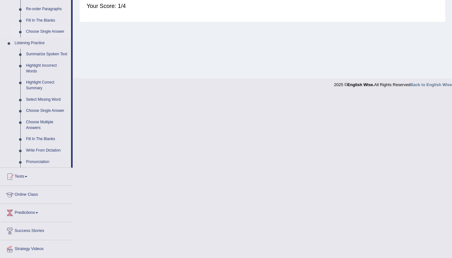
scroll to position [203, 0]
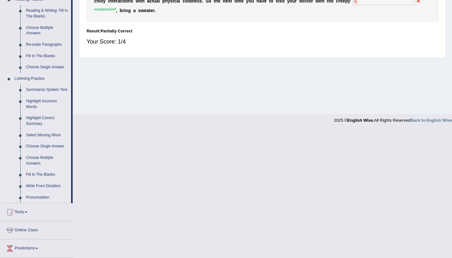
click at [46, 90] on link "Summarize Spoken Text" at bounding box center [47, 89] width 48 height 11
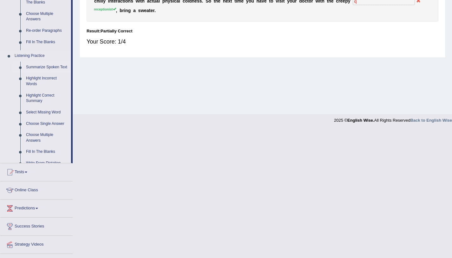
scroll to position [76, 0]
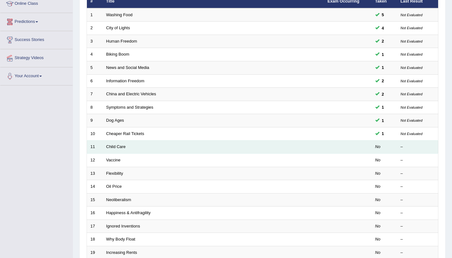
scroll to position [125, 0]
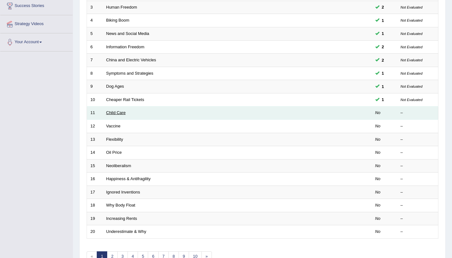
click at [114, 113] on link "Child Care" at bounding box center [115, 112] width 19 height 5
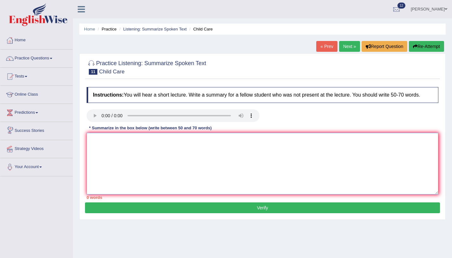
click at [120, 151] on textarea at bounding box center [263, 164] width 352 height 62
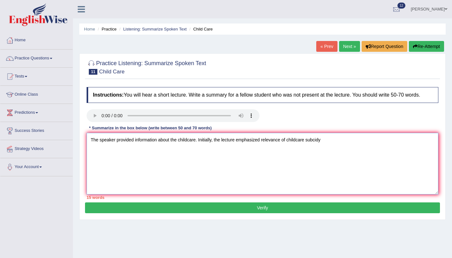
click at [318, 145] on textarea "The speaker provided information about the childcare. Initially, the lecture em…" at bounding box center [263, 164] width 352 height 62
click at [330, 146] on textarea "The speaker provided information about the childcare. Initially, the lecture em…" at bounding box center [263, 164] width 352 height 62
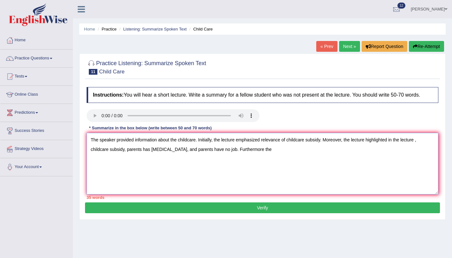
click at [252, 158] on textarea "The speaker provided information about the childcare. Initially, the lecture em…" at bounding box center [263, 164] width 352 height 62
click at [264, 155] on textarea "The speaker provided information about the childcare. Initially, the lecture em…" at bounding box center [263, 164] width 352 height 62
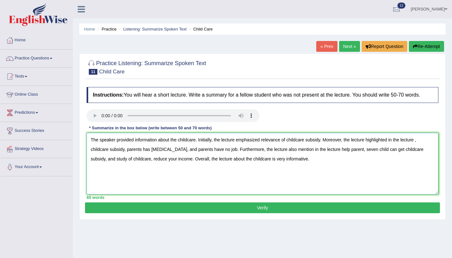
type textarea "The speaker provided information about the childcare. Initially, the lecture em…"
click at [252, 213] on button "Verify" at bounding box center [262, 207] width 355 height 11
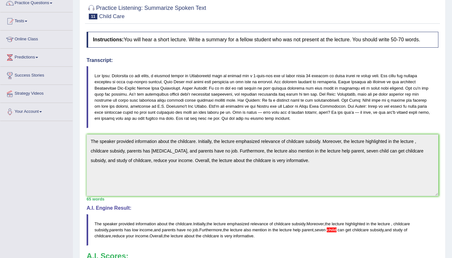
scroll to position [30, 0]
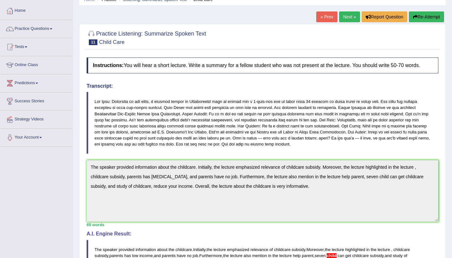
click at [413, 21] on button "Re-Attempt" at bounding box center [426, 16] width 35 height 11
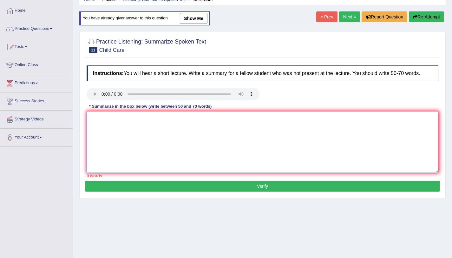
click at [311, 149] on textarea at bounding box center [263, 142] width 352 height 62
paste textarea "The speaker provided information about the childcare. Initially, the lecture em…"
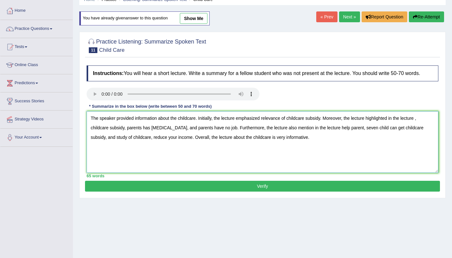
click at [378, 135] on textarea "The speaker provided information about the childcare. Initially, the lecture em…" at bounding box center [263, 142] width 352 height 62
click at [386, 134] on textarea "The speaker provided information about the childcare. Initially, the lecture em…" at bounding box center [263, 142] width 352 height 62
type textarea "The speaker provided information about the childcare. Initially, the lecture em…"
click at [382, 191] on button "Verify" at bounding box center [262, 186] width 355 height 11
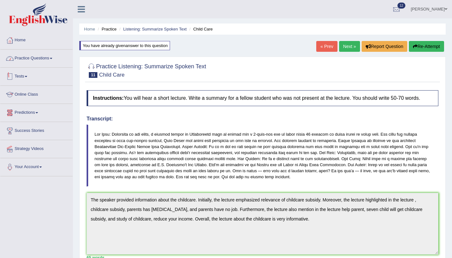
click at [56, 60] on link "Practice Questions" at bounding box center [36, 58] width 72 height 16
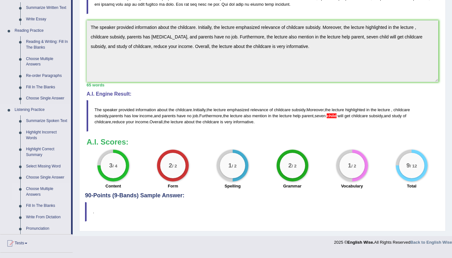
scroll to position [174, 0]
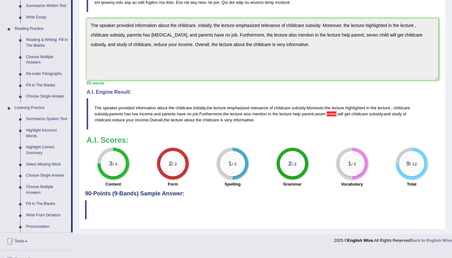
click at [44, 221] on link "Write From Dictation" at bounding box center [47, 214] width 48 height 11
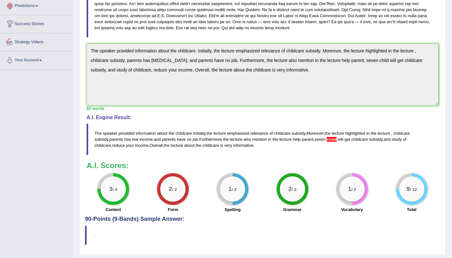
scroll to position [172, 0]
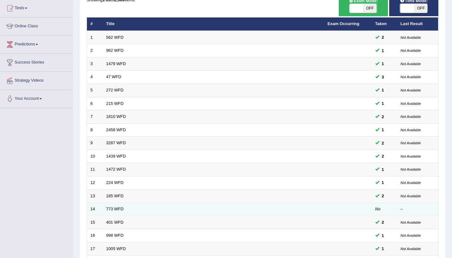
scroll to position [162, 0]
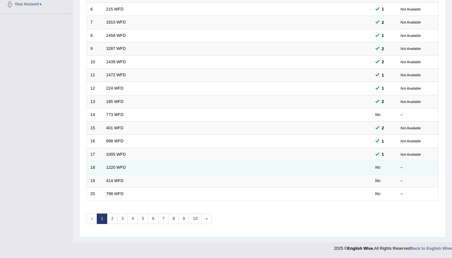
click at [239, 168] on td "1220 WFD" at bounding box center [214, 167] width 222 height 13
click at [122, 168] on link "1220 WFD" at bounding box center [116, 167] width 20 height 5
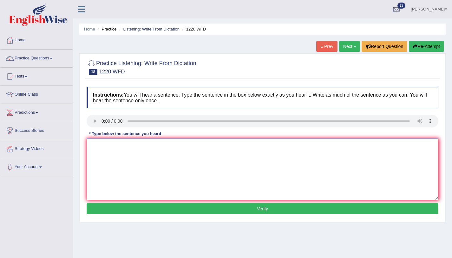
click at [160, 179] on textarea at bounding box center [263, 169] width 352 height 62
type textarea "We are able to comedy more students previously."
click at [187, 209] on button "Verify" at bounding box center [263, 208] width 352 height 11
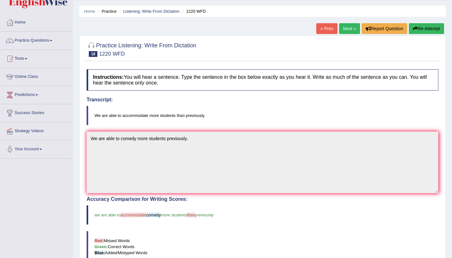
scroll to position [25, 0]
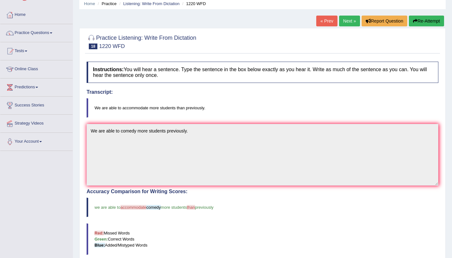
click at [356, 23] on link "Next »" at bounding box center [349, 21] width 21 height 11
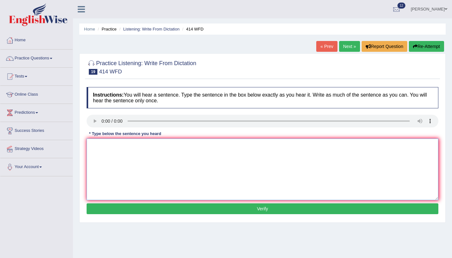
click at [117, 173] on textarea at bounding box center [263, 169] width 352 height 62
type textarea "The leading companies change their policy after the release."
click at [96, 211] on button "Verify" at bounding box center [263, 208] width 352 height 11
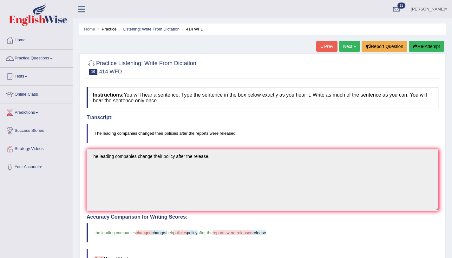
click at [423, 47] on button "Re-Attempt" at bounding box center [426, 46] width 35 height 11
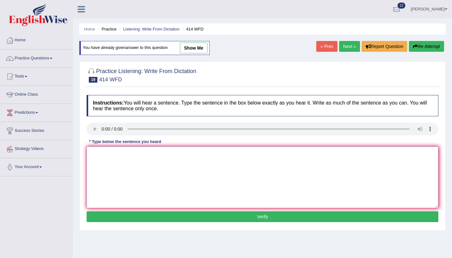
click at [254, 160] on textarea at bounding box center [263, 177] width 352 height 62
type textarea "The leading companise changed their policies after the news were released."
click at [245, 216] on button "Verify" at bounding box center [263, 216] width 352 height 11
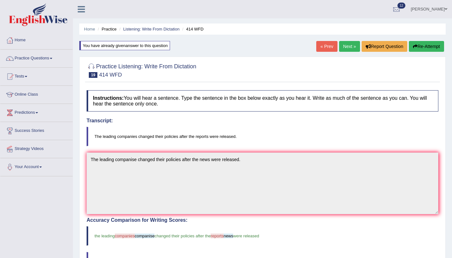
click at [341, 51] on link "Next »" at bounding box center [349, 46] width 21 height 11
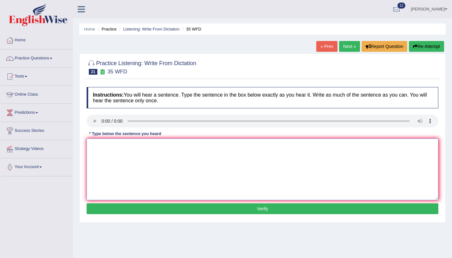
click at [106, 148] on textarea at bounding box center [263, 169] width 352 height 62
type textarea "Students study biology need to do field work."
click at [172, 210] on button "Verify" at bounding box center [263, 208] width 352 height 11
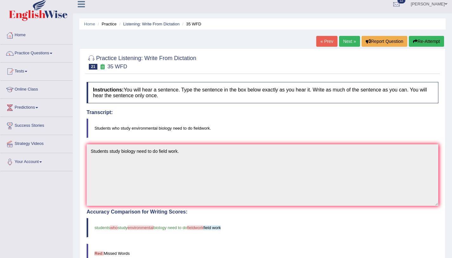
scroll to position [5, 0]
click at [341, 38] on link "Next »" at bounding box center [349, 41] width 21 height 11
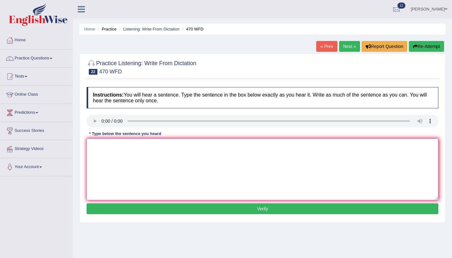
click at [105, 145] on textarea at bounding box center [263, 169] width 352 height 62
click at [126, 148] on textarea "Assingment must submited at the end of the term" at bounding box center [263, 169] width 352 height 62
click at [200, 149] on textarea "Assingment must be submited at the end of the term" at bounding box center [263, 169] width 352 height 62
type textarea "Assingment must be submited at the end of the term."
click at [165, 208] on button "Verify" at bounding box center [263, 208] width 352 height 11
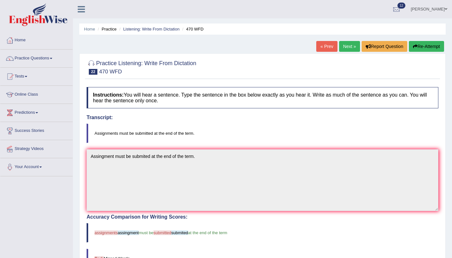
click at [444, 9] on link "[PERSON_NAME]" at bounding box center [429, 8] width 46 height 17
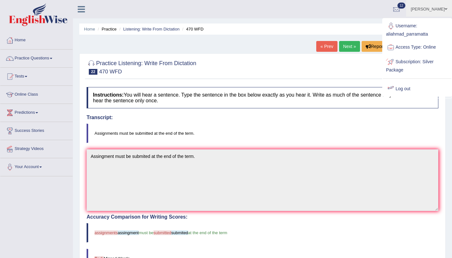
click at [395, 89] on div at bounding box center [391, 89] width 10 height 10
